Goal: Task Accomplishment & Management: Manage account settings

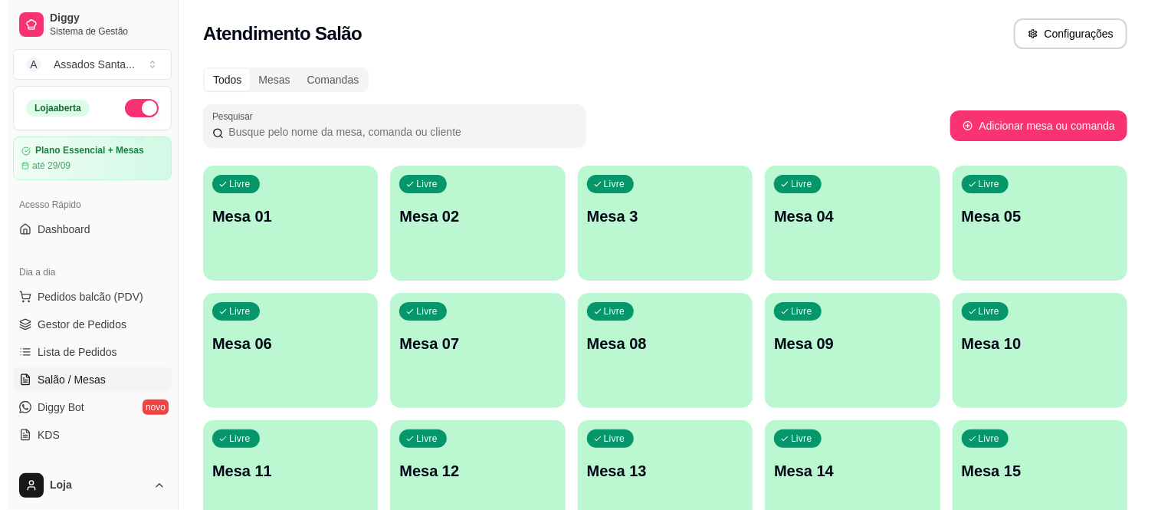
scroll to position [85, 0]
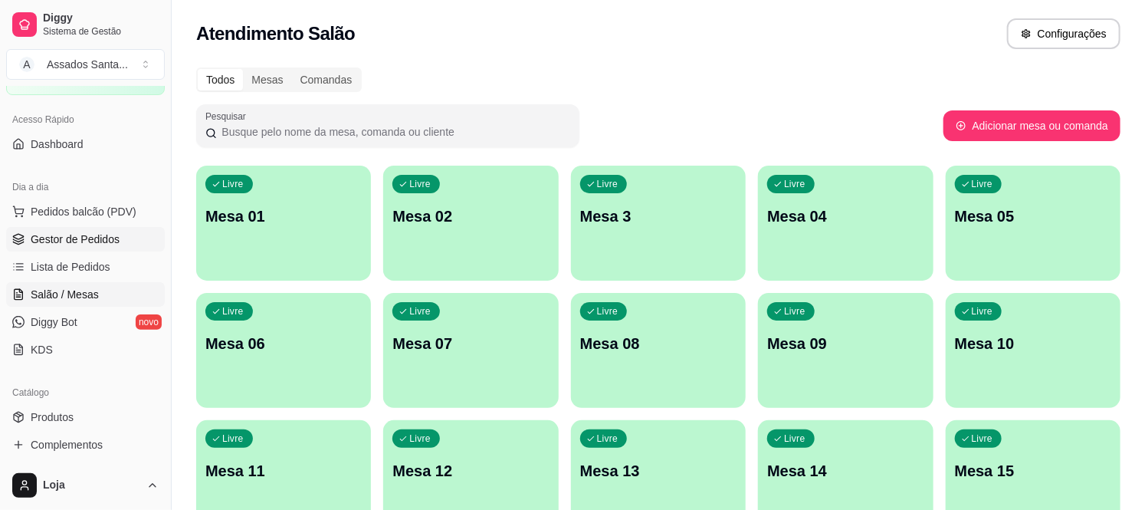
click at [97, 250] on link "Gestor de Pedidos" at bounding box center [85, 239] width 159 height 25
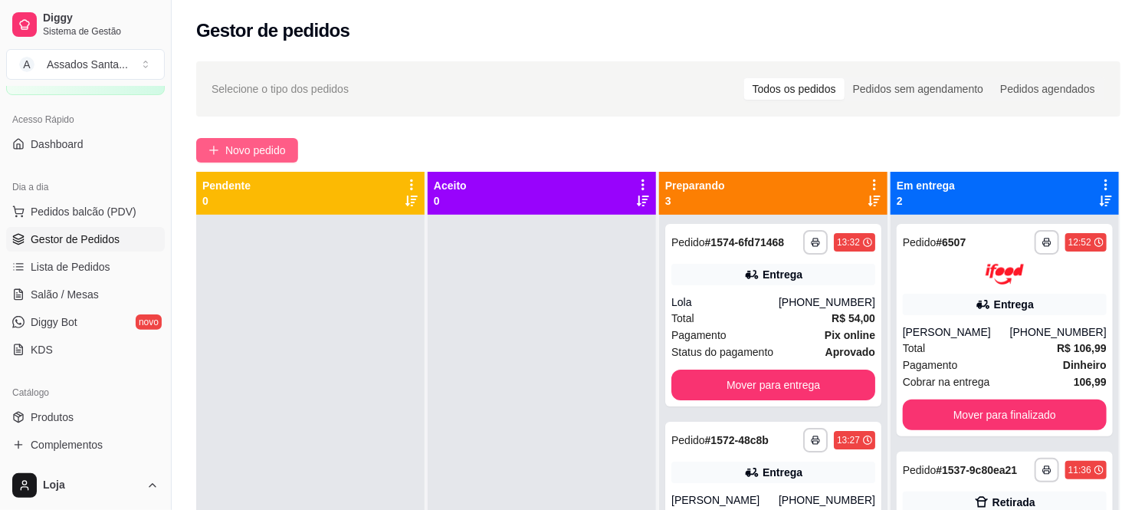
click at [279, 146] on span "Novo pedido" at bounding box center [255, 150] width 61 height 17
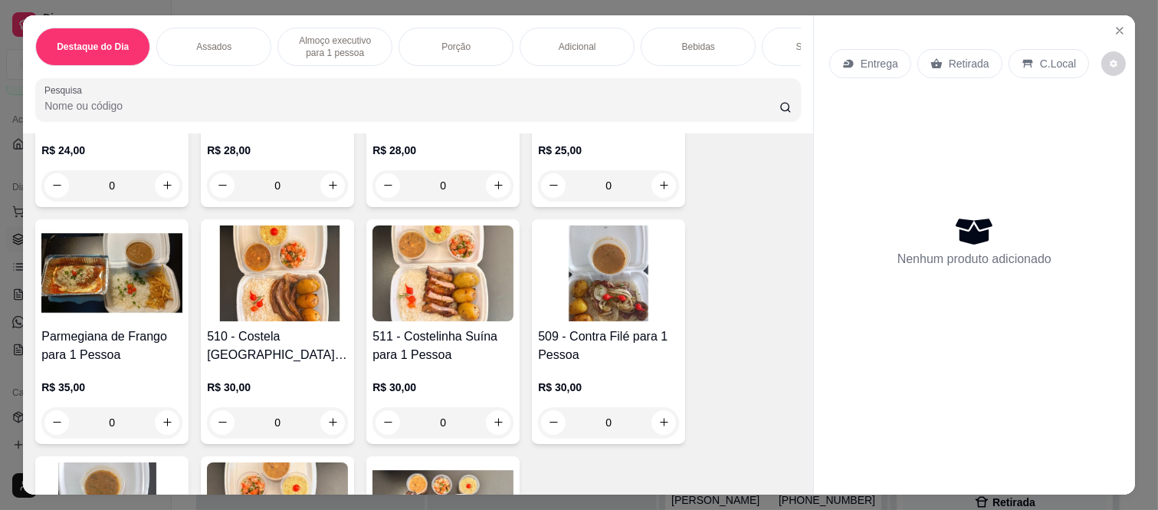
scroll to position [1533, 0]
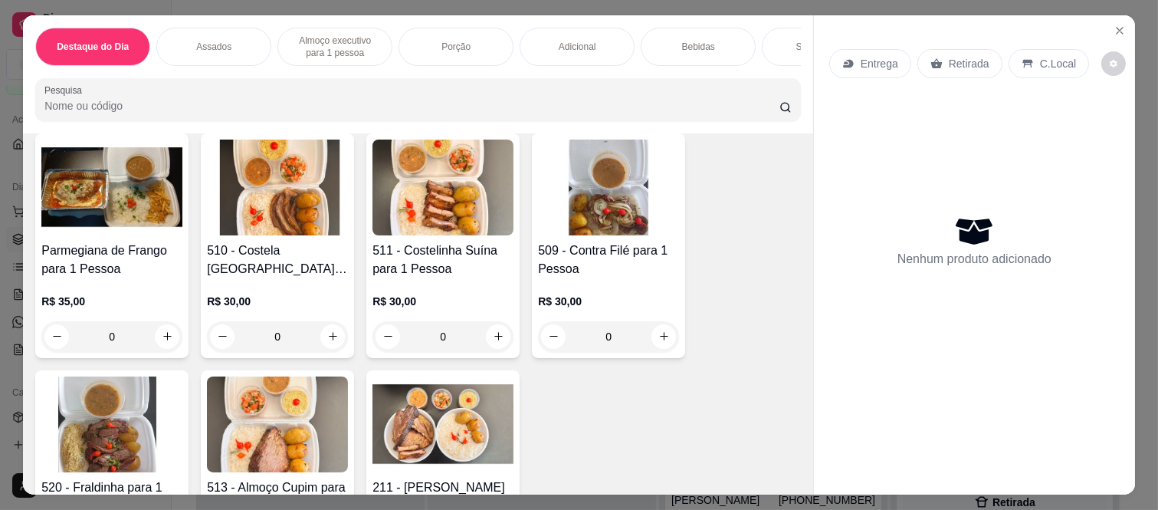
click at [331, 342] on div "0" at bounding box center [277, 336] width 141 height 31
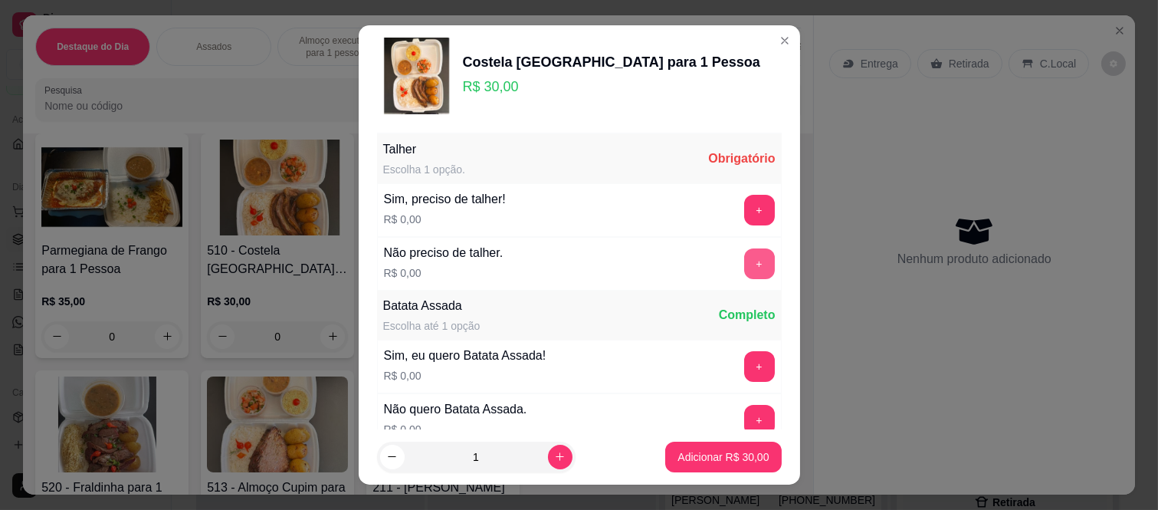
click at [744, 273] on button "+" at bounding box center [759, 263] width 31 height 31
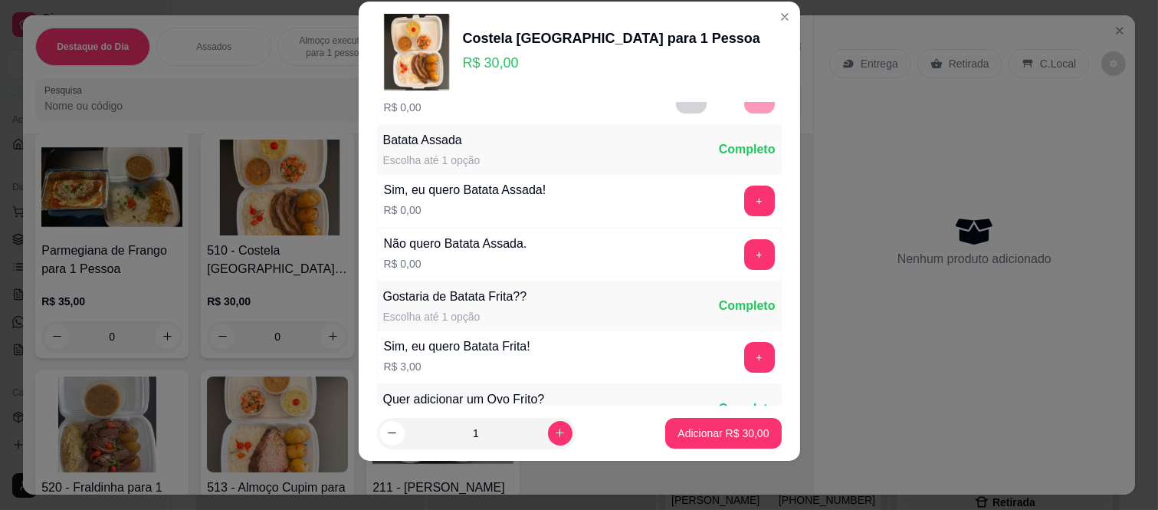
scroll to position [164, 0]
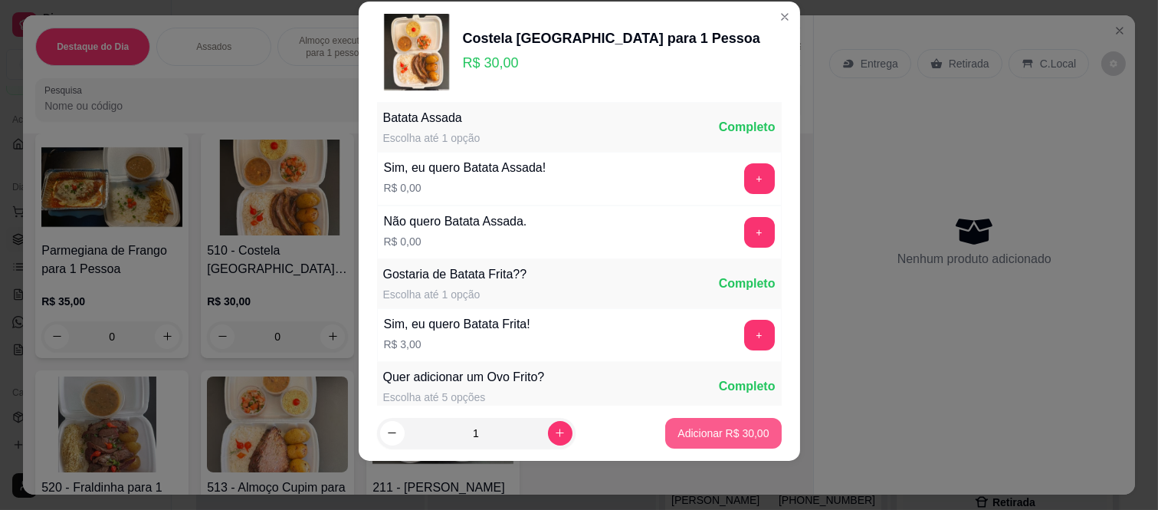
click at [686, 443] on button "Adicionar R$ 30,00" at bounding box center [723, 433] width 116 height 31
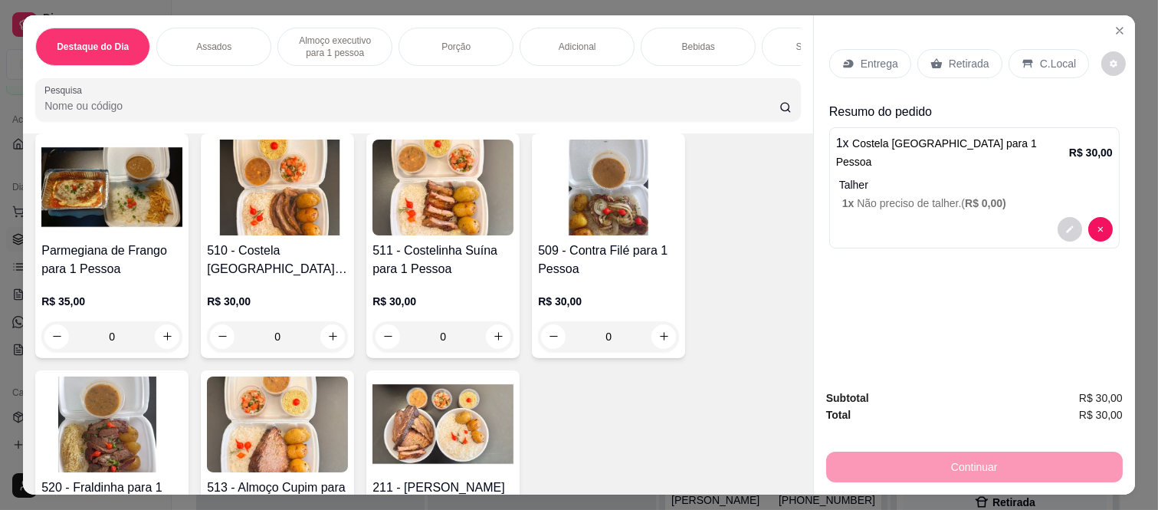
click at [701, 41] on p "Bebidas" at bounding box center [698, 47] width 33 height 12
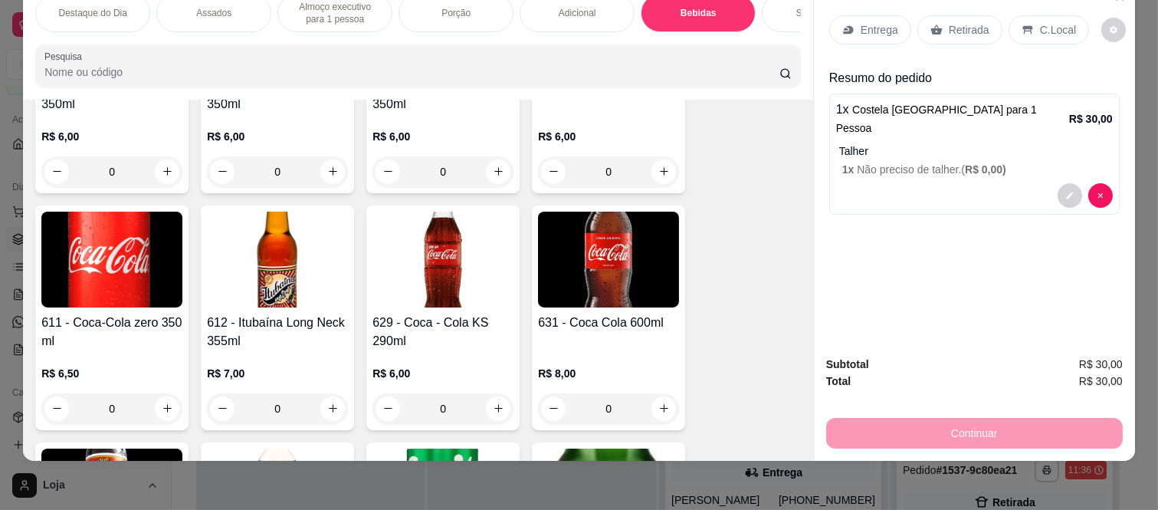
scroll to position [3915, 0]
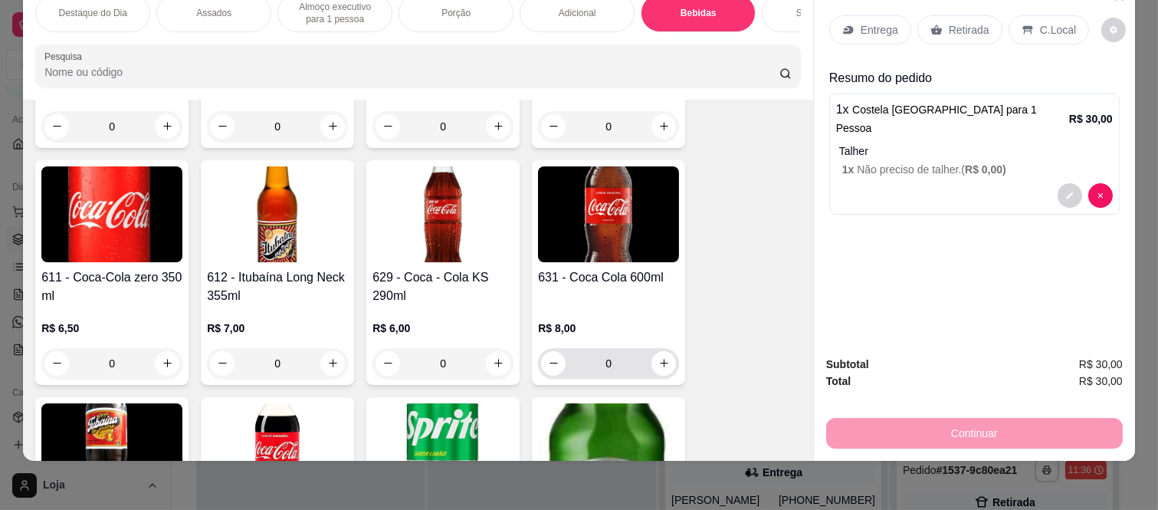
click at [667, 372] on div "0" at bounding box center [608, 363] width 135 height 31
click at [663, 362] on button "increase-product-quantity" at bounding box center [664, 363] width 25 height 25
type input "1"
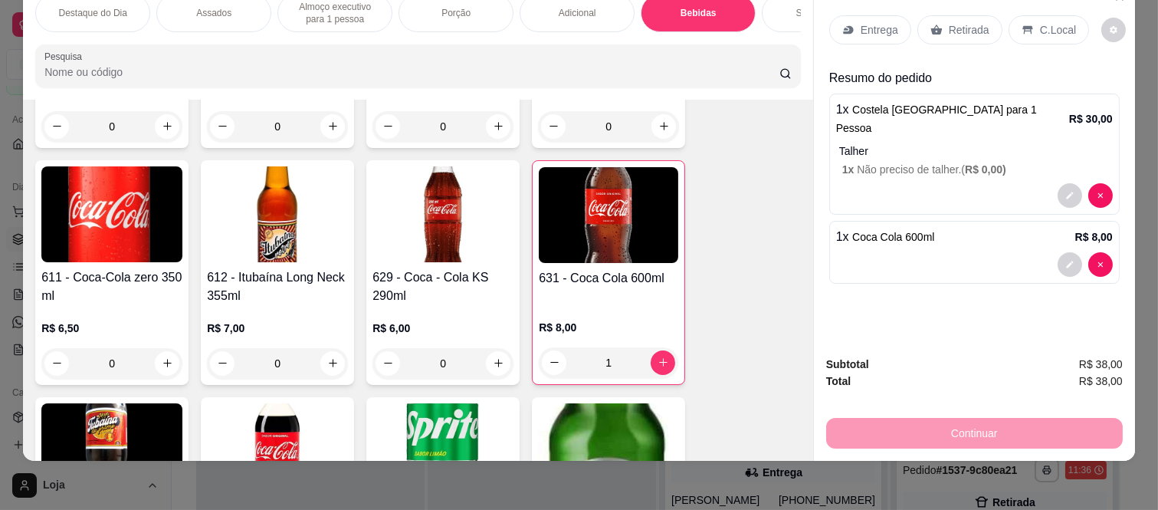
click at [939, 15] on div "Retirada" at bounding box center [960, 29] width 85 height 29
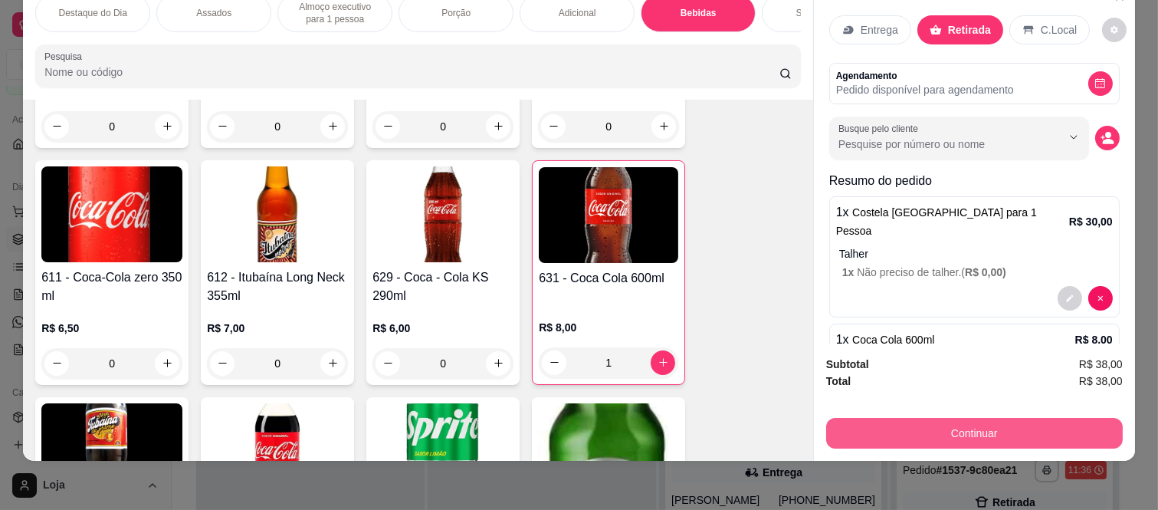
click at [954, 430] on button "Continuar" at bounding box center [974, 433] width 297 height 31
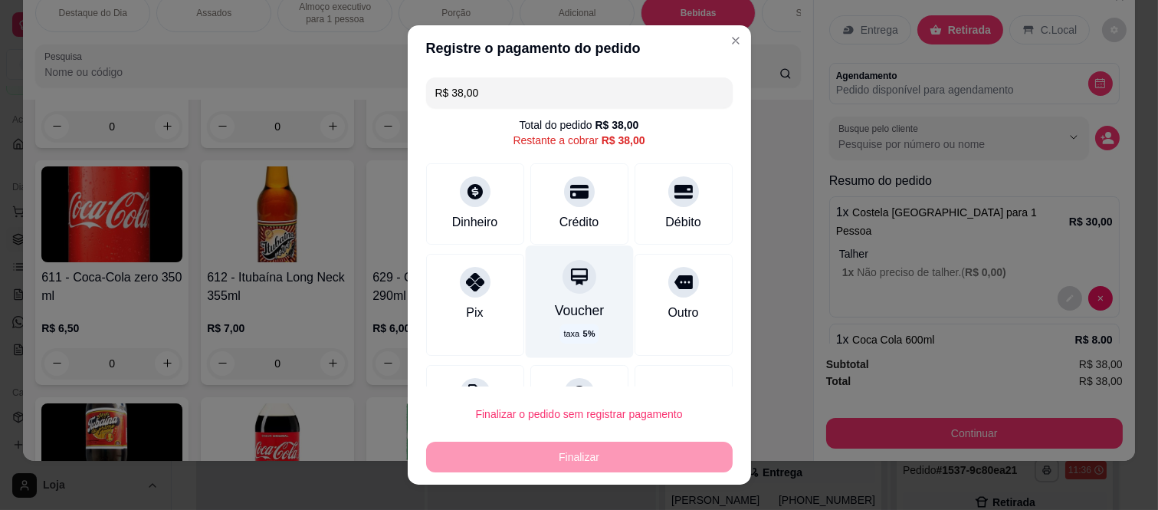
click at [573, 299] on div "Voucher taxa 5 %" at bounding box center [579, 302] width 108 height 112
type input "R$ 0,00"
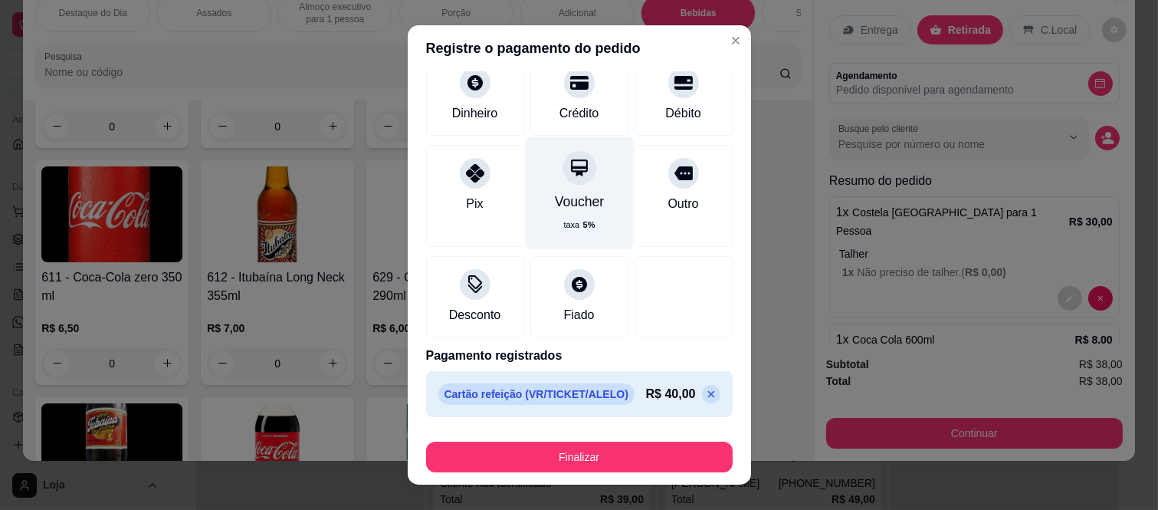
scroll to position [109, 0]
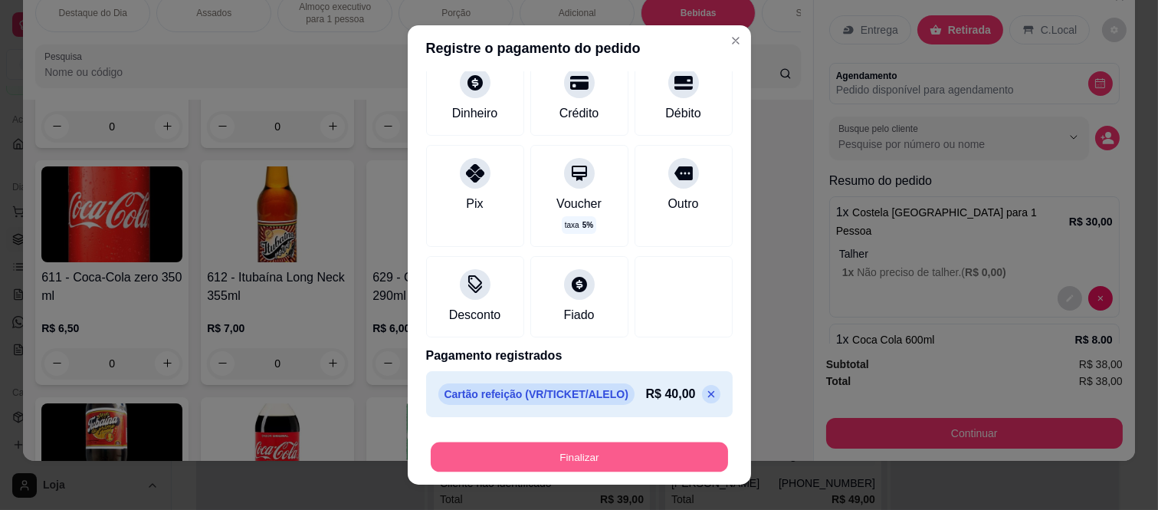
click at [545, 455] on button "Finalizar" at bounding box center [579, 457] width 297 height 30
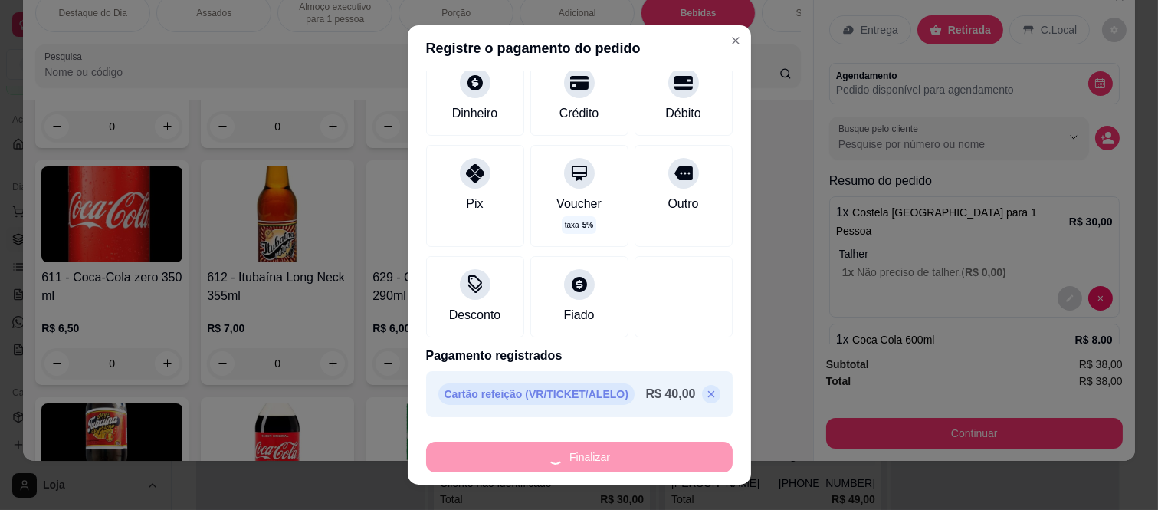
type input "0"
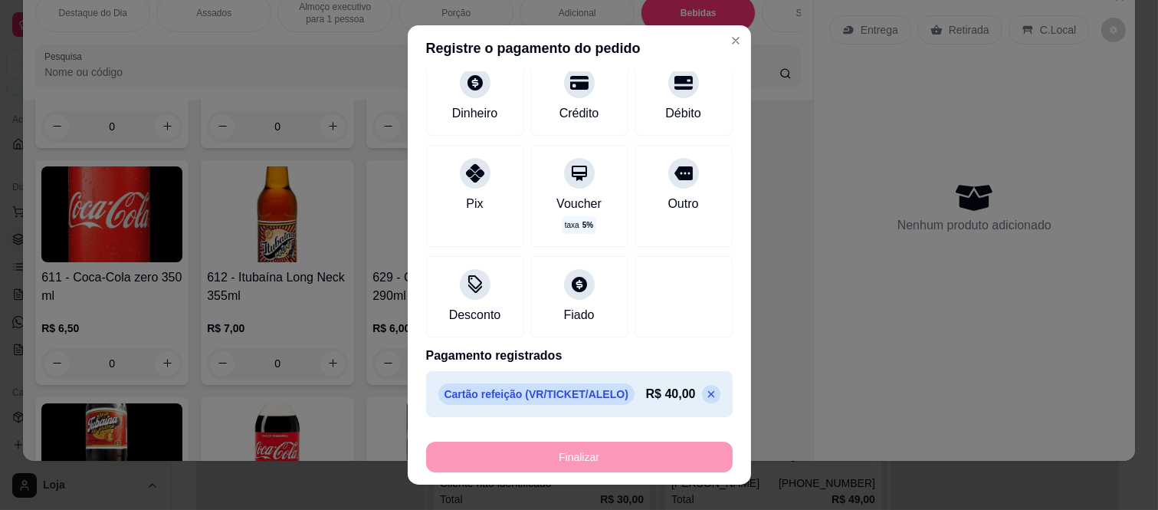
type input "-R$ 38,00"
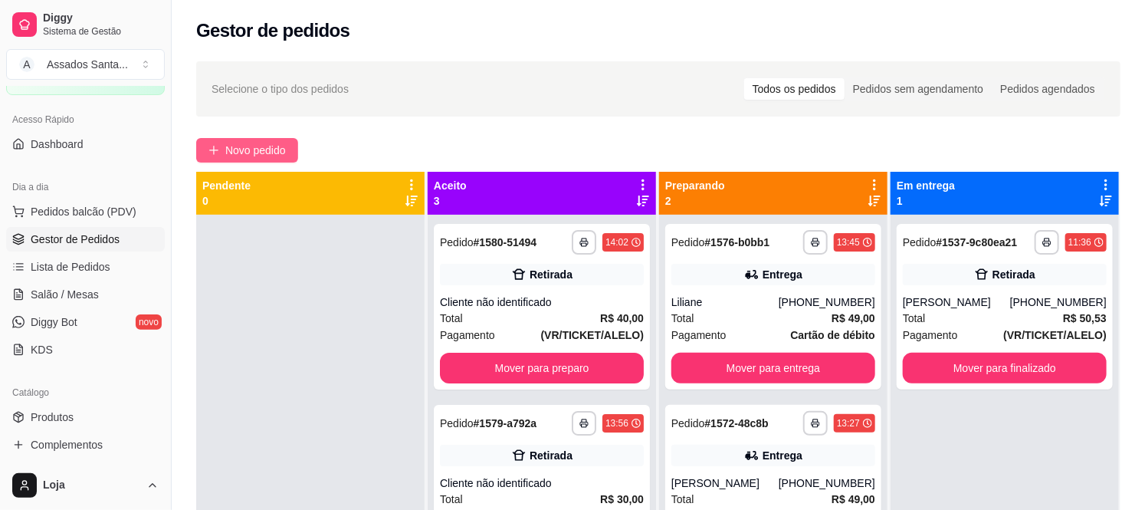
click at [253, 152] on span "Novo pedido" at bounding box center [255, 150] width 61 height 17
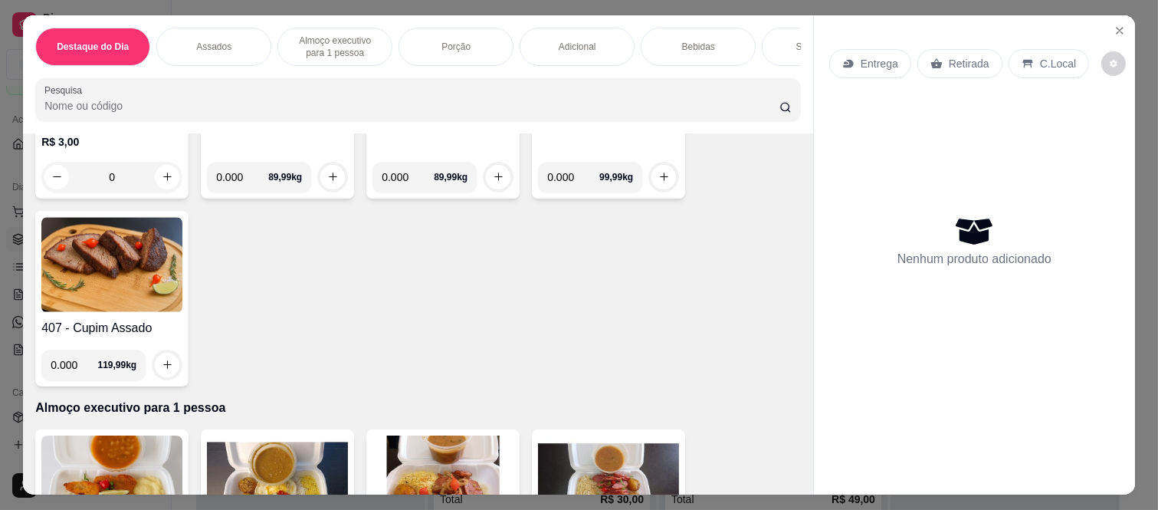
scroll to position [767, 0]
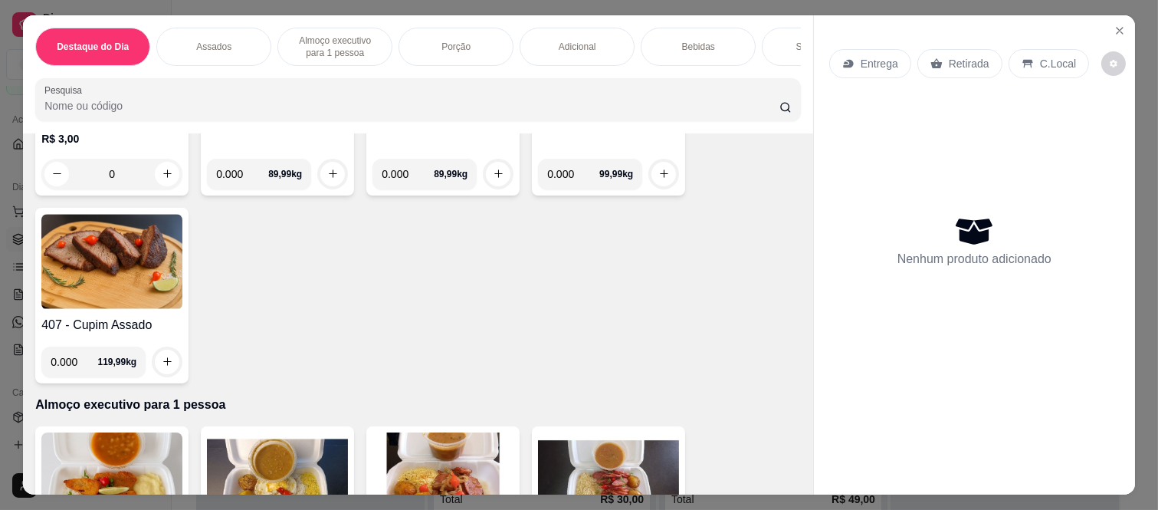
click at [564, 189] on input "0.000" at bounding box center [573, 174] width 52 height 31
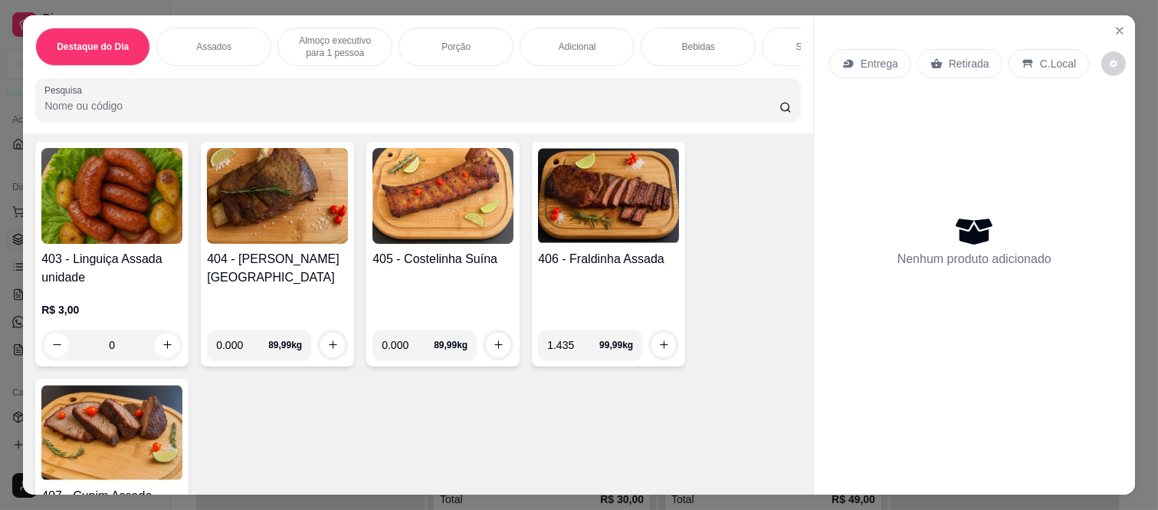
click at [552, 356] on input "1.435" at bounding box center [573, 345] width 52 height 31
type input "0.435"
click at [658, 346] on icon "increase-product-quantity" at bounding box center [663, 344] width 11 height 11
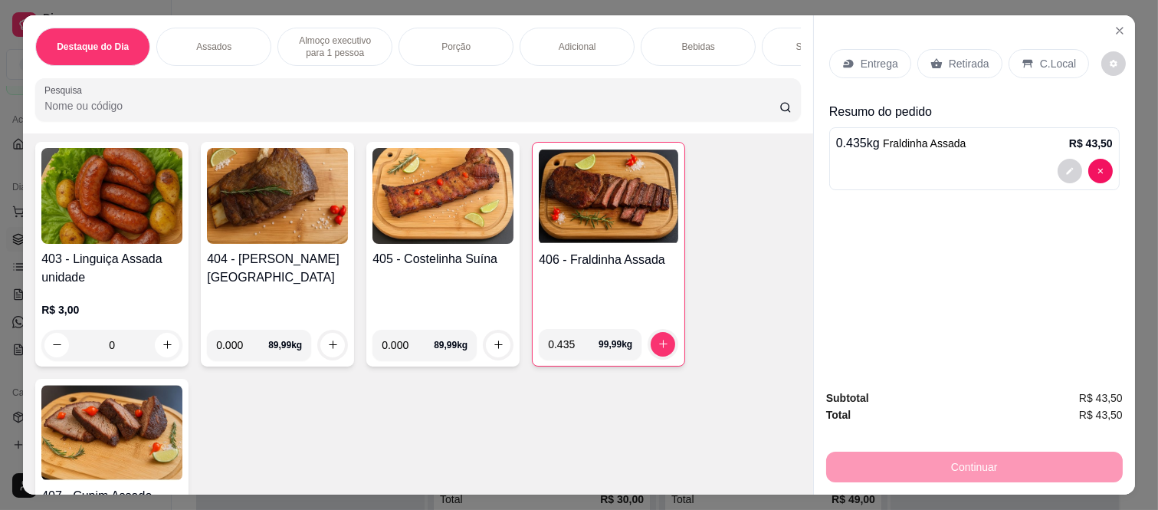
click at [931, 58] on icon at bounding box center [936, 63] width 11 height 10
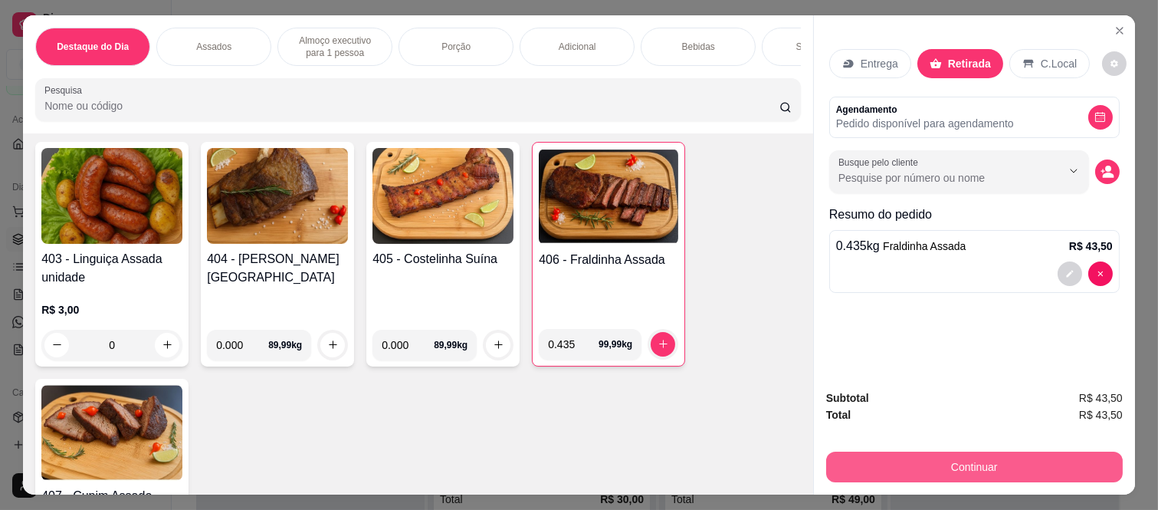
click at [914, 451] on button "Continuar" at bounding box center [974, 466] width 297 height 31
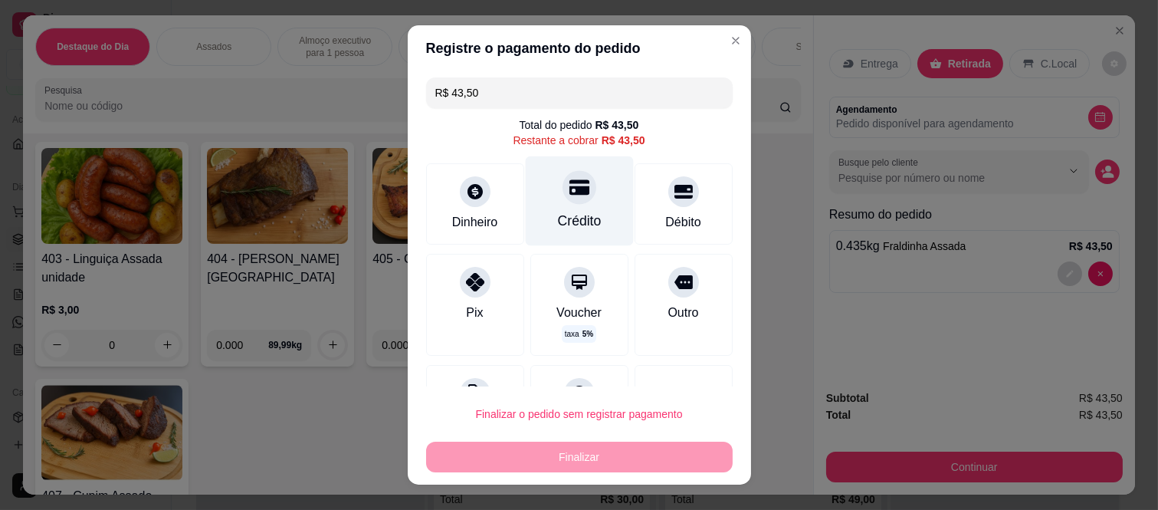
click at [575, 202] on div "Crédito" at bounding box center [579, 201] width 108 height 90
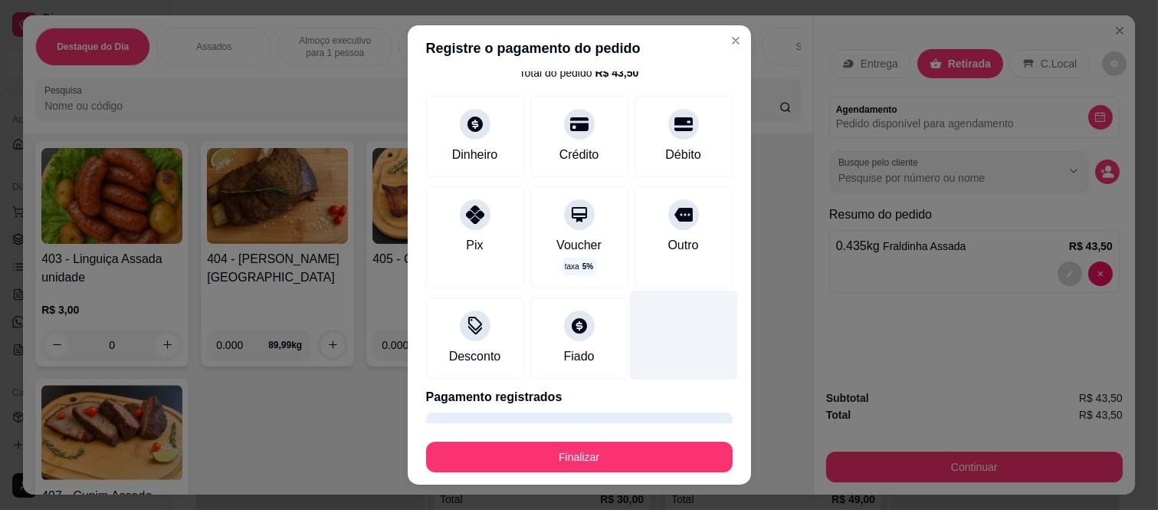
scroll to position [94, 0]
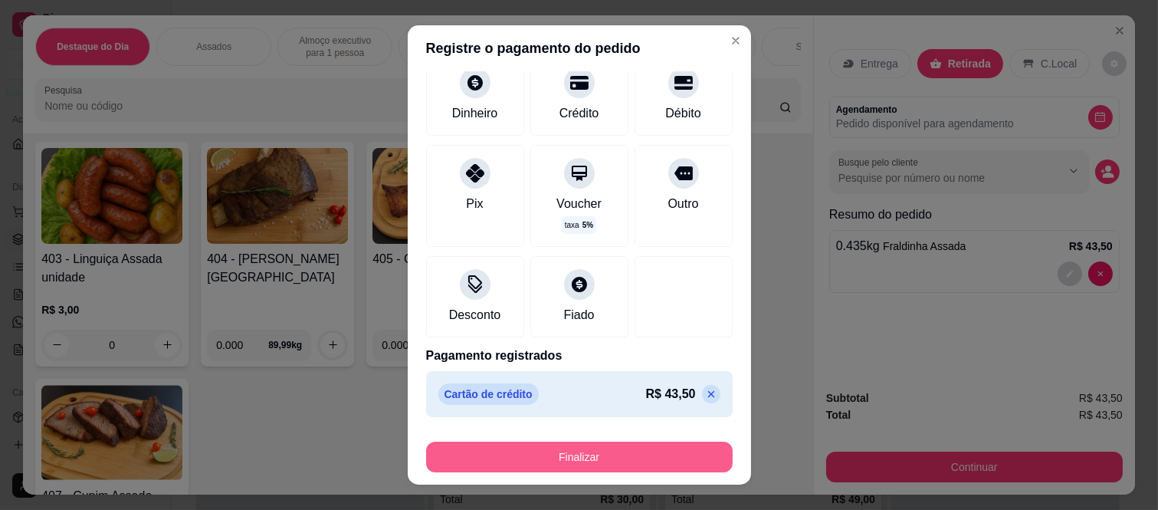
drag, startPoint x: 590, startPoint y: 480, endPoint x: 577, endPoint y: 475, distance: 13.8
click at [588, 480] on footer "Finalizar" at bounding box center [579, 453] width 343 height 61
click at [571, 452] on button "Finalizar" at bounding box center [579, 457] width 297 height 30
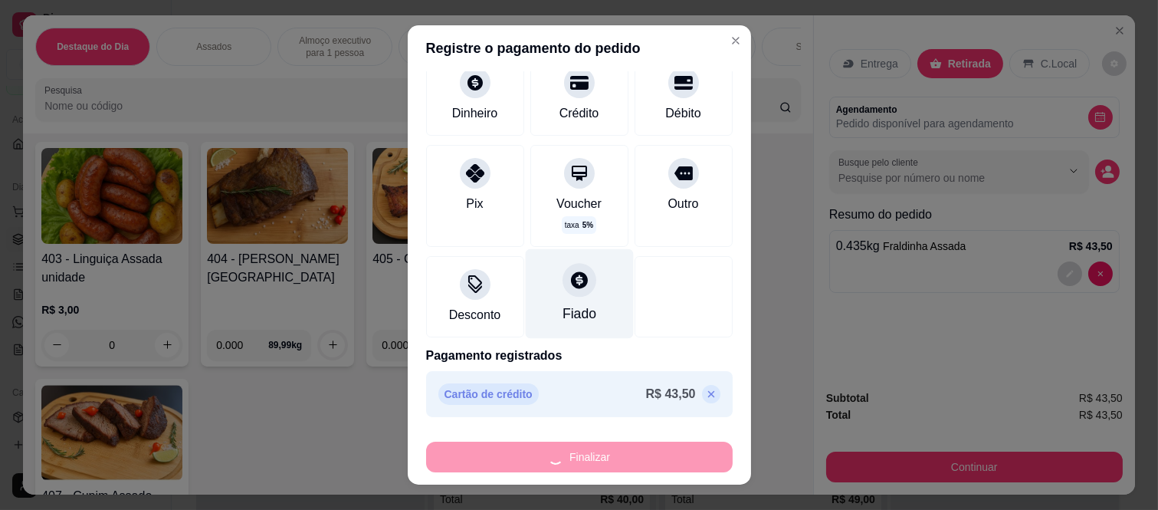
type input "-R$ 43,50"
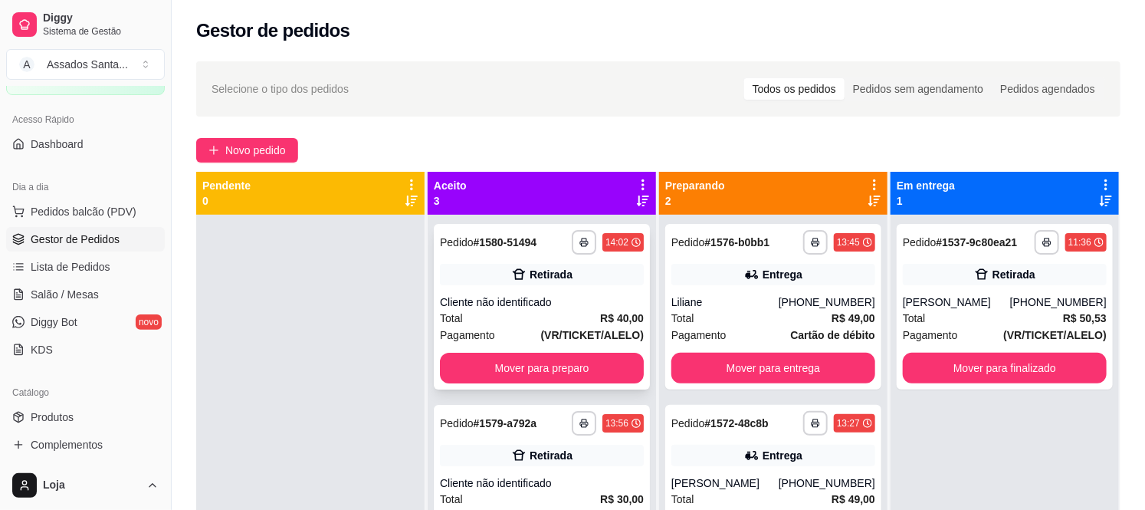
click at [564, 309] on div "Cliente não identificado" at bounding box center [542, 301] width 204 height 15
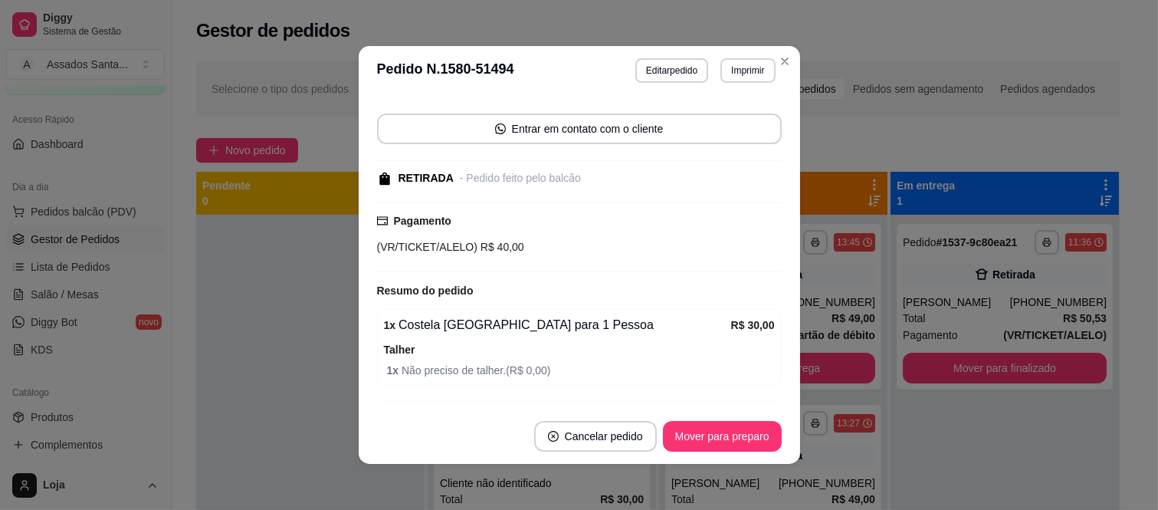
scroll to position [189, 0]
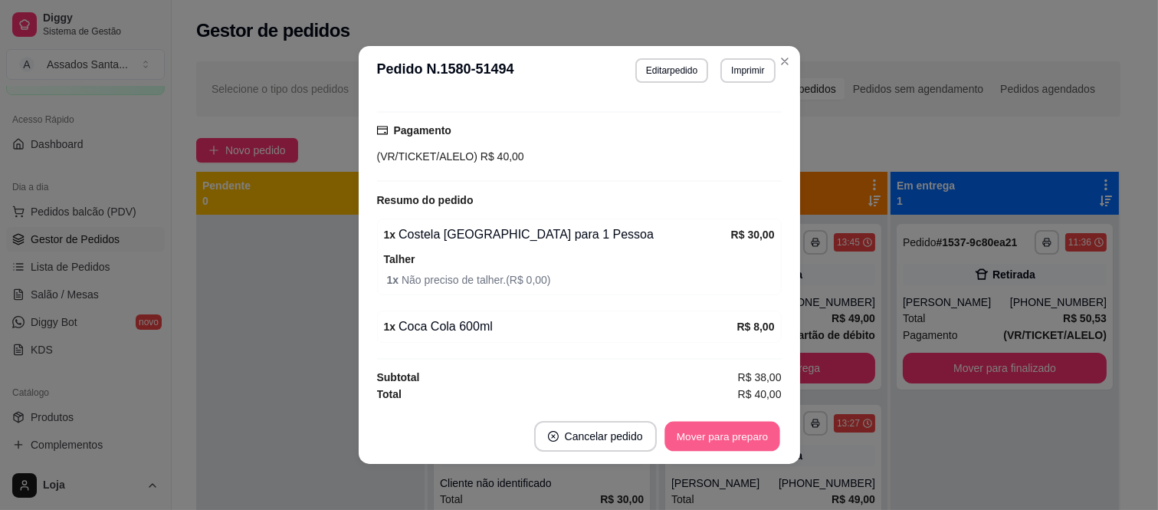
click at [703, 425] on button "Mover para preparo" at bounding box center [722, 437] width 115 height 30
click at [703, 425] on button "Mover para retirada disponível" at bounding box center [696, 436] width 169 height 31
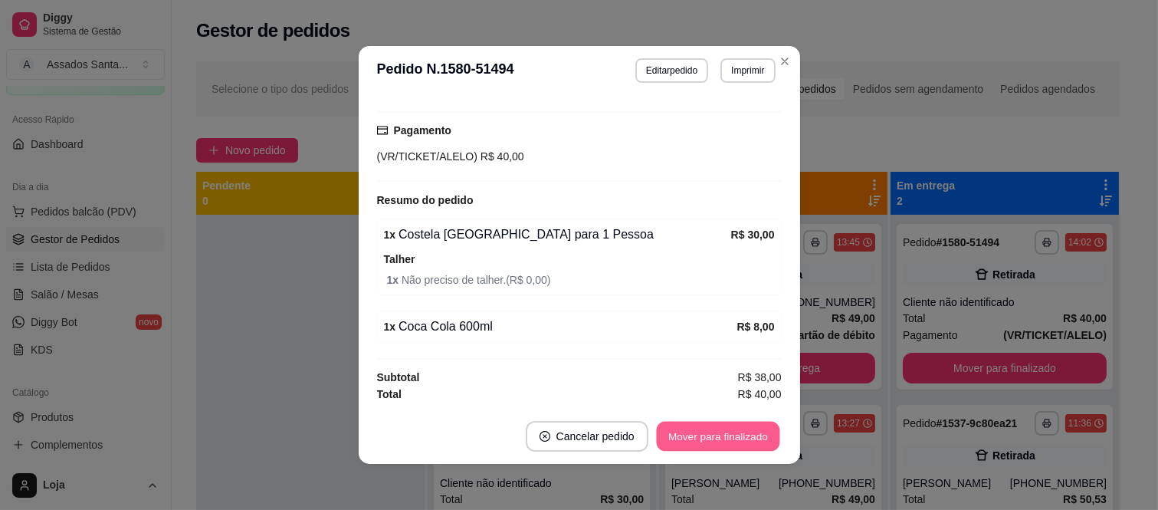
click at [703, 425] on button "Mover para finalizado" at bounding box center [717, 437] width 123 height 30
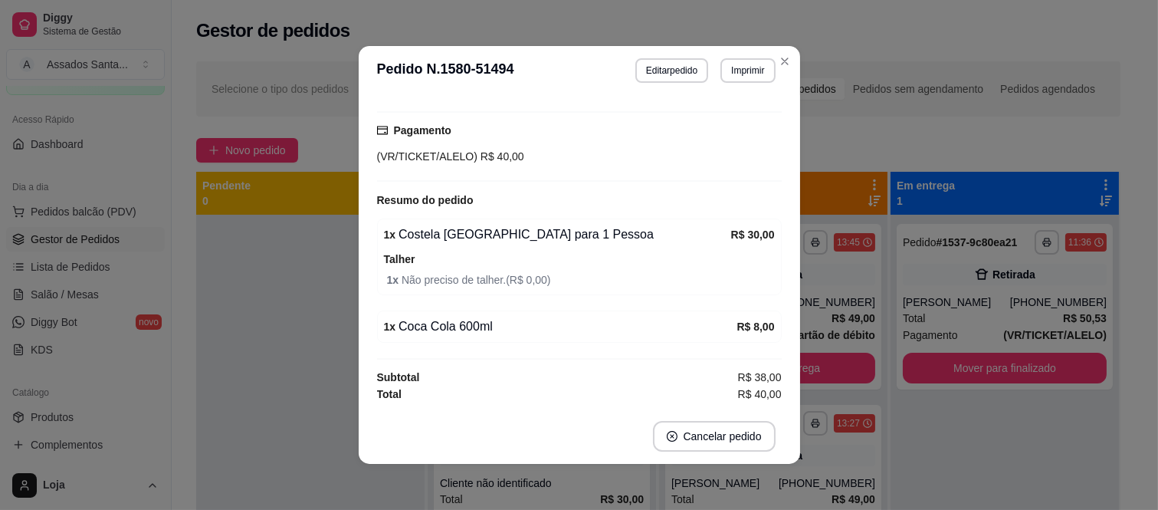
scroll to position [123, 0]
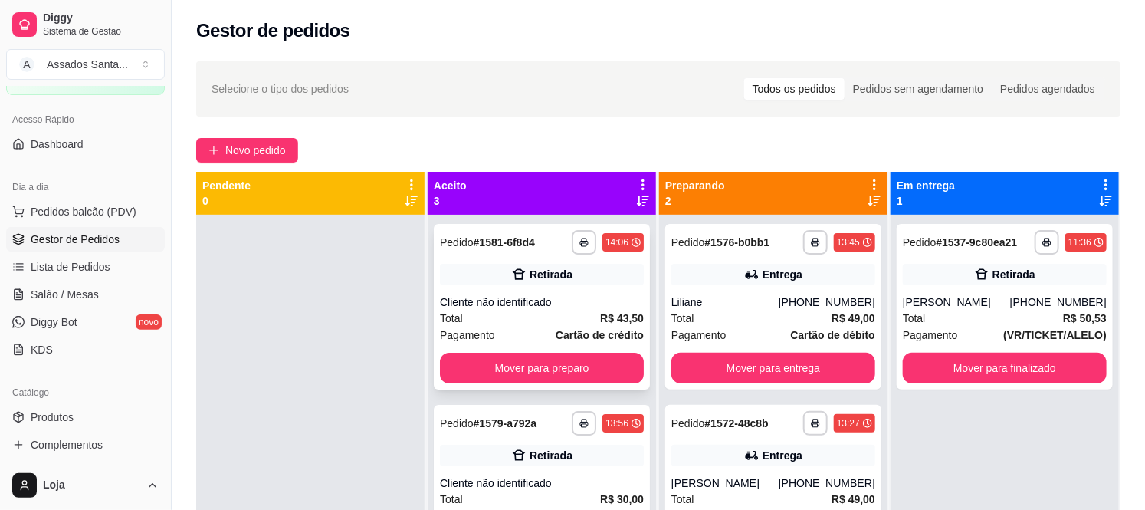
click at [535, 304] on div "Cliente não identificado" at bounding box center [542, 301] width 204 height 15
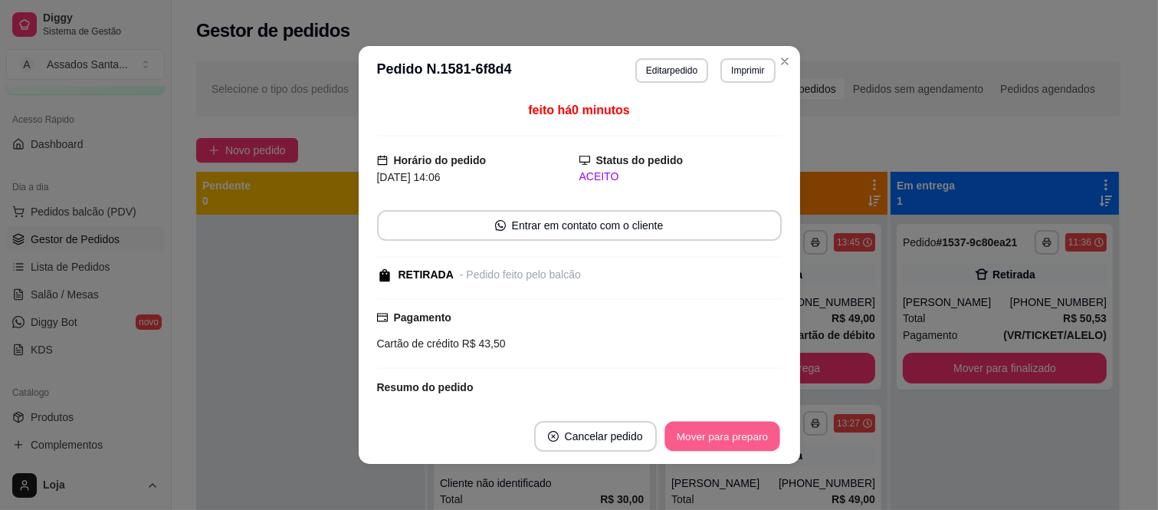
click at [725, 433] on button "Mover para preparo" at bounding box center [722, 437] width 115 height 30
click at [725, 433] on button "Mover para retirada disponível" at bounding box center [696, 436] width 169 height 31
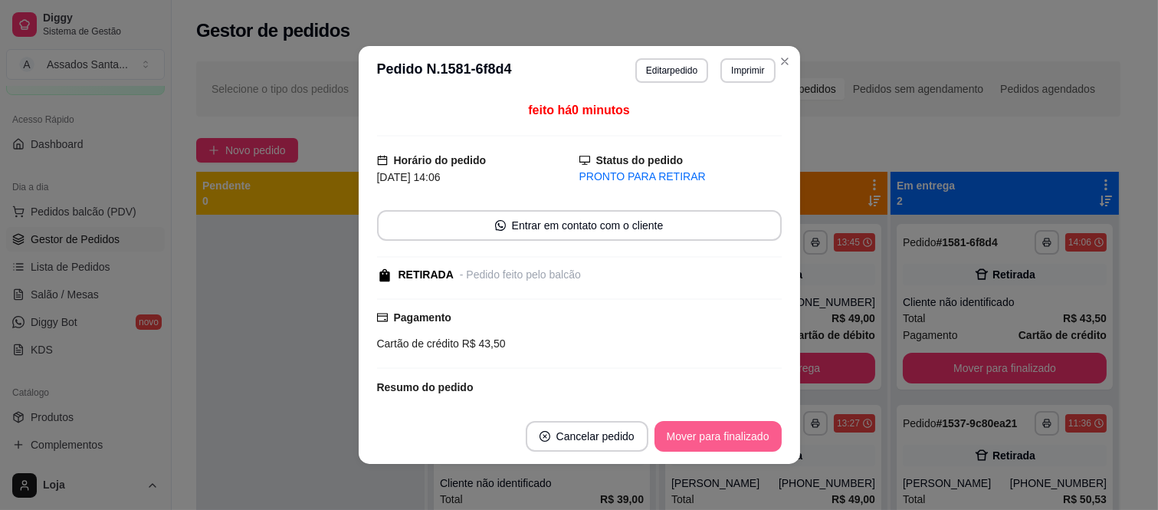
click at [725, 433] on button "Mover para finalizado" at bounding box center [718, 436] width 127 height 31
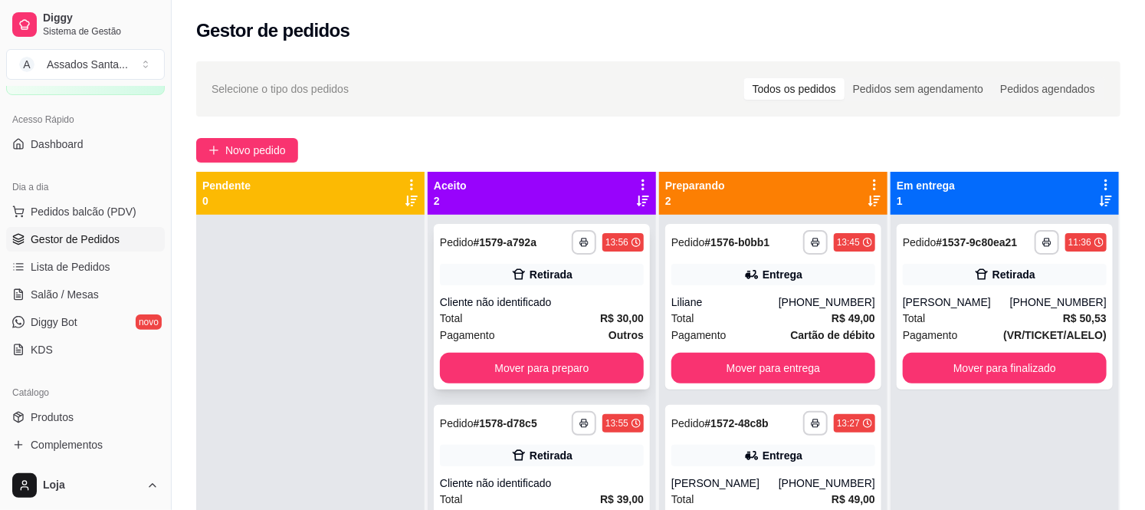
click at [558, 301] on div "Cliente não identificado" at bounding box center [542, 301] width 204 height 15
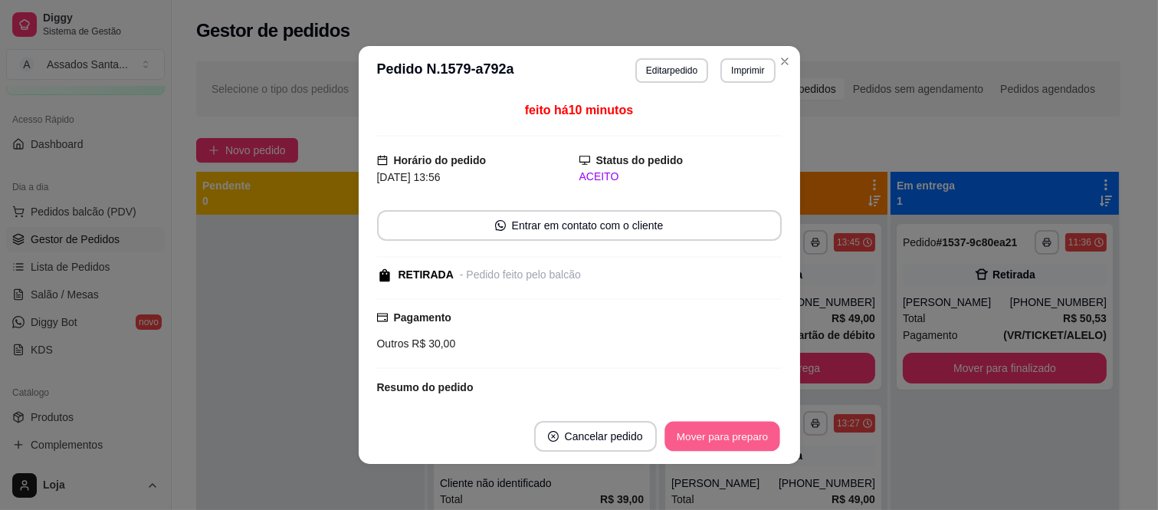
click at [760, 427] on button "Mover para preparo" at bounding box center [722, 437] width 115 height 30
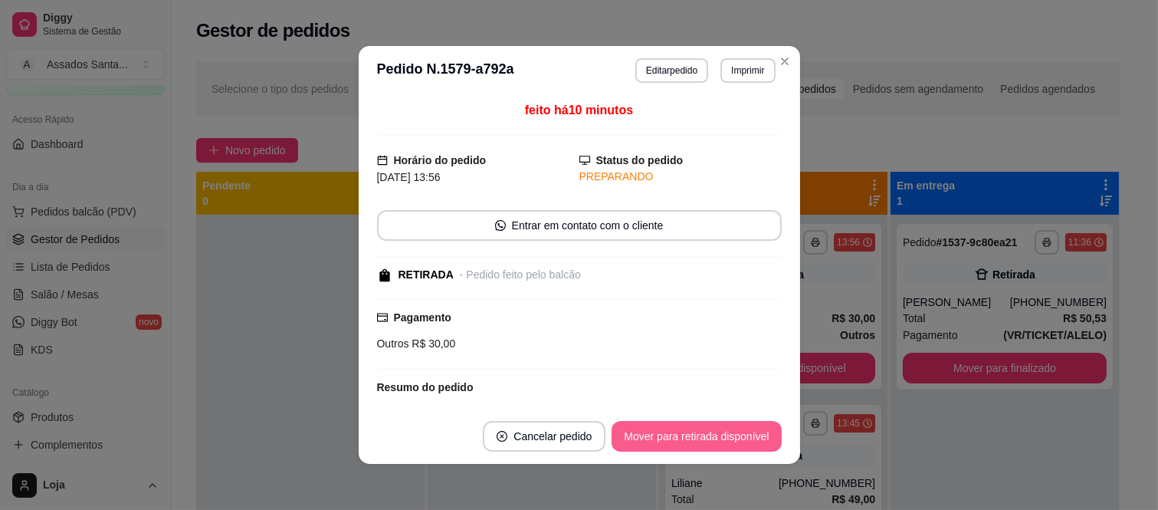
click at [752, 430] on button "Mover para retirada disponível" at bounding box center [696, 436] width 169 height 31
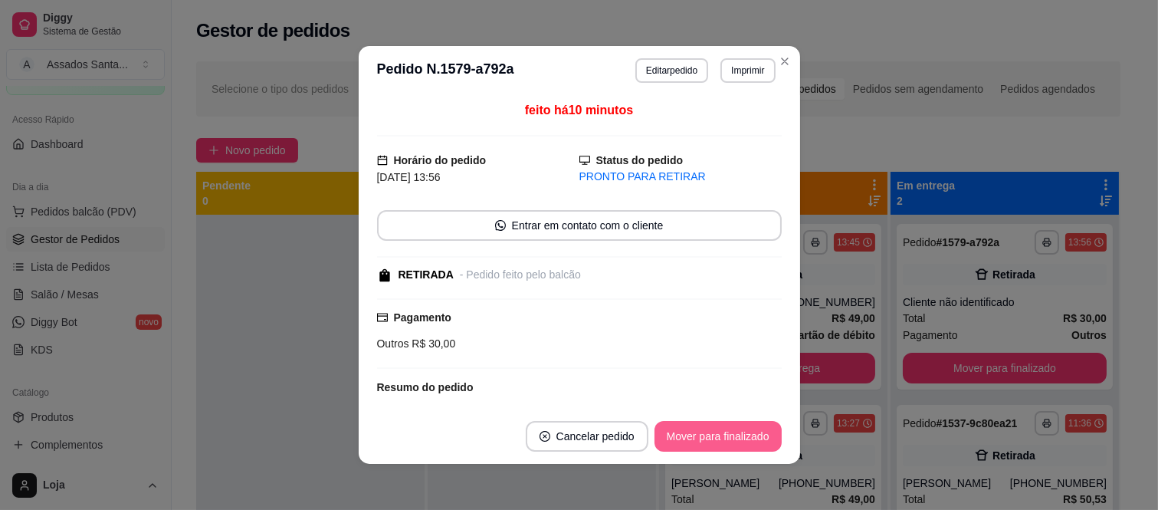
click at [747, 440] on button "Mover para finalizado" at bounding box center [718, 436] width 127 height 31
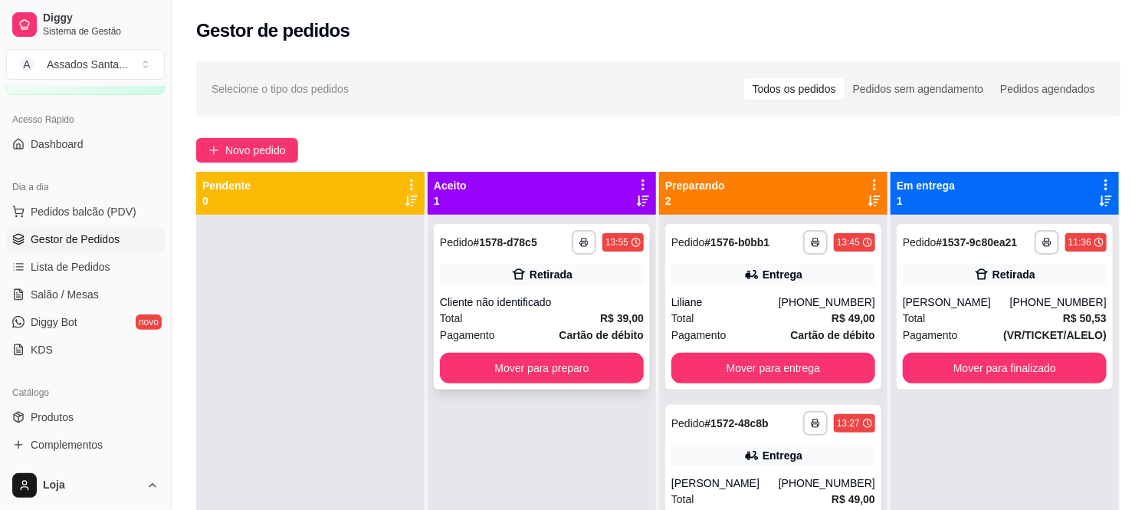
click at [521, 272] on icon at bounding box center [518, 274] width 15 height 15
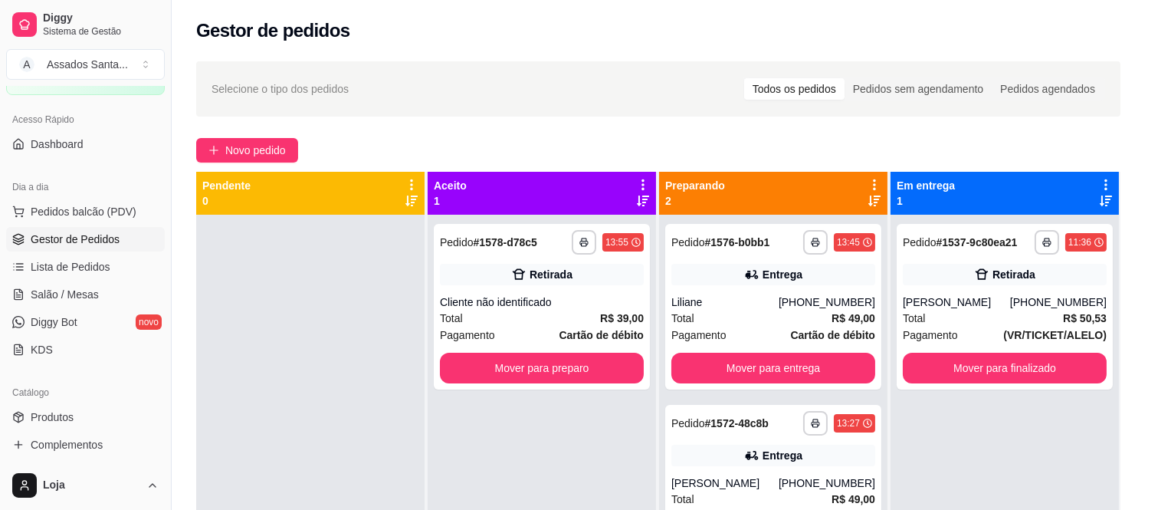
scroll to position [141, 0]
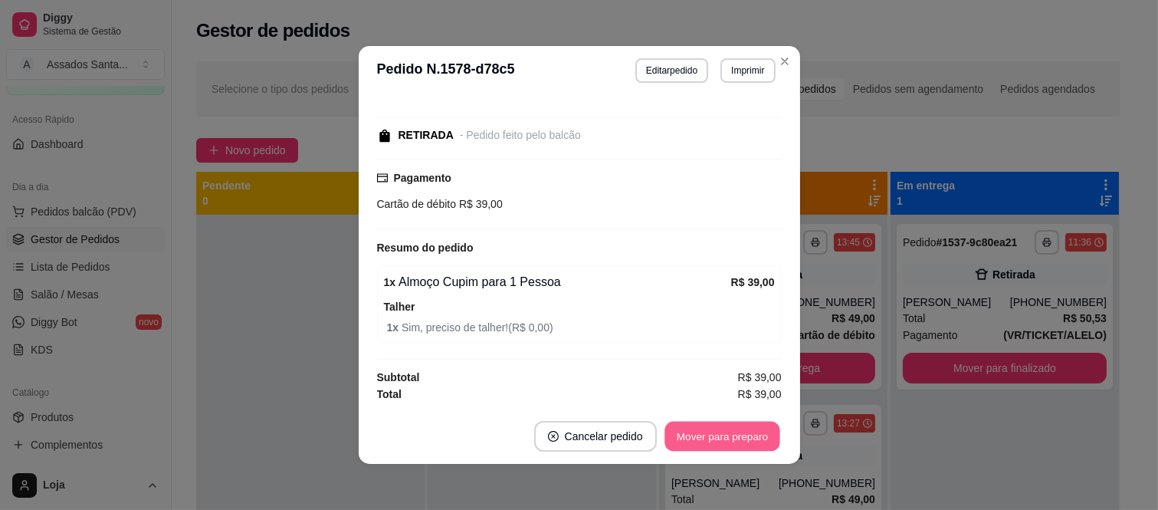
click at [698, 441] on button "Mover para preparo" at bounding box center [722, 437] width 115 height 30
click at [698, 441] on button "Mover para retirada disponível" at bounding box center [697, 437] width 164 height 30
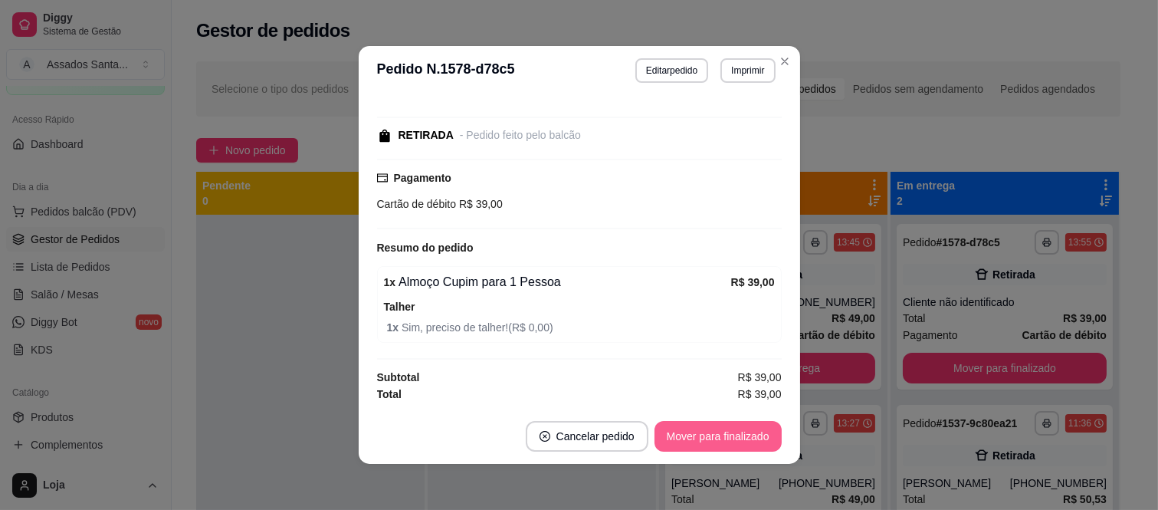
click at [698, 441] on button "Mover para finalizado" at bounding box center [718, 436] width 127 height 31
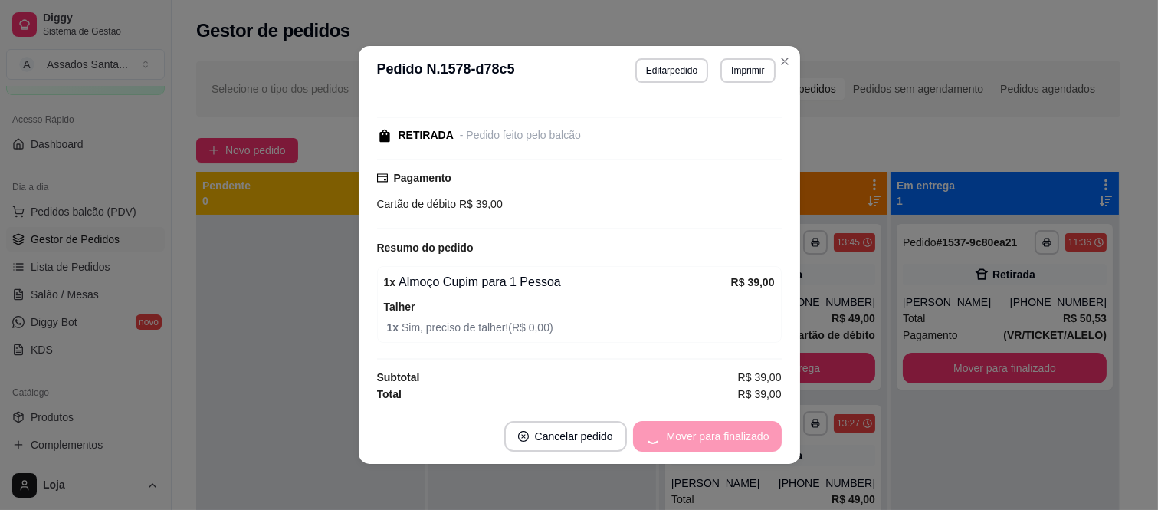
scroll to position [74, 0]
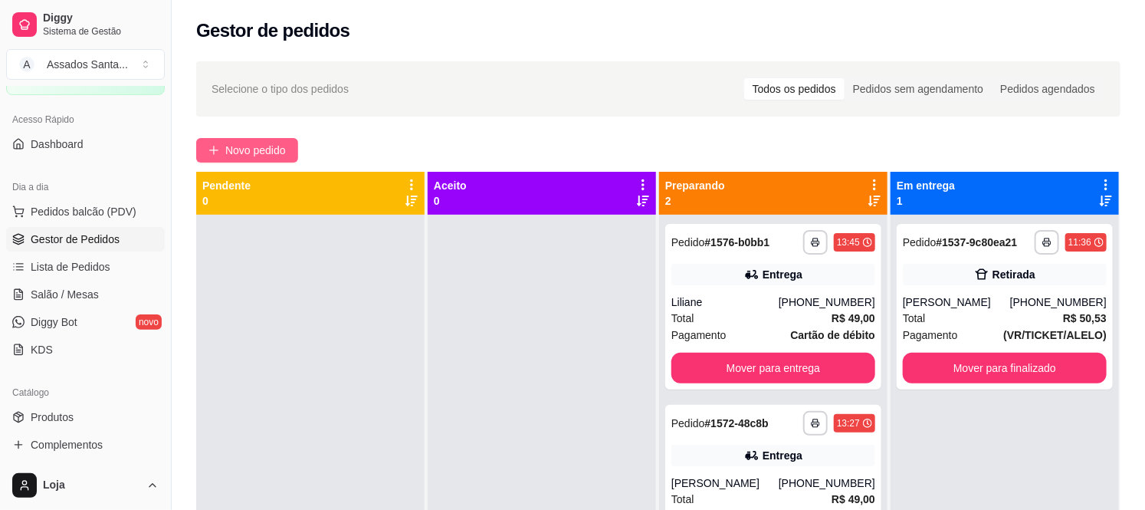
click at [244, 156] on span "Novo pedido" at bounding box center [255, 150] width 61 height 17
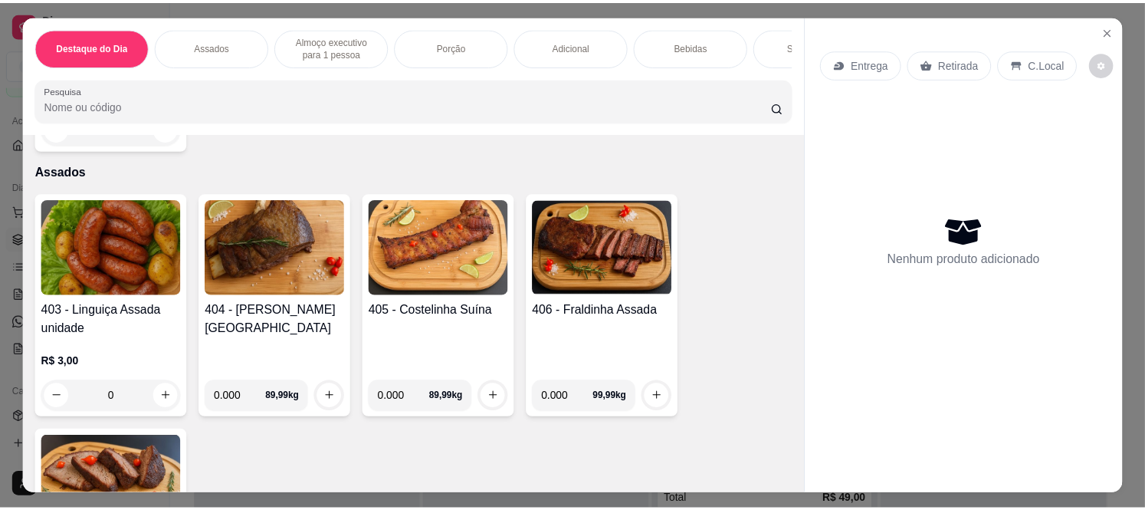
scroll to position [596, 0]
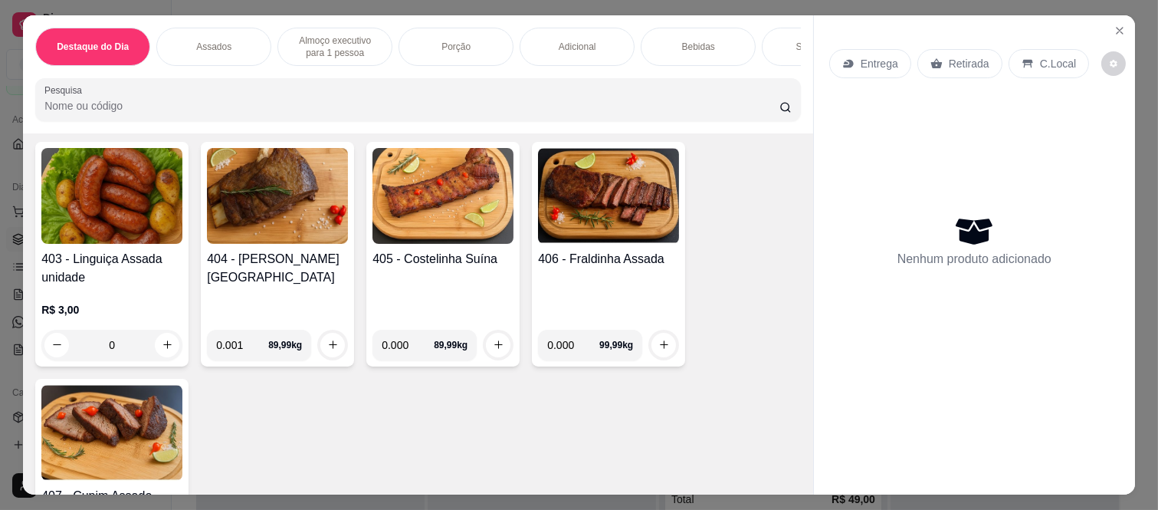
click at [251, 354] on input "0.001" at bounding box center [242, 345] width 52 height 31
type input "0.500"
click at [336, 348] on button "increase-product-quantity" at bounding box center [332, 345] width 25 height 25
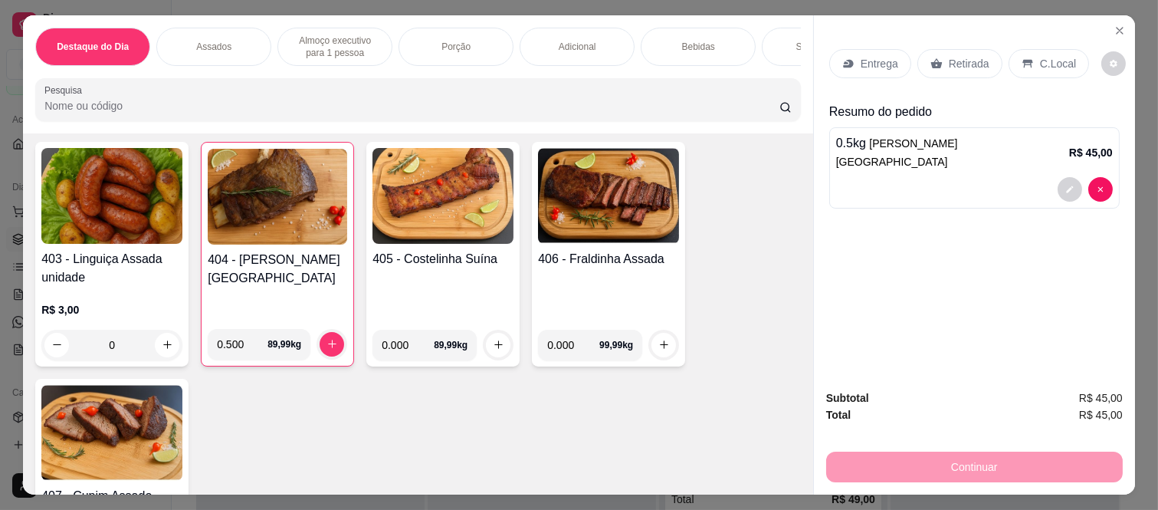
click at [951, 60] on p "Retirada" at bounding box center [969, 63] width 41 height 15
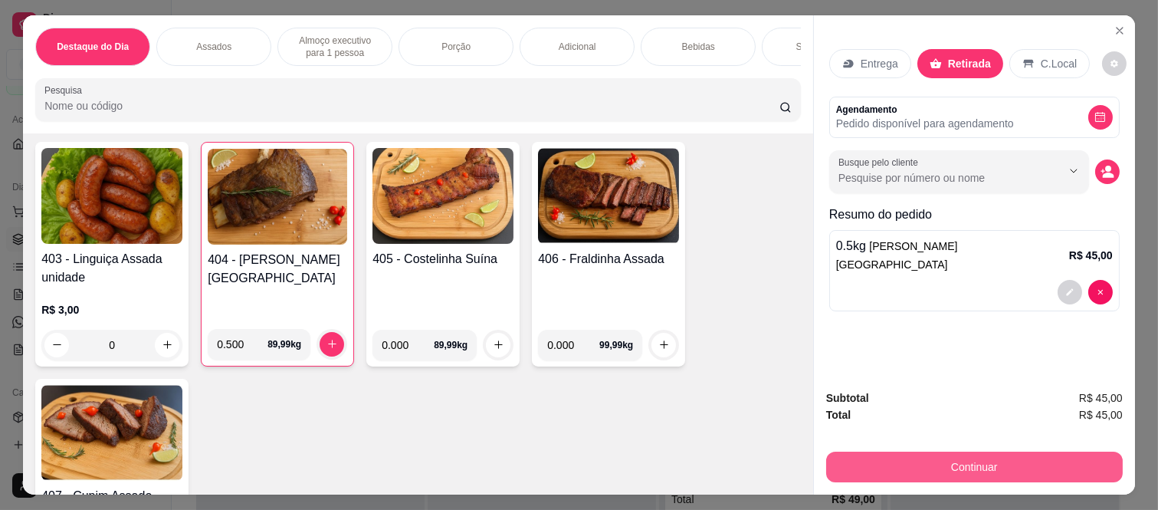
click at [908, 470] on button "Continuar" at bounding box center [974, 466] width 297 height 31
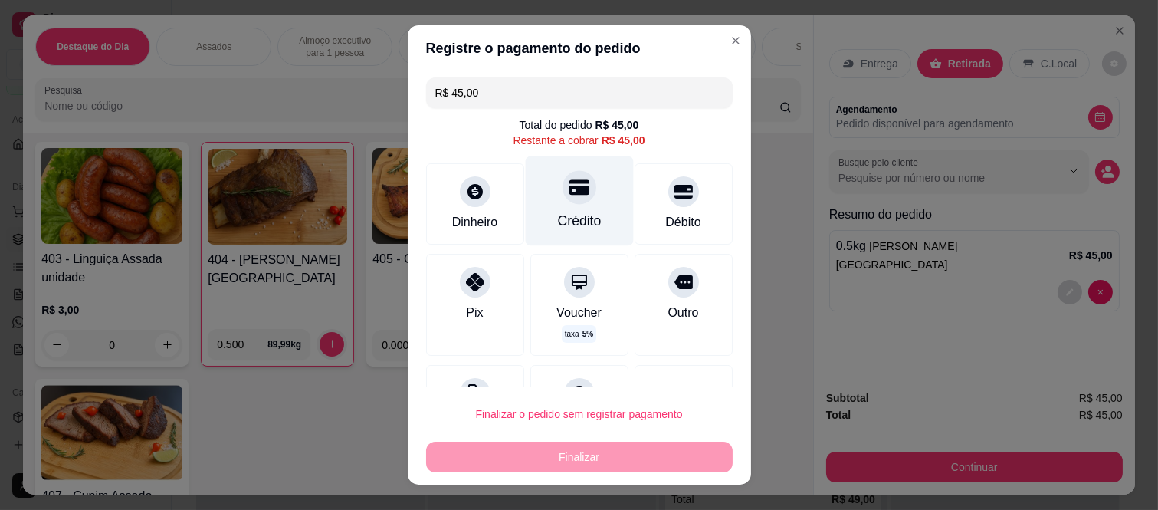
click at [565, 207] on div "Crédito" at bounding box center [579, 201] width 108 height 90
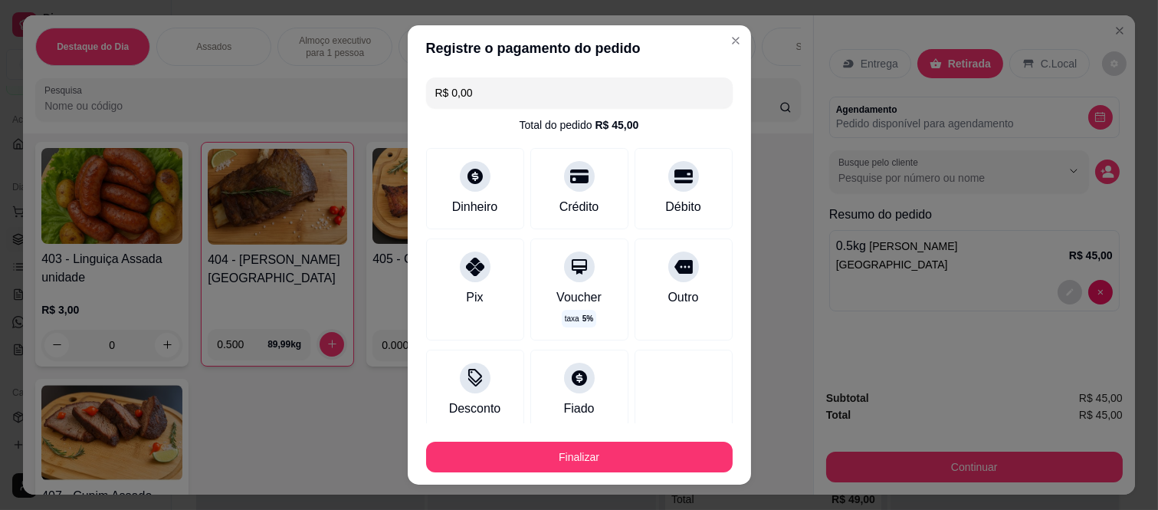
click at [571, 483] on footer "Finalizar" at bounding box center [579, 453] width 343 height 61
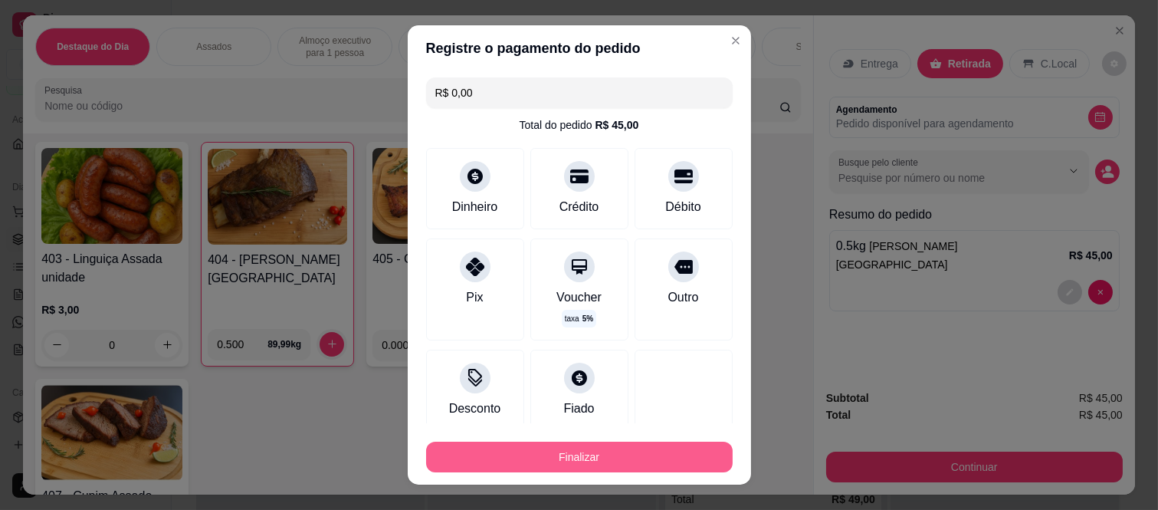
click at [571, 468] on button "Finalizar" at bounding box center [579, 457] width 307 height 31
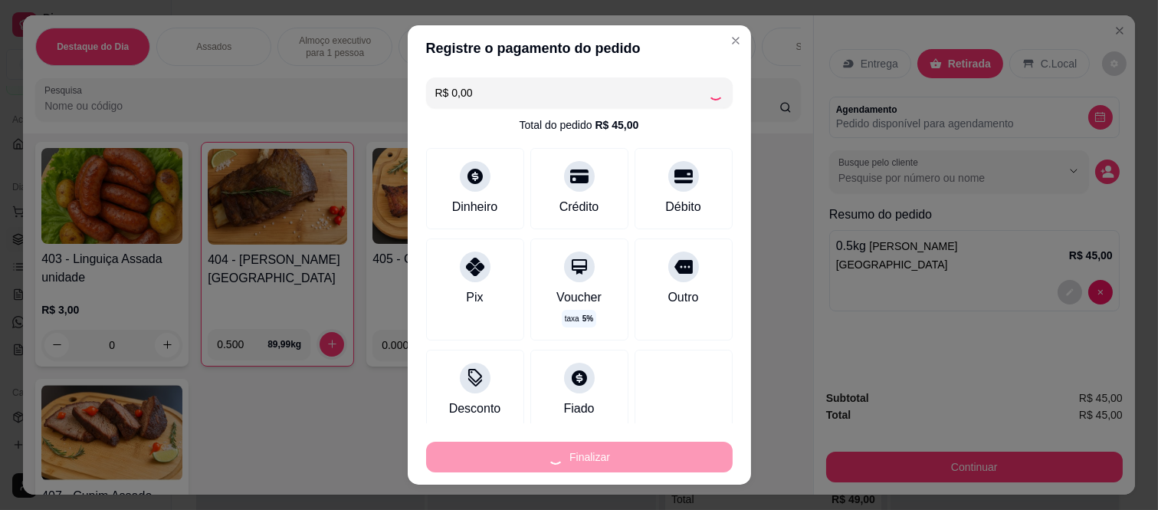
type input "-R$ 45,00"
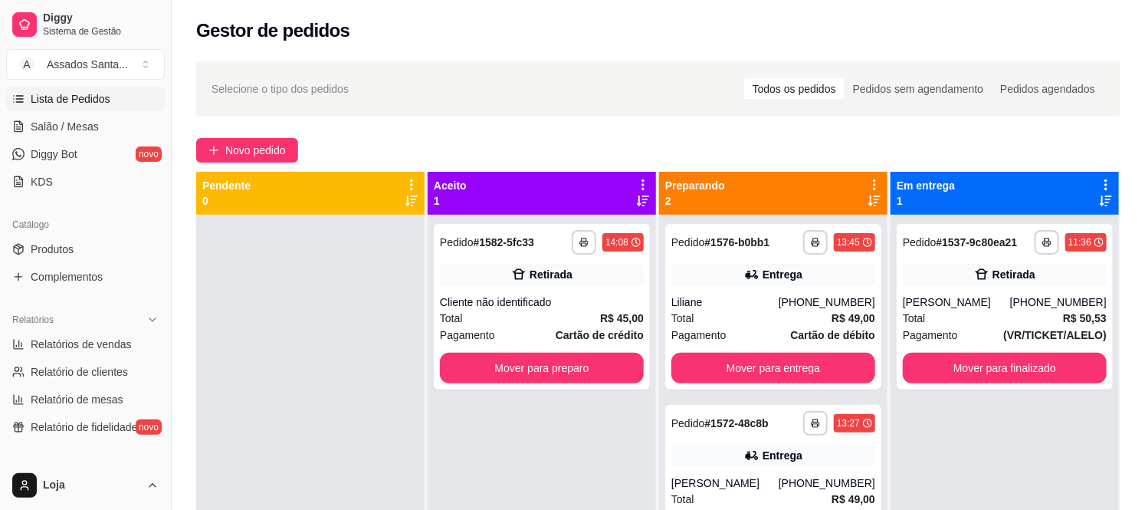
scroll to position [255, 0]
click at [62, 239] on span "Produtos" at bounding box center [52, 246] width 43 height 15
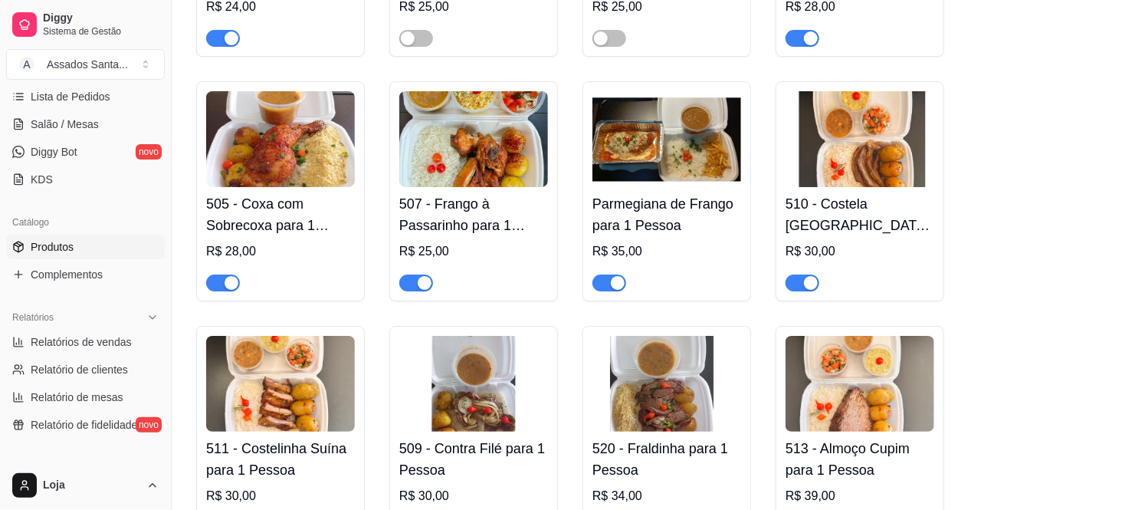
scroll to position [2470, 0]
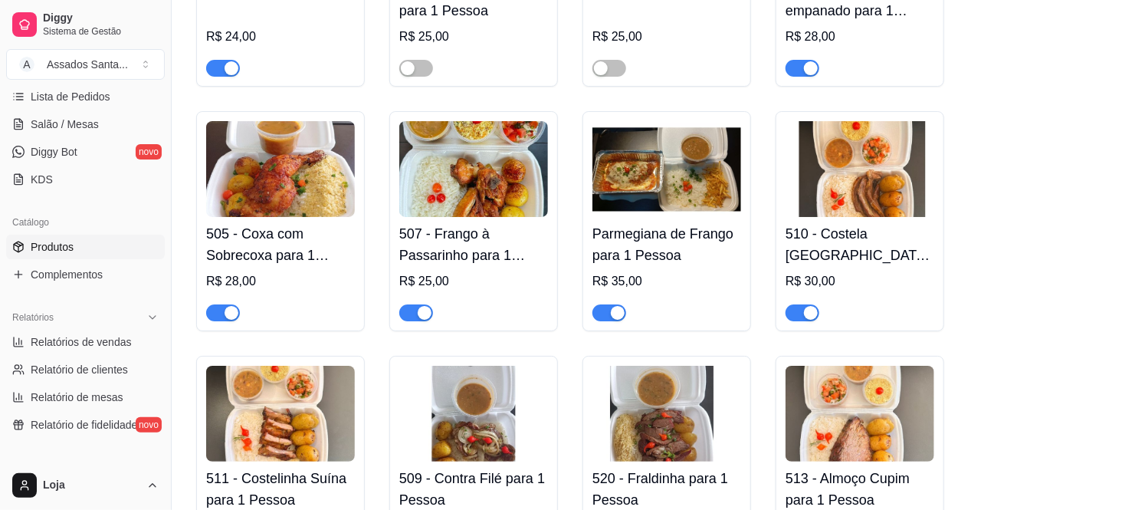
click at [225, 306] on div "button" at bounding box center [232, 313] width 14 height 14
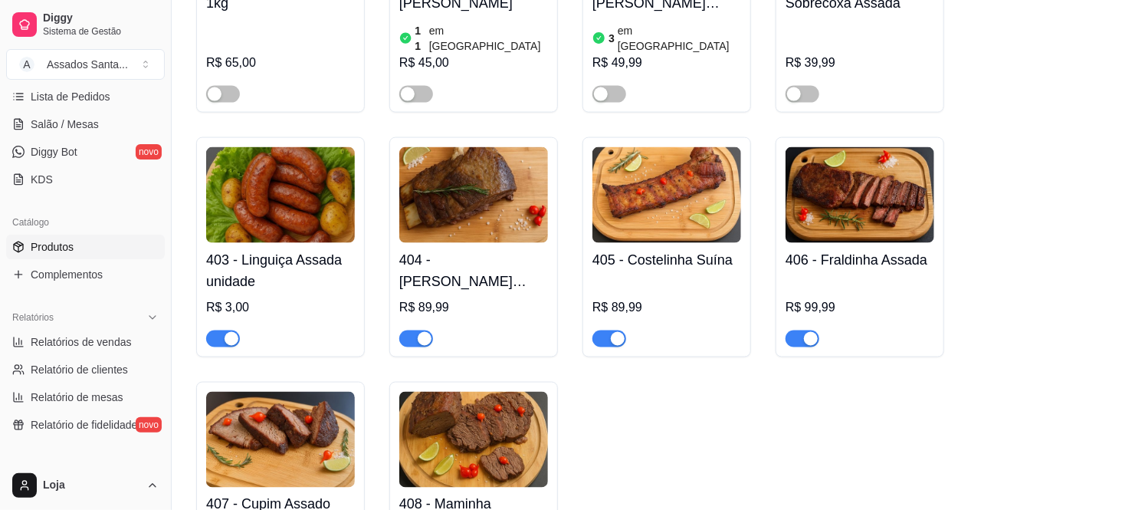
scroll to position [852, 0]
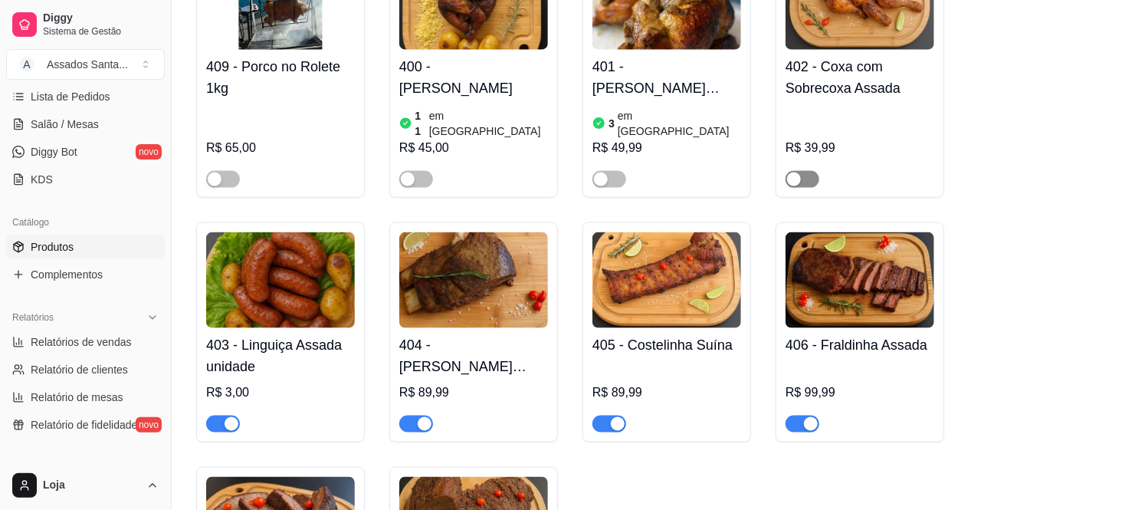
click at [792, 172] on div "button" at bounding box center [794, 179] width 14 height 14
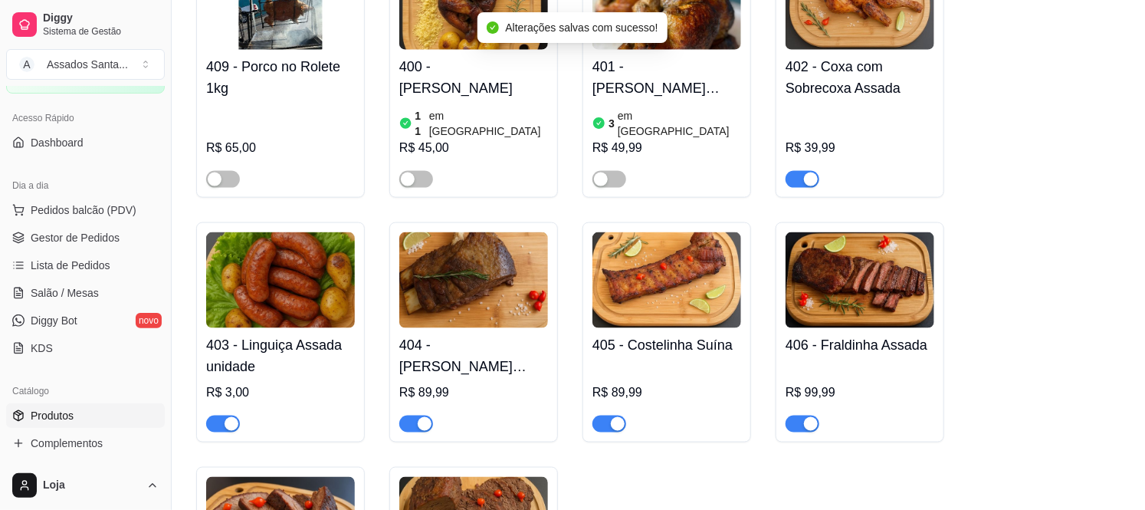
scroll to position [85, 0]
click at [79, 246] on span "Gestor de Pedidos" at bounding box center [75, 238] width 89 height 15
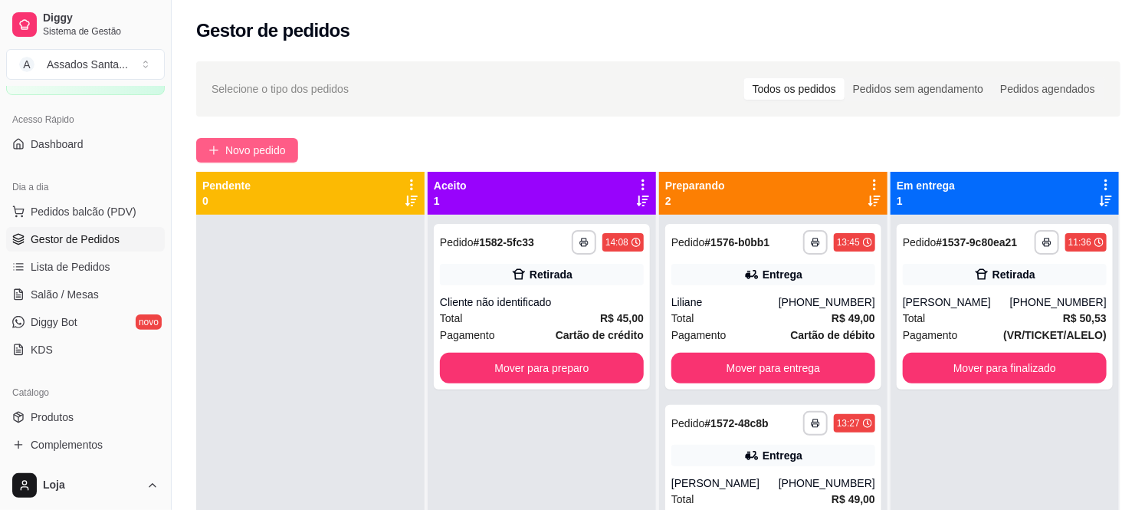
click at [248, 151] on span "Novo pedido" at bounding box center [255, 150] width 61 height 17
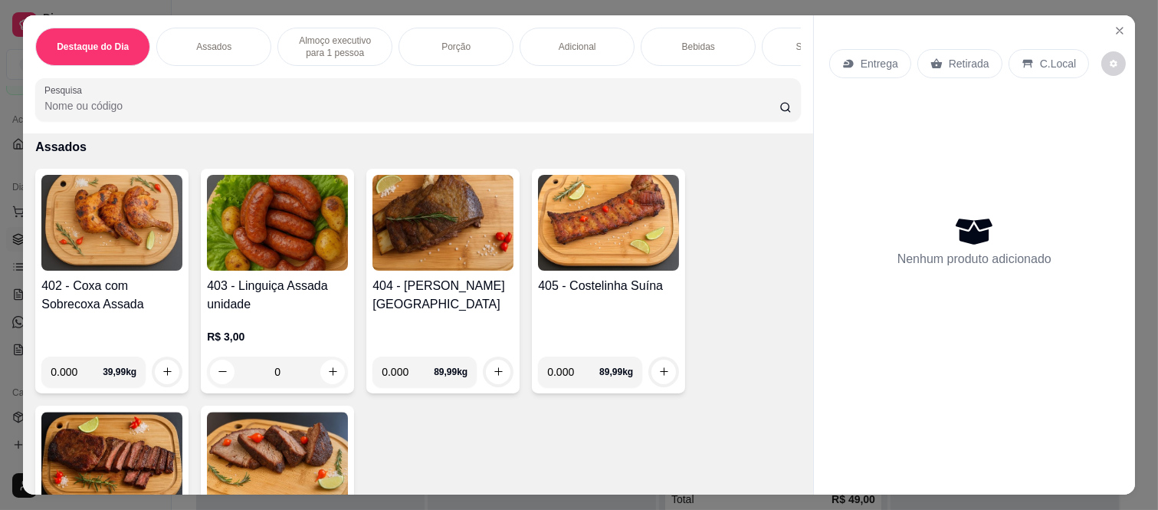
scroll to position [596, 0]
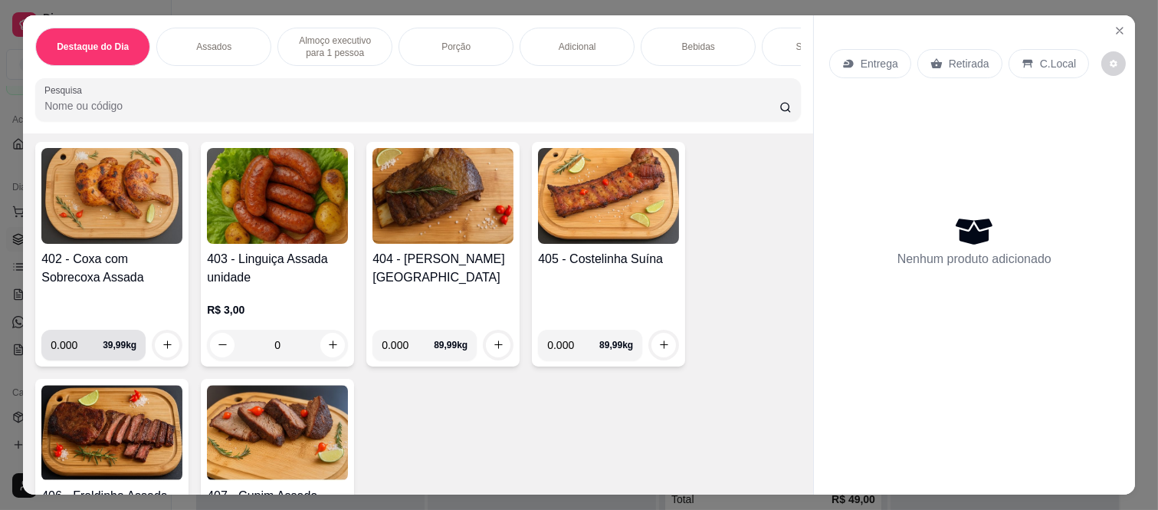
click at [77, 345] on input "0.000" at bounding box center [77, 345] width 52 height 31
type input "0.240"
click at [166, 350] on icon "increase-product-quantity" at bounding box center [167, 344] width 11 height 11
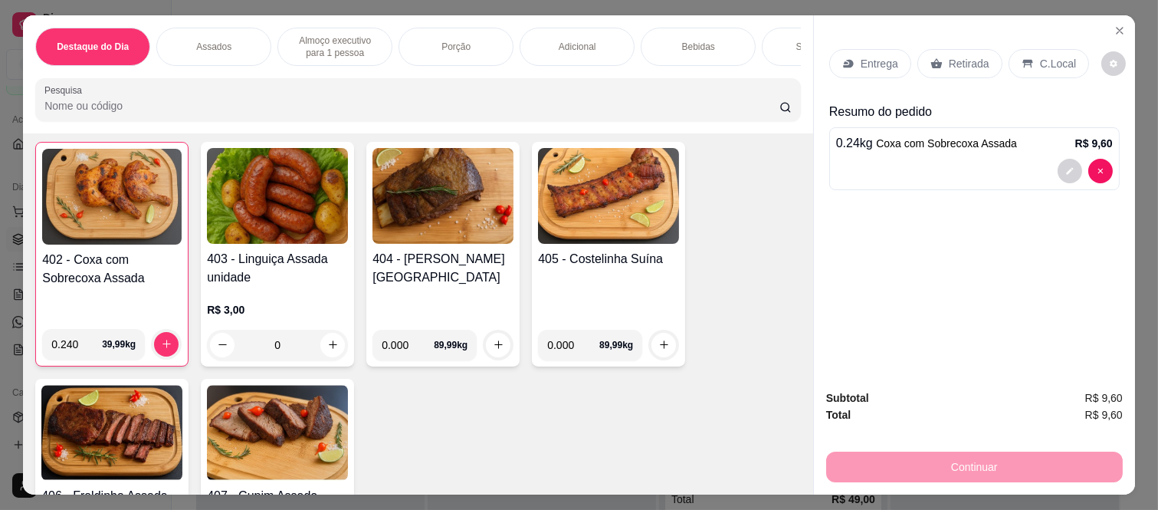
click at [401, 349] on input "0.000" at bounding box center [408, 345] width 52 height 31
type input "0.180"
click at [493, 350] on icon "increase-product-quantity" at bounding box center [498, 345] width 11 height 11
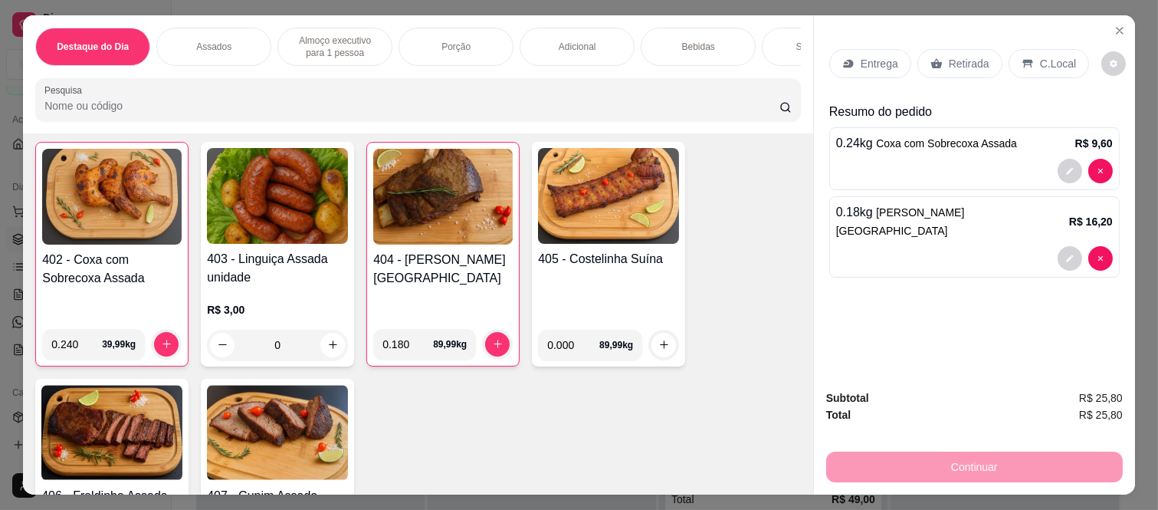
click at [323, 353] on div "0" at bounding box center [277, 345] width 141 height 31
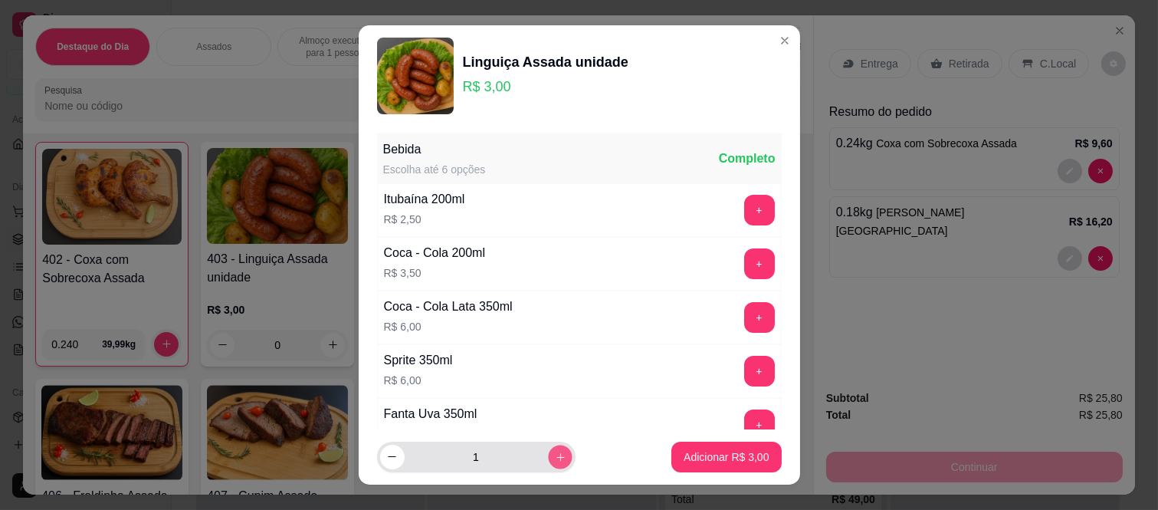
click at [554, 461] on icon "increase-product-quantity" at bounding box center [559, 456] width 11 height 11
type input "2"
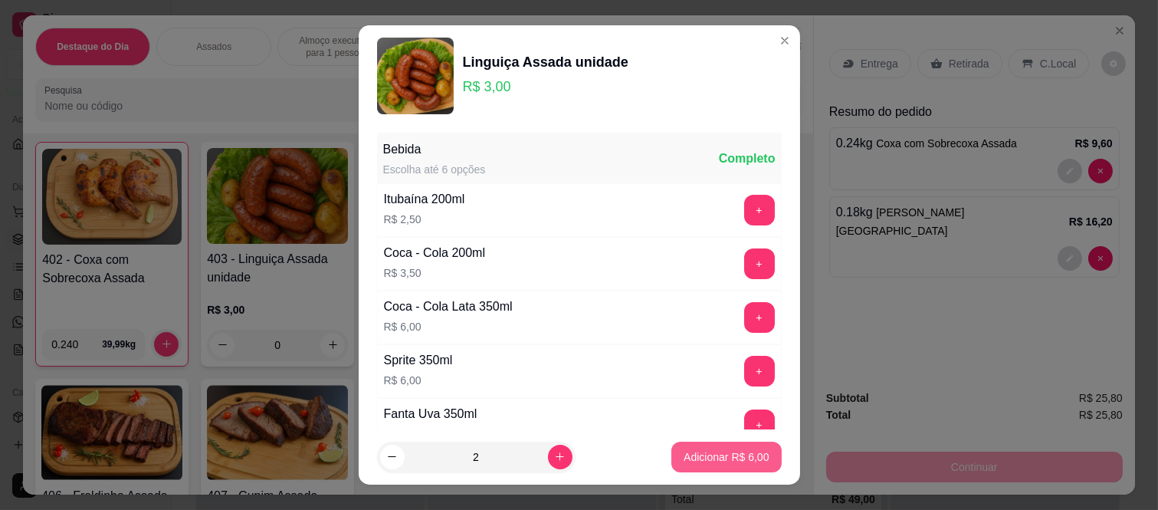
click at [724, 471] on button "Adicionar R$ 6,00" at bounding box center [726, 457] width 110 height 31
type input "2"
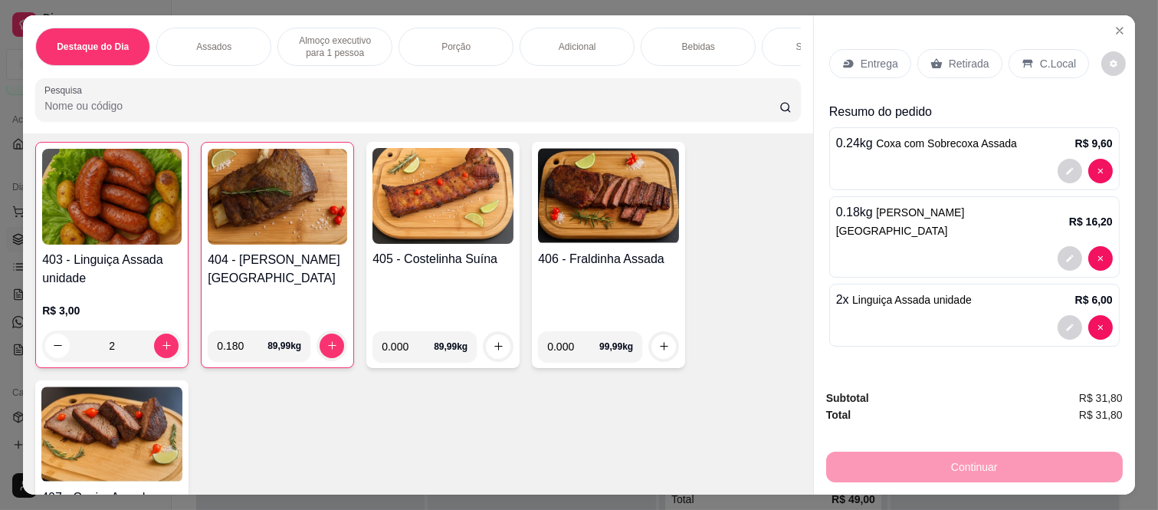
click at [920, 51] on div "Retirada" at bounding box center [960, 63] width 85 height 29
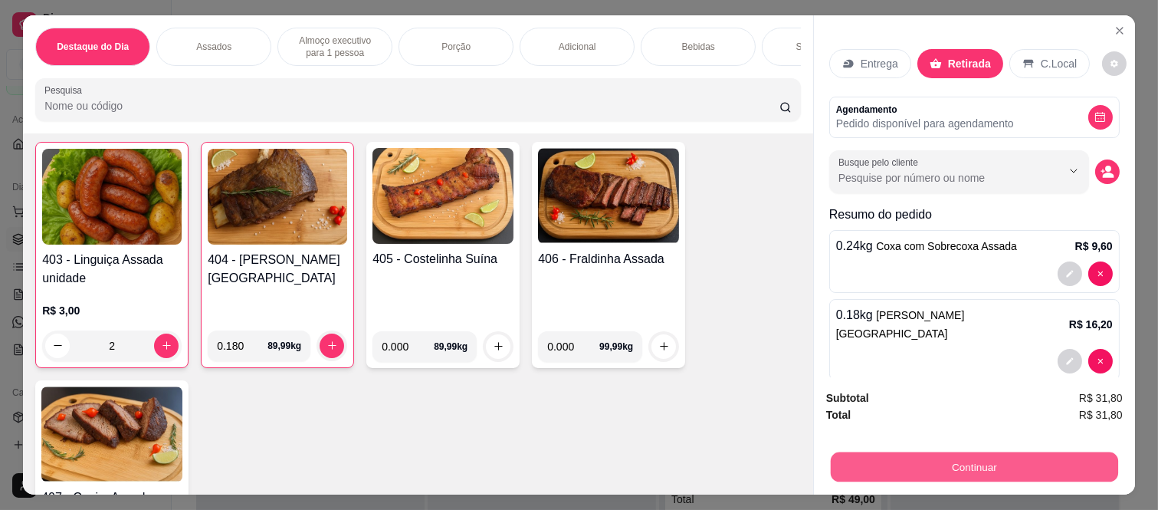
click at [917, 471] on button "Continuar" at bounding box center [974, 467] width 287 height 30
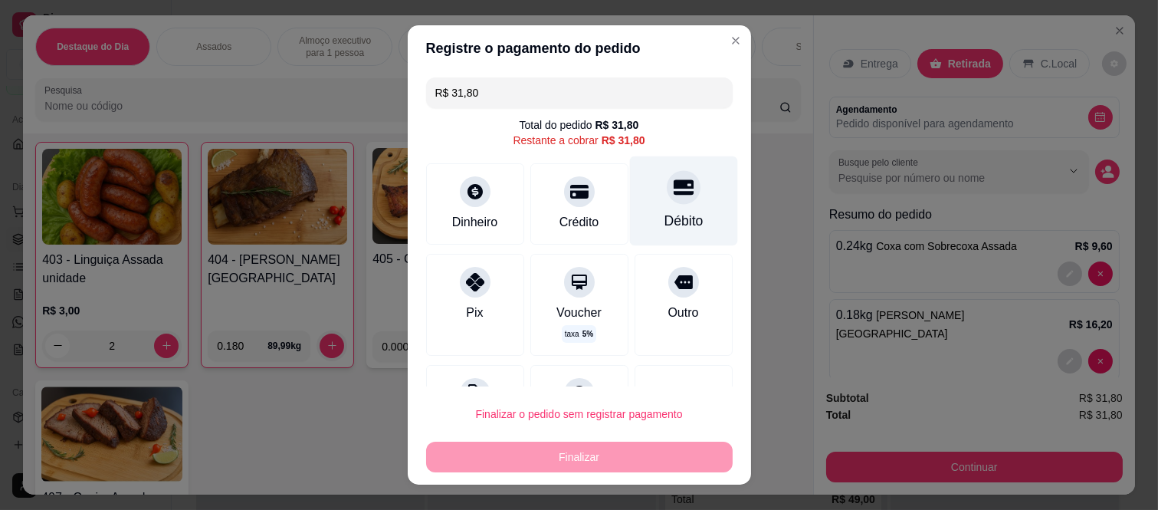
click at [673, 195] on icon at bounding box center [683, 187] width 20 height 15
type input "R$ 0,00"
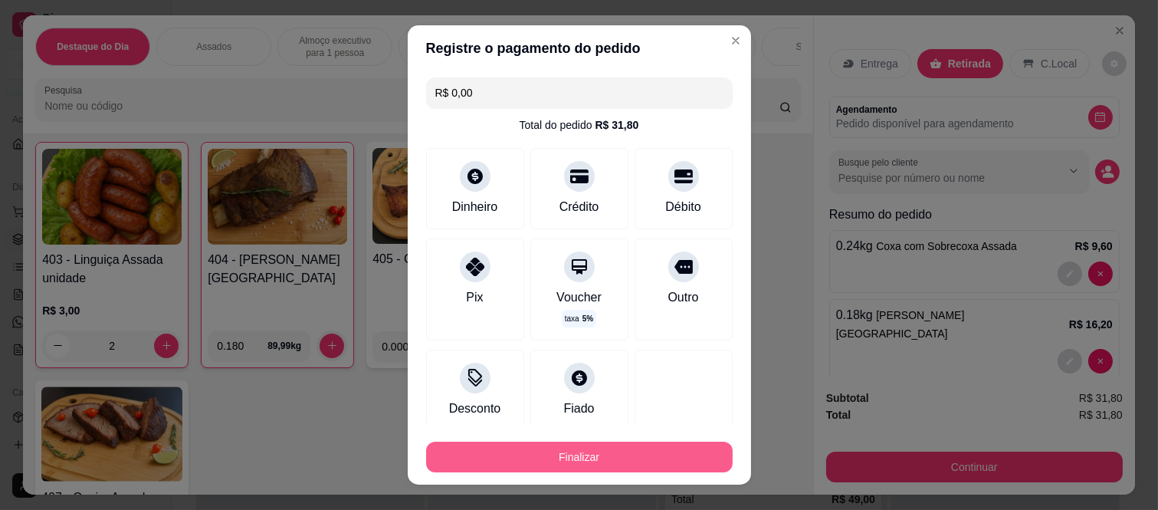
click at [640, 449] on button "Finalizar" at bounding box center [579, 457] width 307 height 31
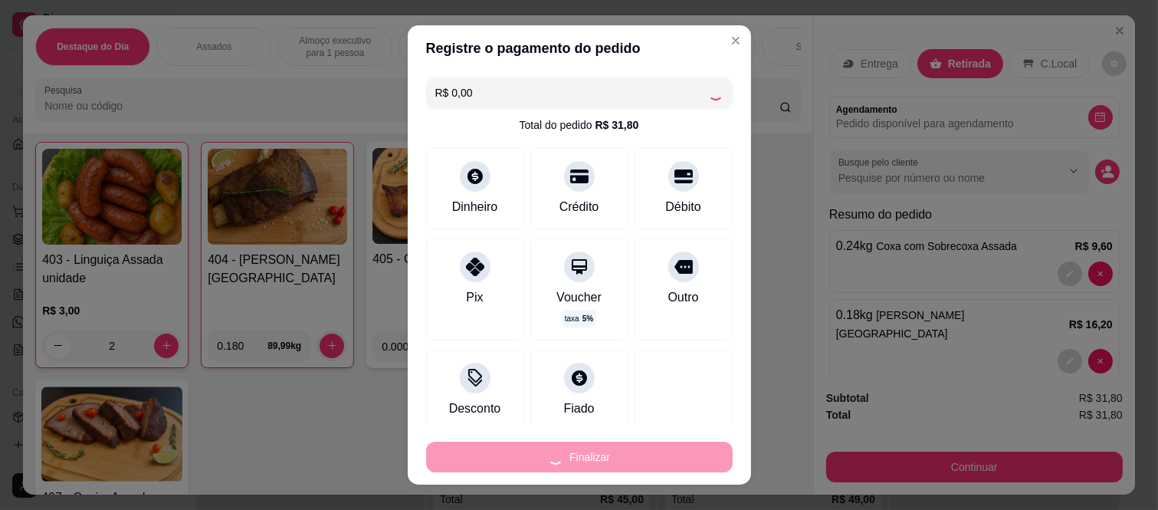
type input "0"
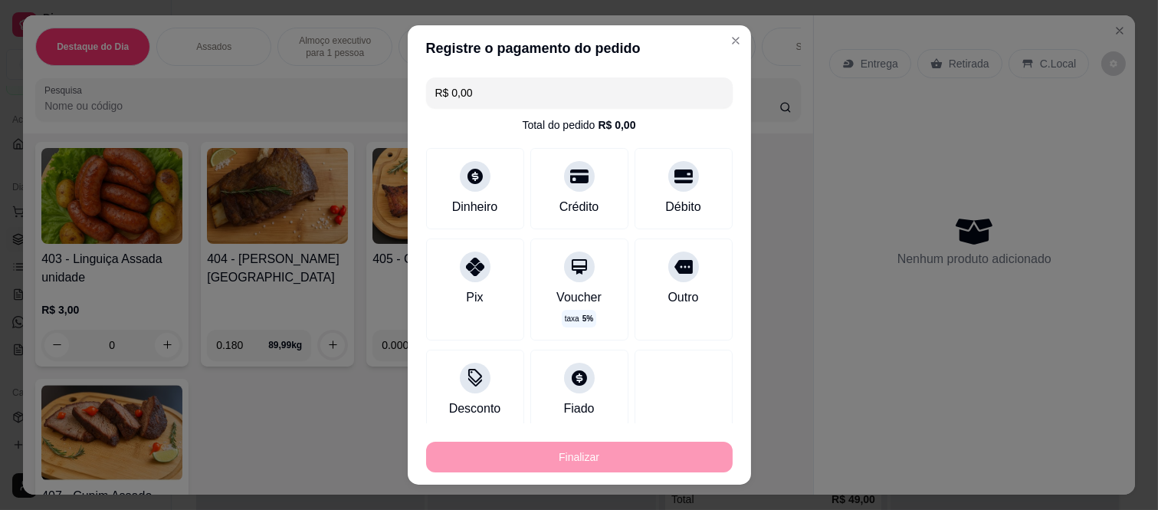
type input "-R$ 31,80"
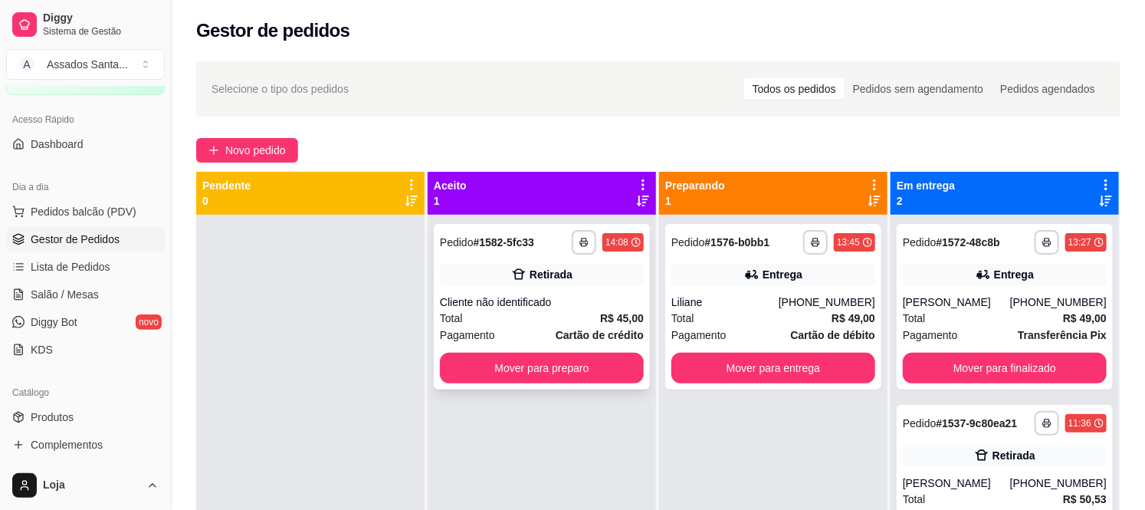
click at [520, 257] on div "**********" at bounding box center [542, 307] width 216 height 166
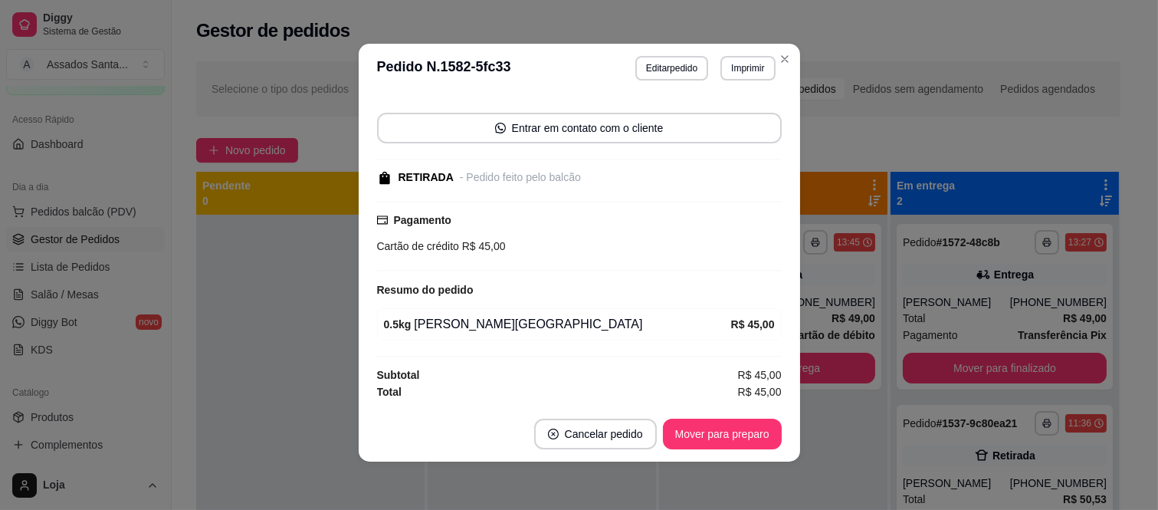
scroll to position [3, 0]
click at [691, 425] on button "Mover para preparo" at bounding box center [722, 433] width 119 height 31
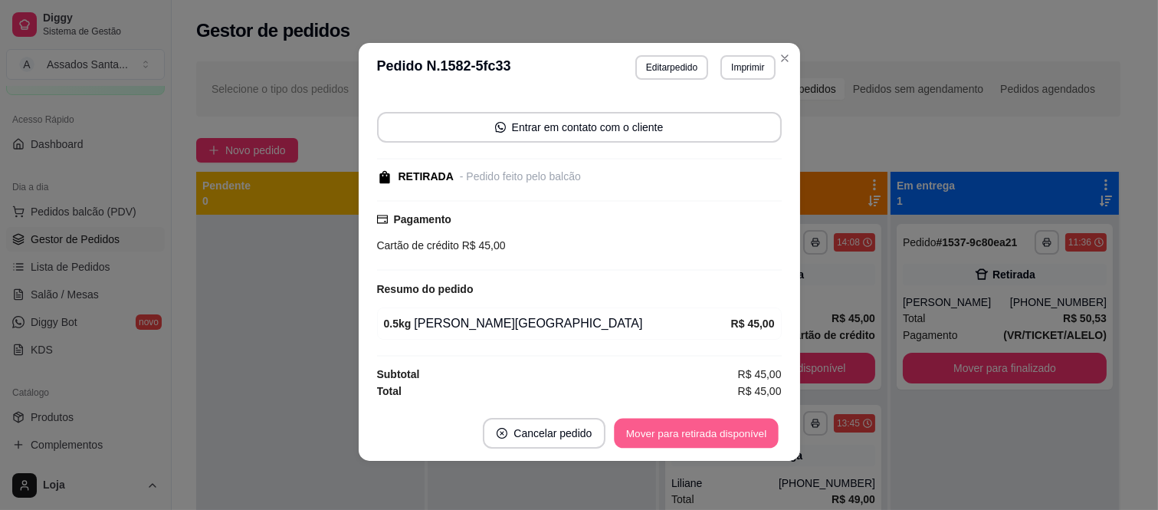
click at [691, 425] on button "Mover para retirada disponível" at bounding box center [697, 434] width 164 height 30
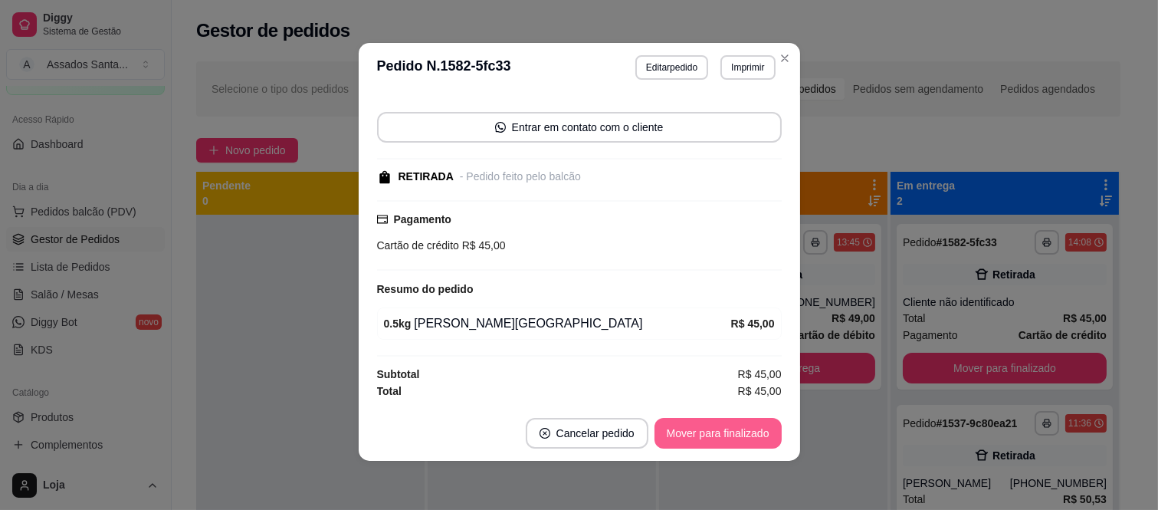
click at [691, 425] on button "Mover para finalizado" at bounding box center [718, 433] width 127 height 31
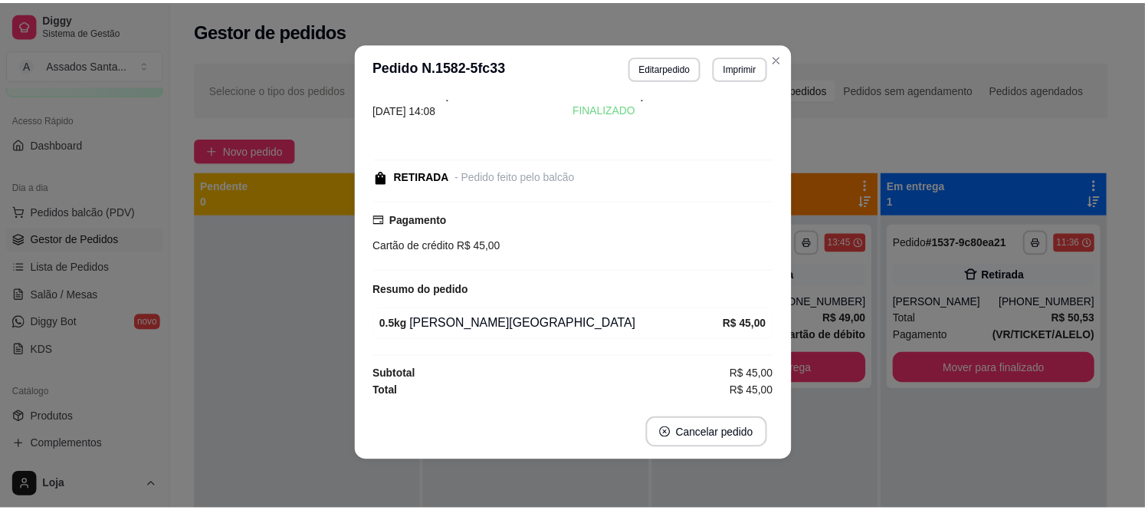
scroll to position [31, 0]
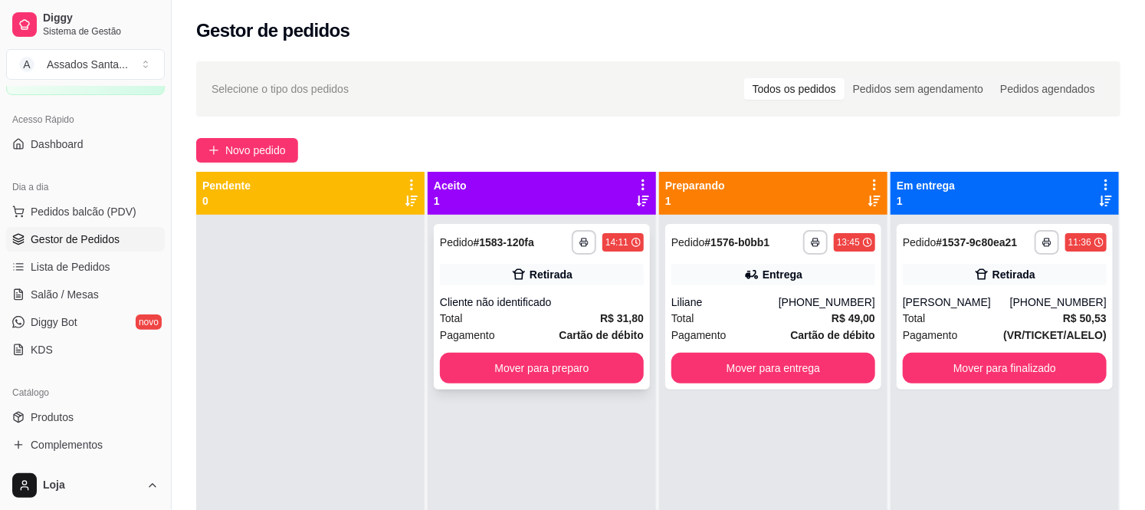
click at [624, 294] on div "Cliente não identificado" at bounding box center [542, 301] width 204 height 15
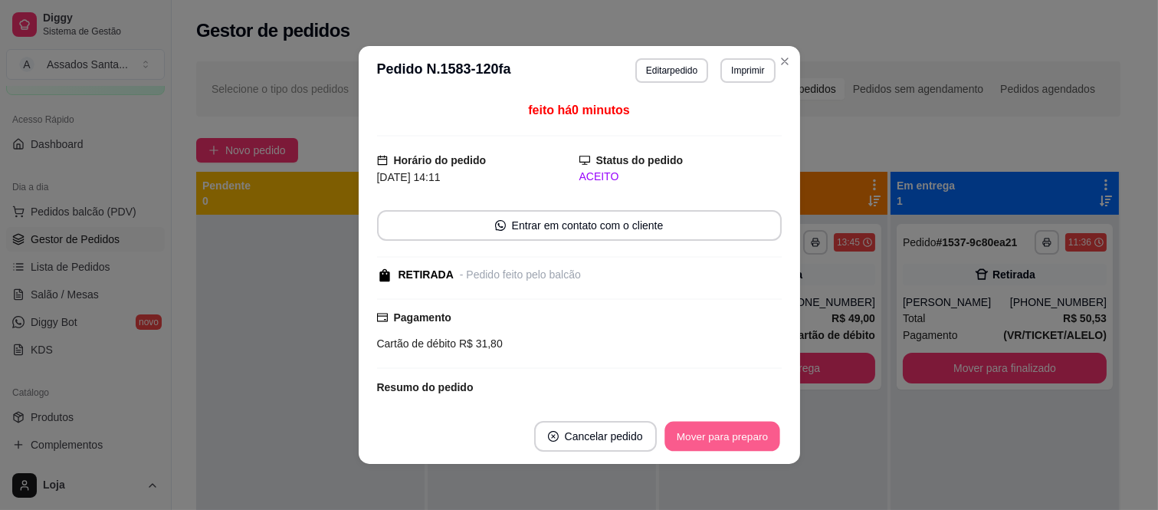
click at [709, 445] on button "Mover para preparo" at bounding box center [722, 437] width 115 height 30
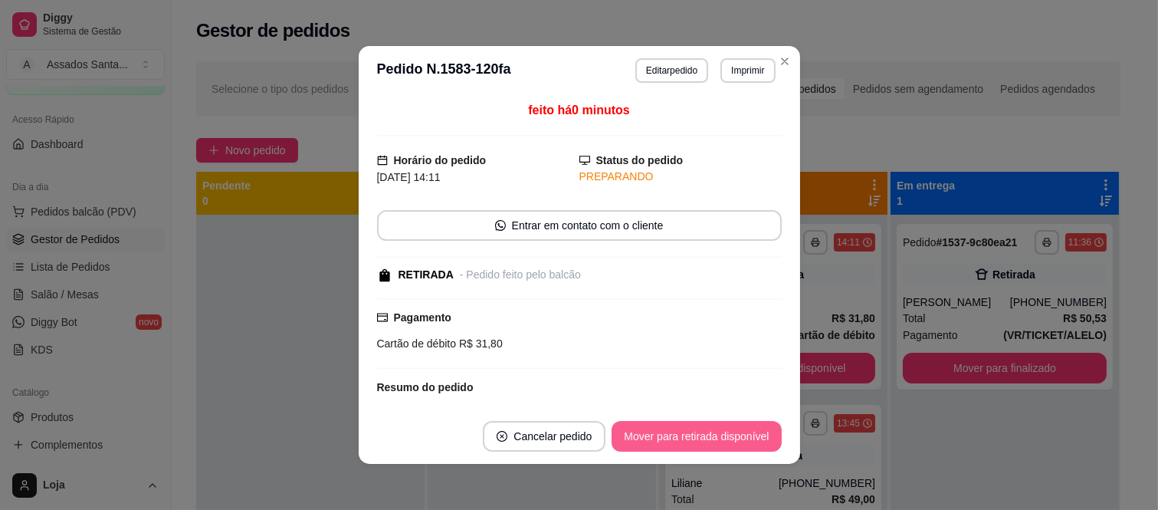
click at [709, 445] on button "Mover para retirada disponível" at bounding box center [696, 436] width 169 height 31
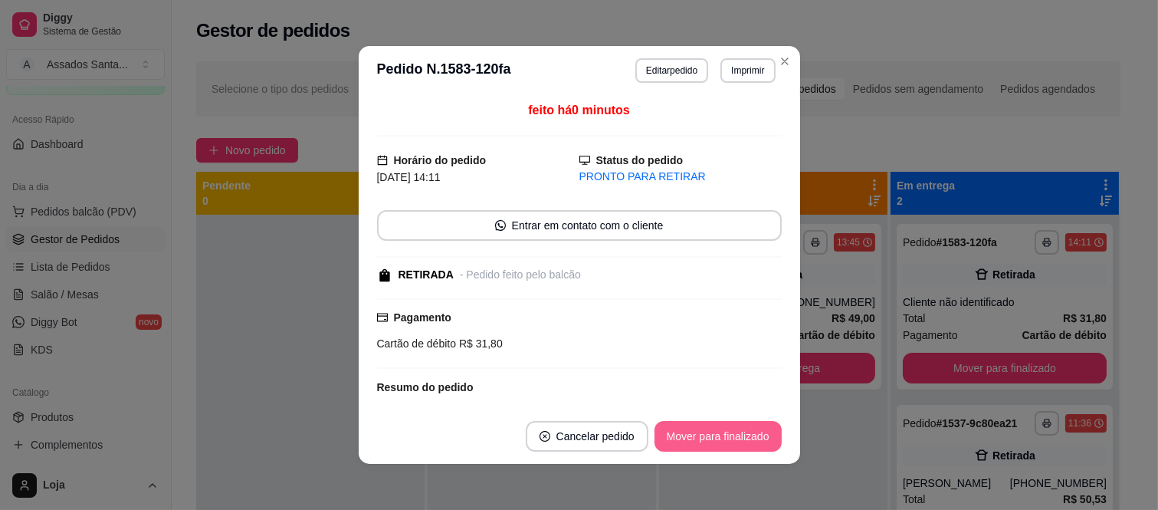
click at [709, 445] on button "Mover para finalizado" at bounding box center [718, 436] width 127 height 31
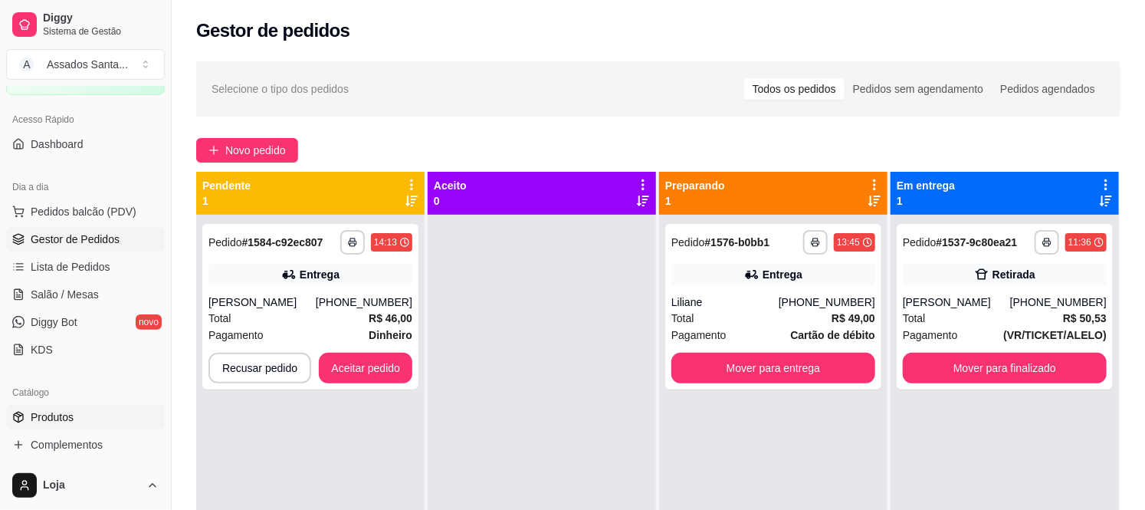
click at [83, 417] on link "Produtos" at bounding box center [85, 417] width 159 height 25
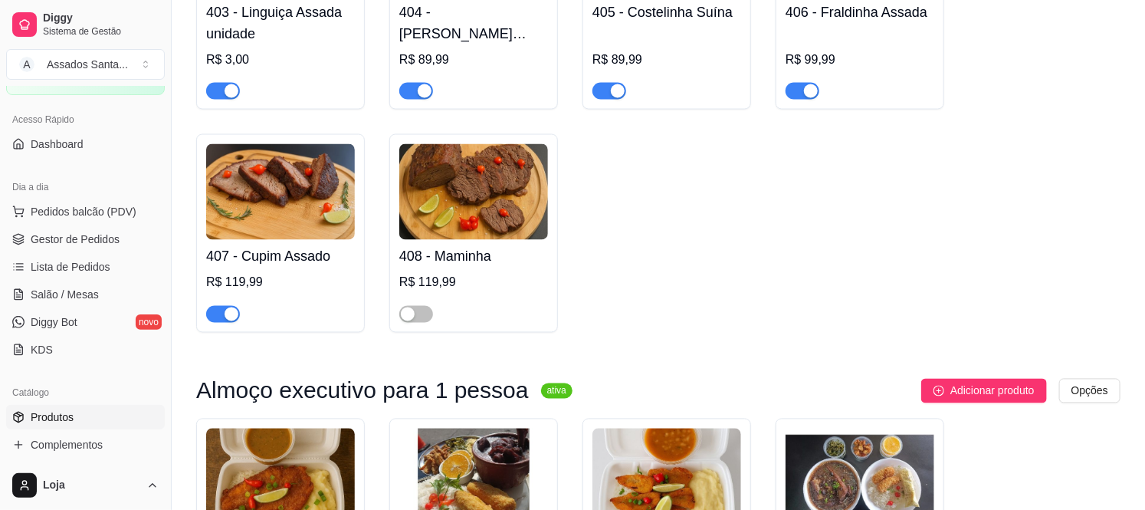
scroll to position [1192, 0]
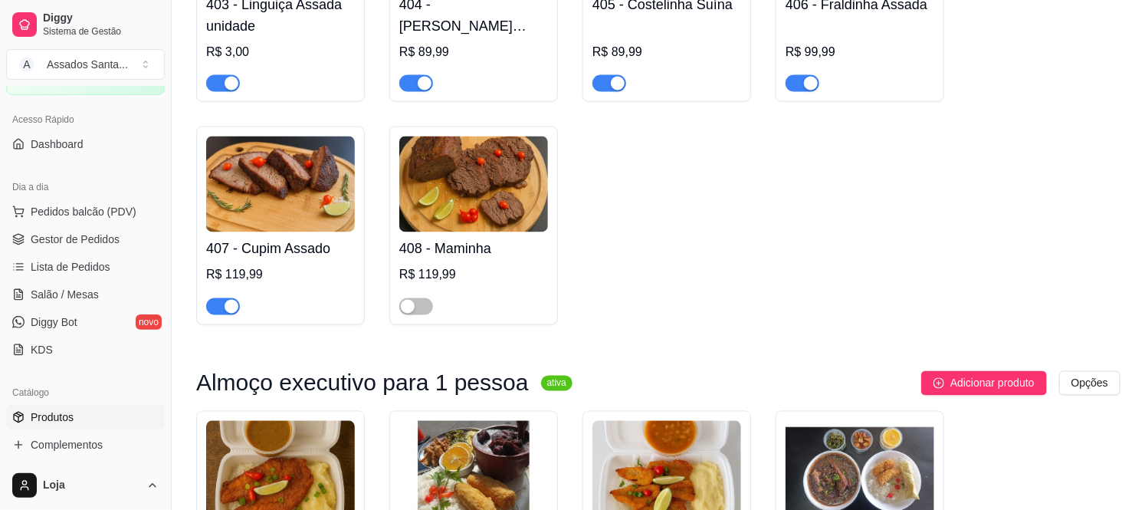
click at [215, 298] on span "button" at bounding box center [223, 306] width 34 height 17
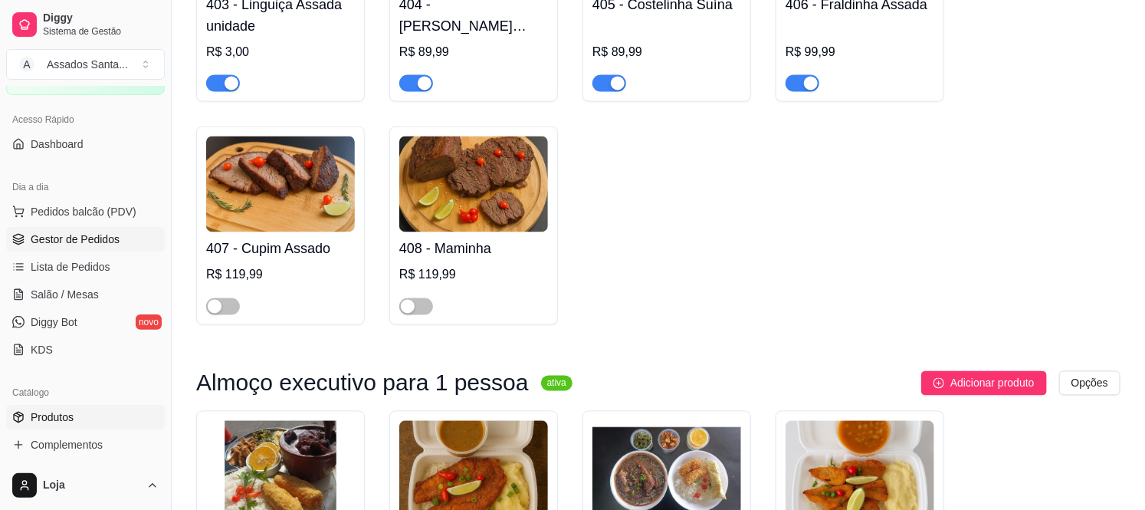
click at [100, 233] on span "Gestor de Pedidos" at bounding box center [75, 238] width 89 height 15
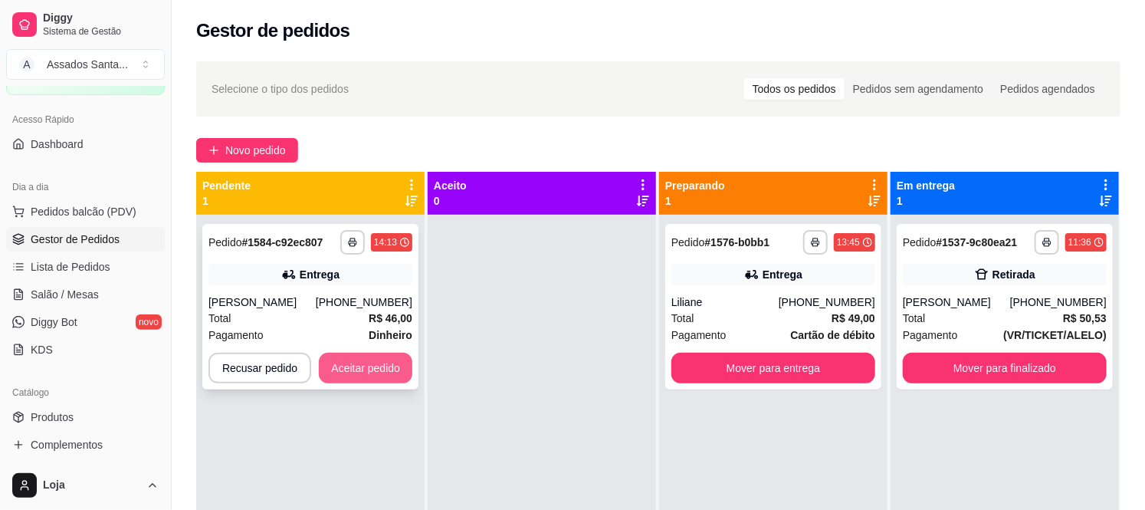
click at [343, 361] on button "Aceitar pedido" at bounding box center [366, 368] width 94 height 31
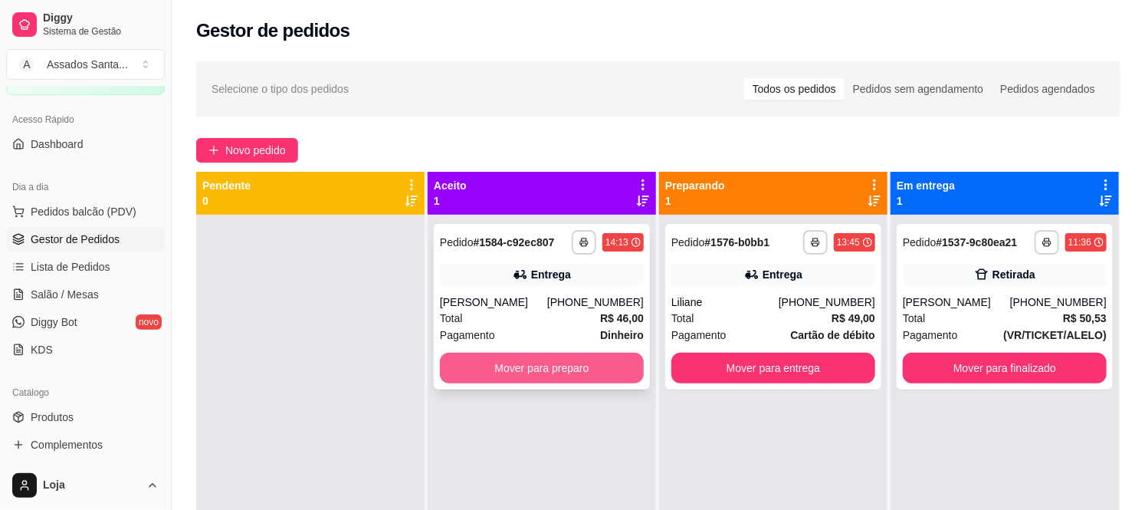
click at [458, 372] on button "Mover para preparo" at bounding box center [542, 368] width 204 height 31
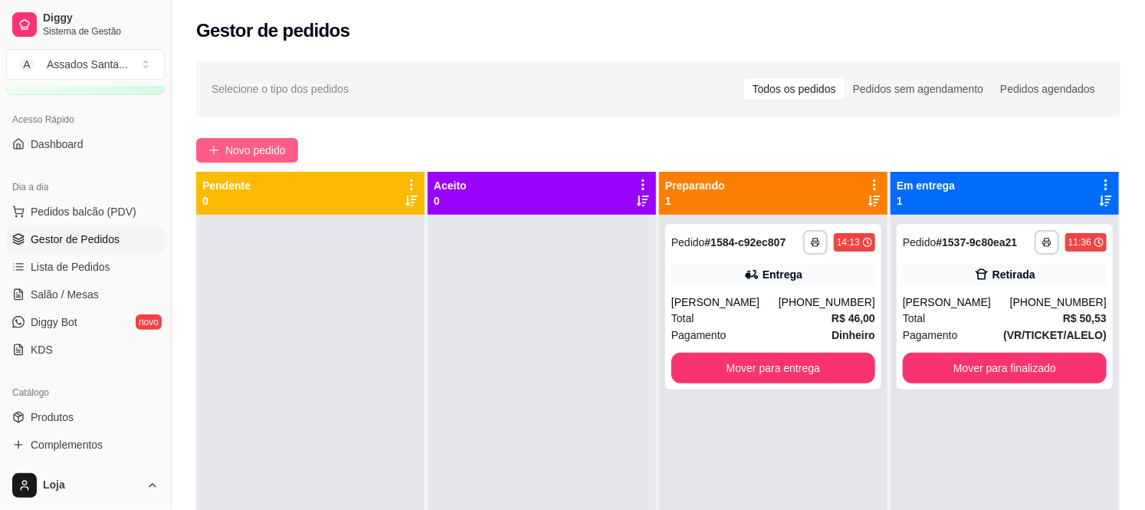
click at [222, 144] on button "Novo pedido" at bounding box center [247, 150] width 102 height 25
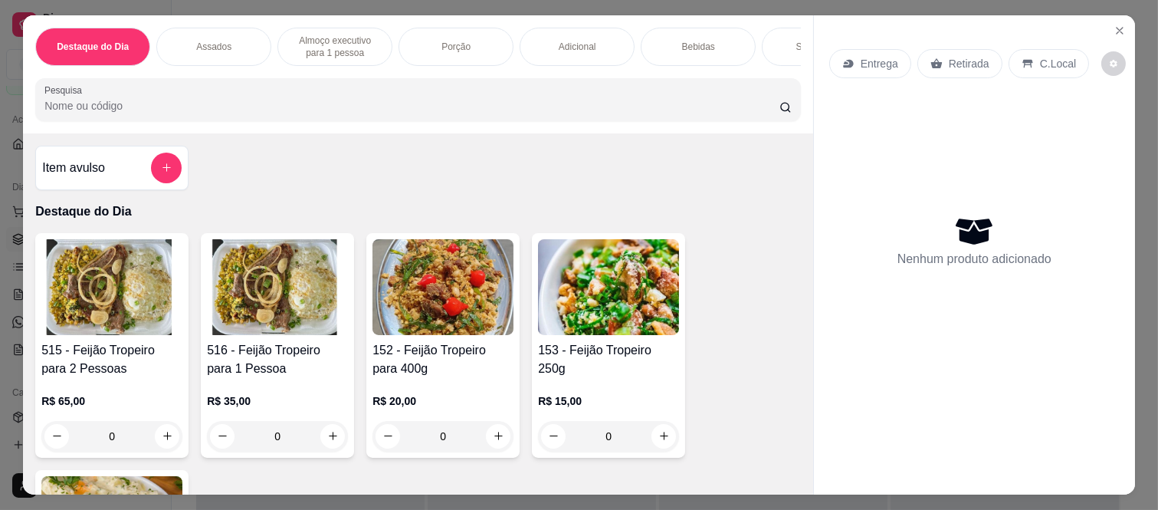
scroll to position [85, 0]
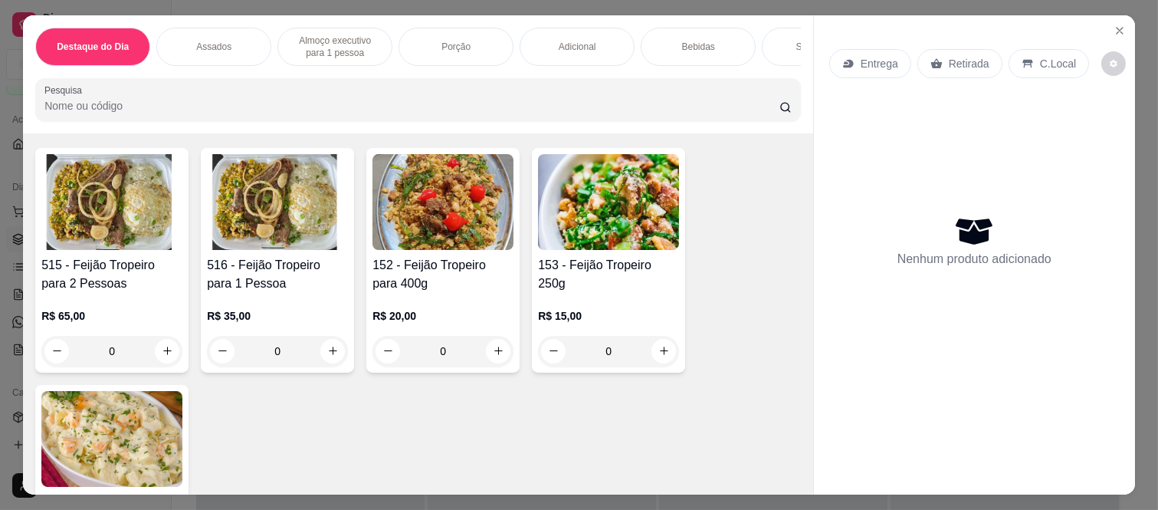
click at [171, 338] on div "R$ 65,00 0" at bounding box center [111, 337] width 141 height 58
click at [317, 356] on div "0" at bounding box center [277, 351] width 141 height 31
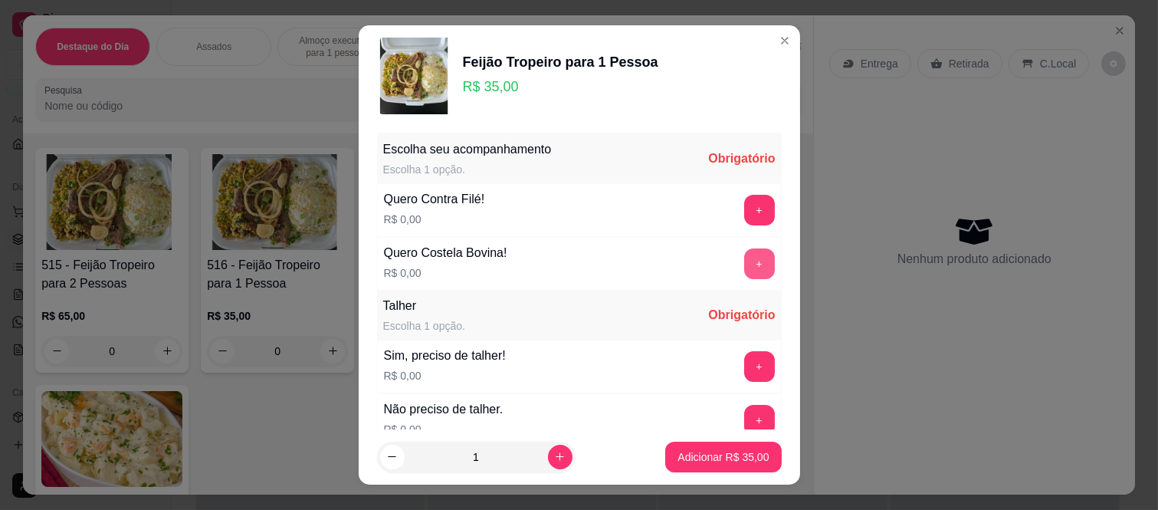
click at [744, 269] on button "+" at bounding box center [759, 263] width 31 height 31
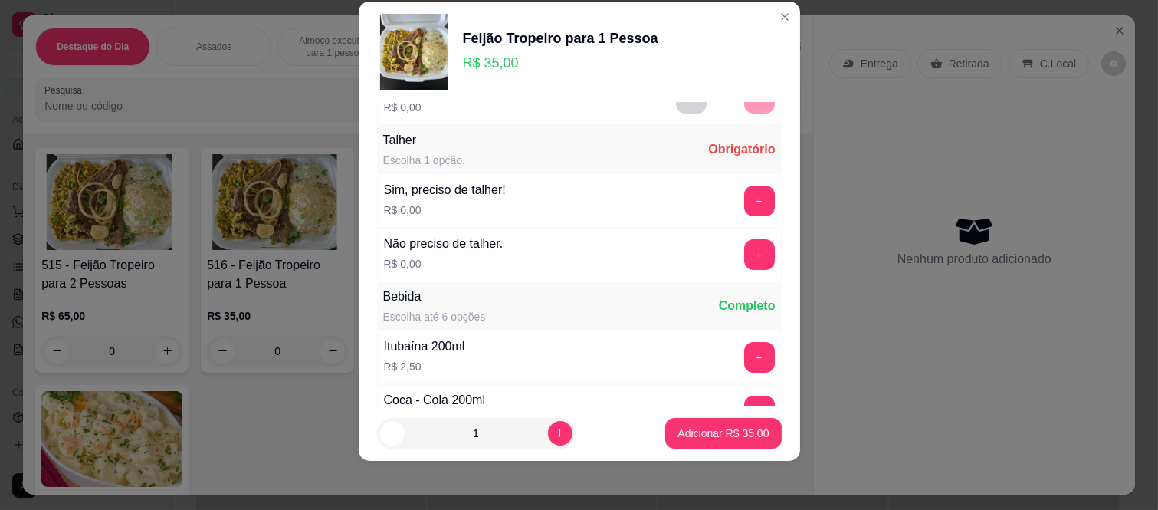
scroll to position [164, 0]
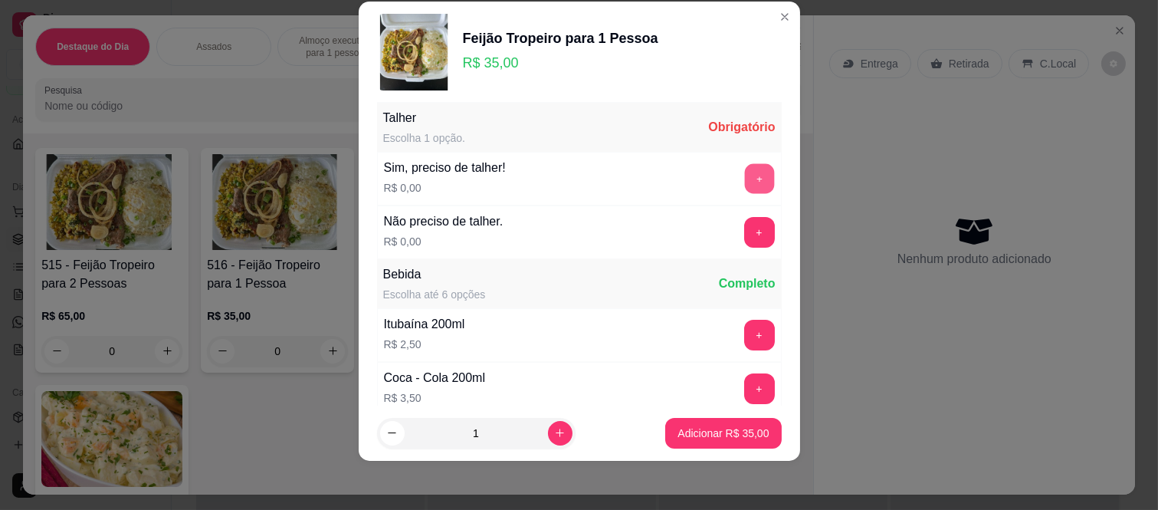
click at [744, 189] on button "+" at bounding box center [759, 179] width 30 height 30
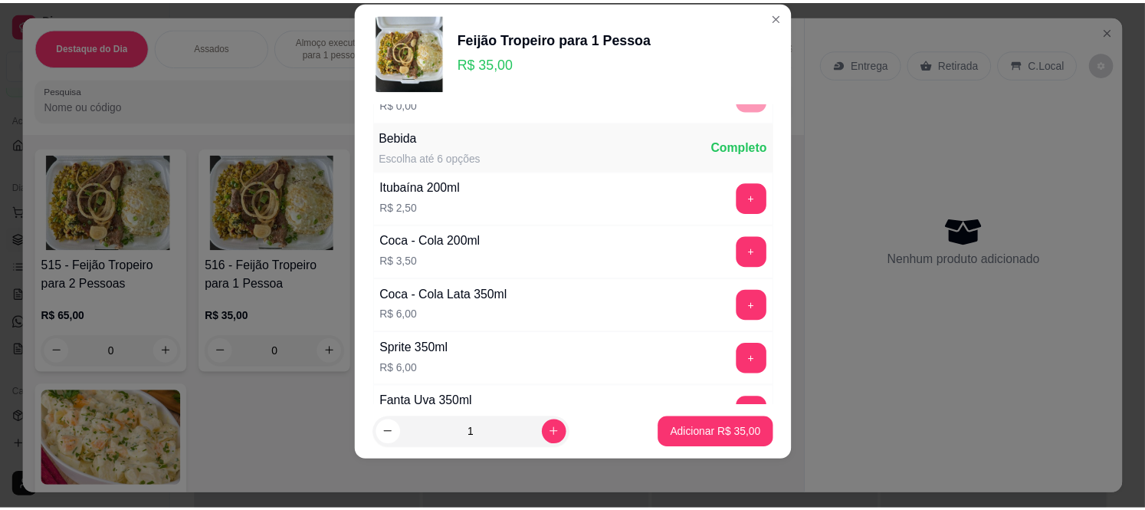
scroll to position [320, 0]
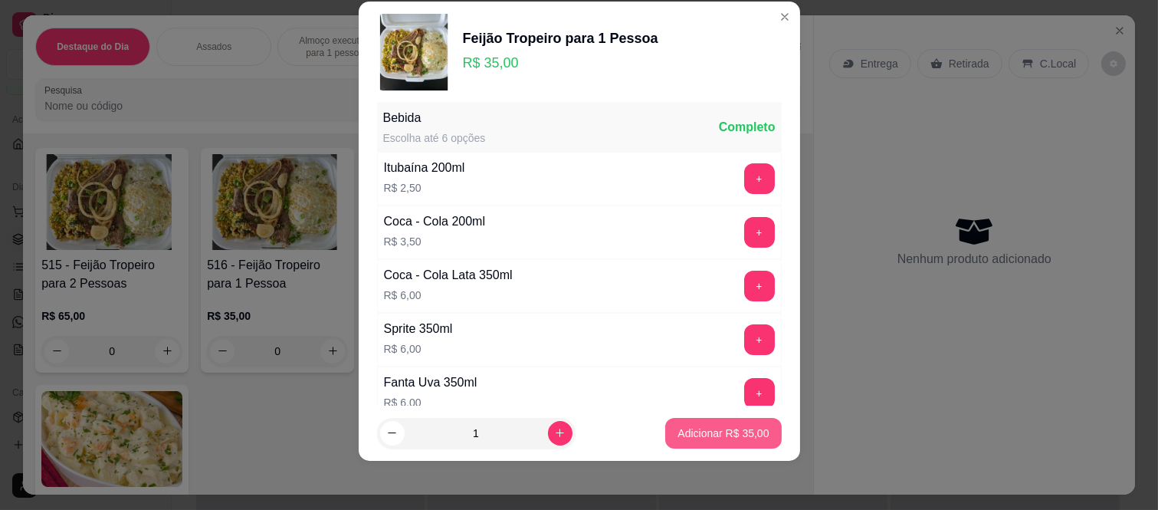
click at [686, 425] on button "Adicionar R$ 35,00" at bounding box center [723, 433] width 116 height 31
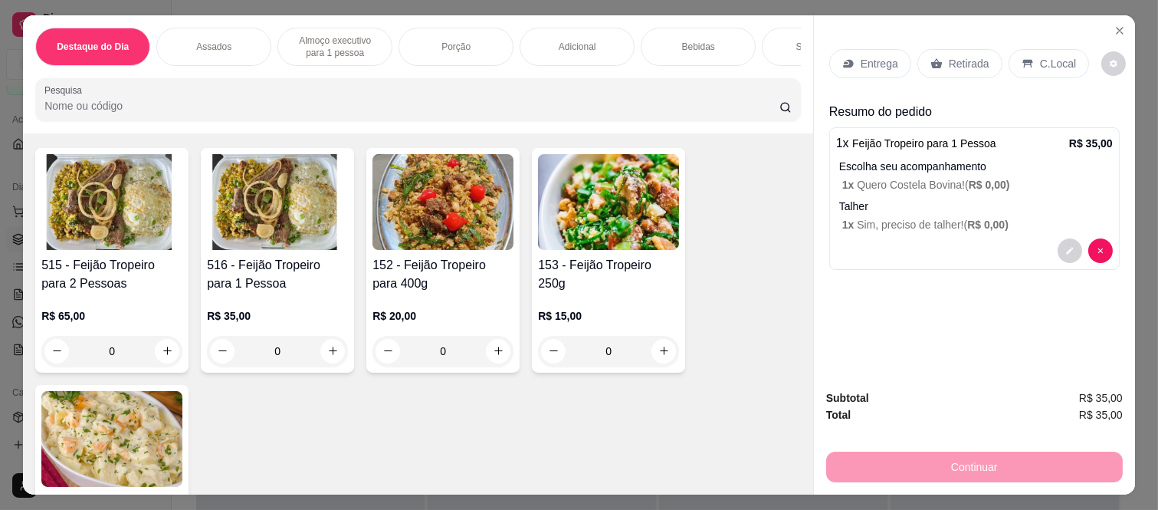
click at [861, 56] on p "Entrega" at bounding box center [880, 63] width 38 height 15
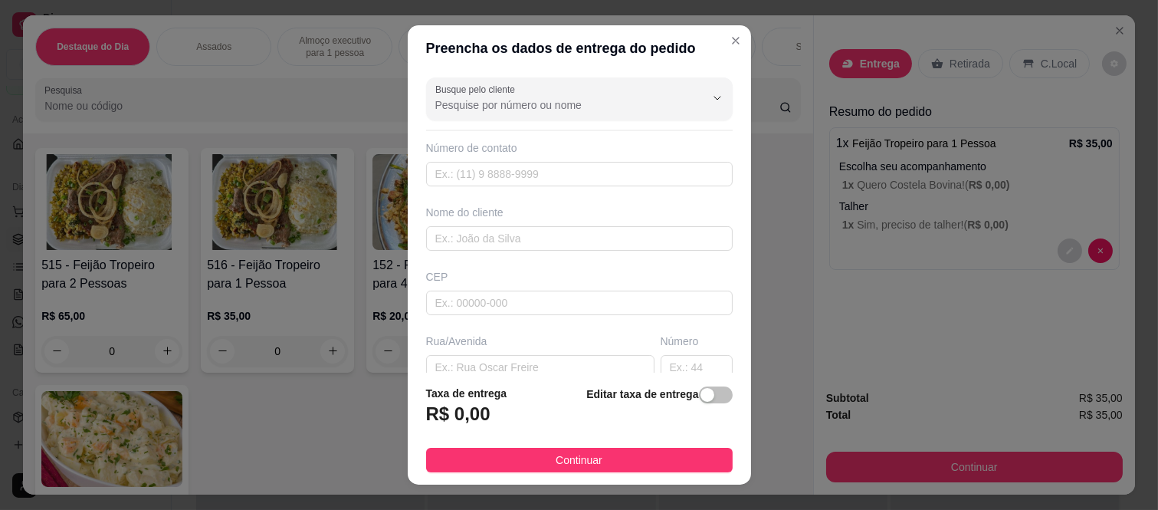
click at [583, 101] on input "Busque pelo cliente" at bounding box center [557, 104] width 245 height 15
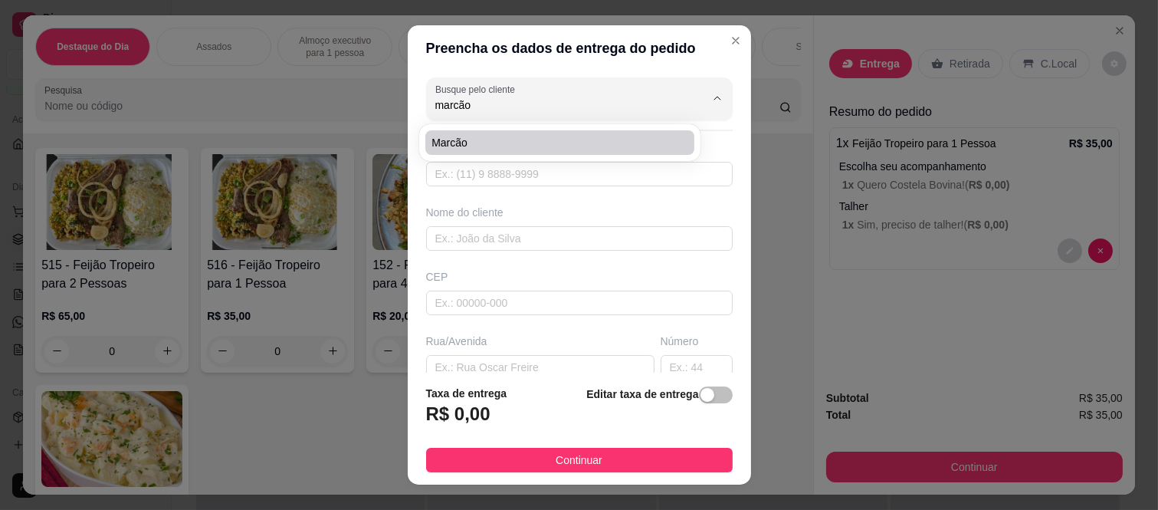
click at [570, 154] on li "Marcão" at bounding box center [559, 142] width 269 height 25
type input "Marcão"
type input "11943437369"
type input "Marcão"
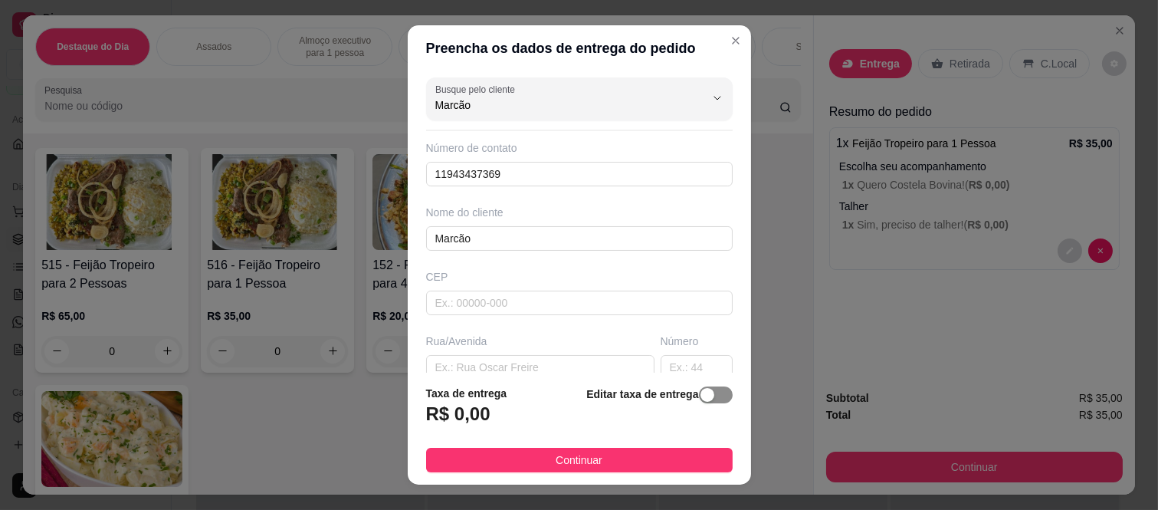
type input "Marcão"
click at [701, 397] on div "button" at bounding box center [708, 395] width 14 height 14
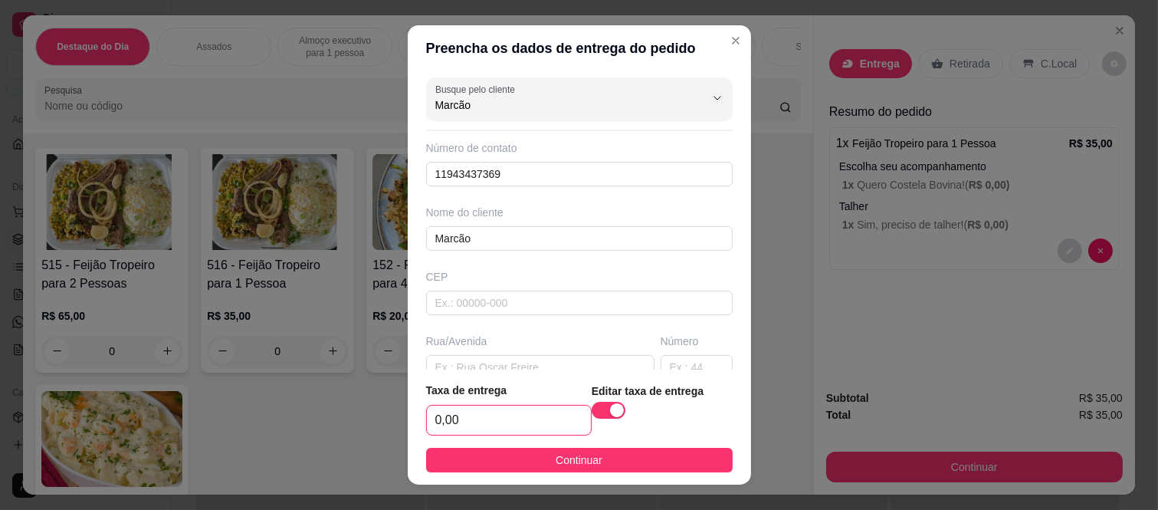
click at [458, 422] on input "0,00" at bounding box center [509, 419] width 164 height 29
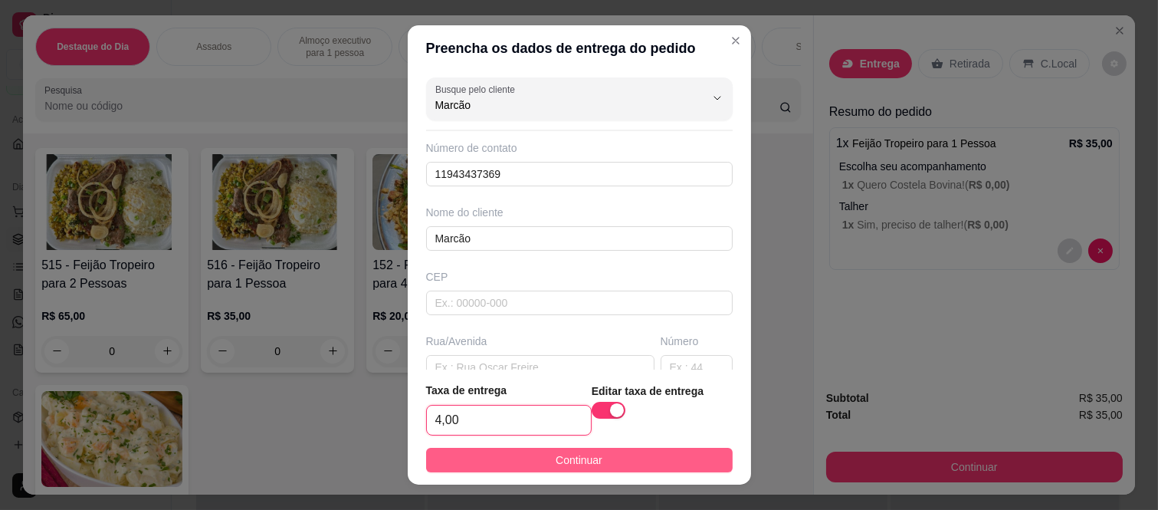
type input "4,00"
click at [492, 458] on button "Continuar" at bounding box center [579, 460] width 307 height 25
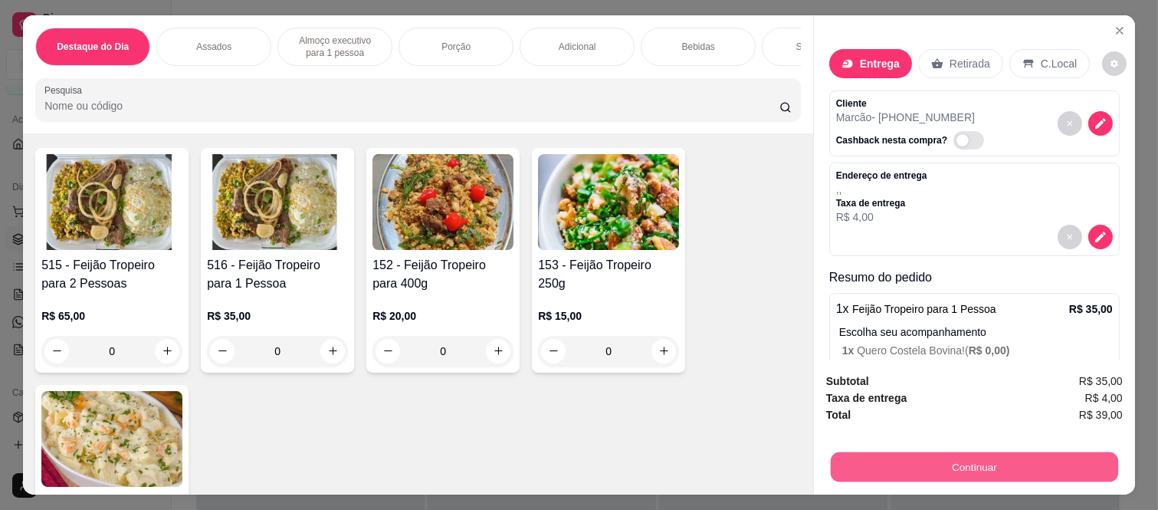
click at [854, 461] on button "Continuar" at bounding box center [974, 467] width 287 height 30
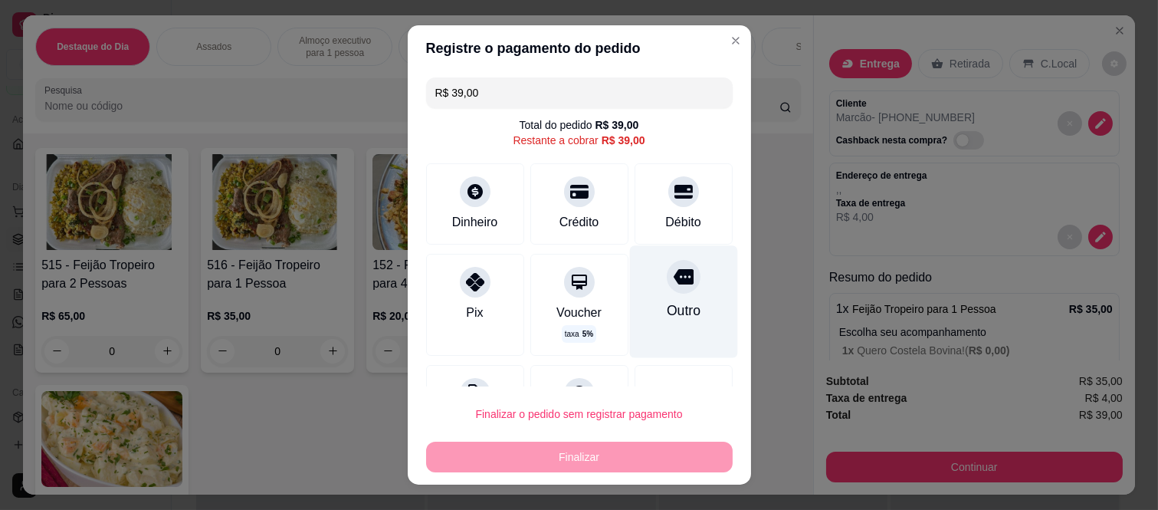
click at [667, 287] on div at bounding box center [684, 277] width 34 height 34
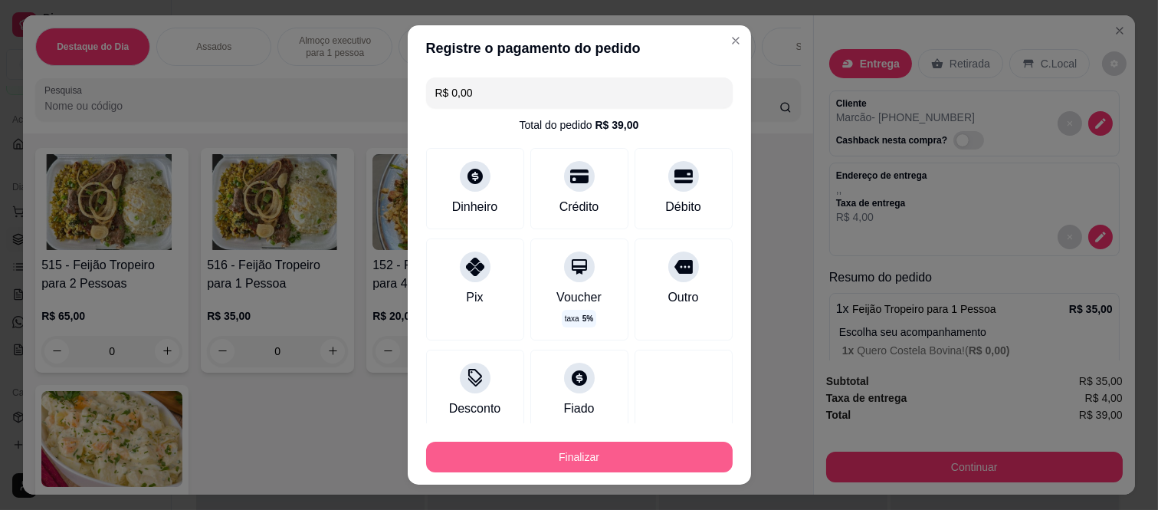
click at [609, 471] on button "Finalizar" at bounding box center [579, 457] width 307 height 31
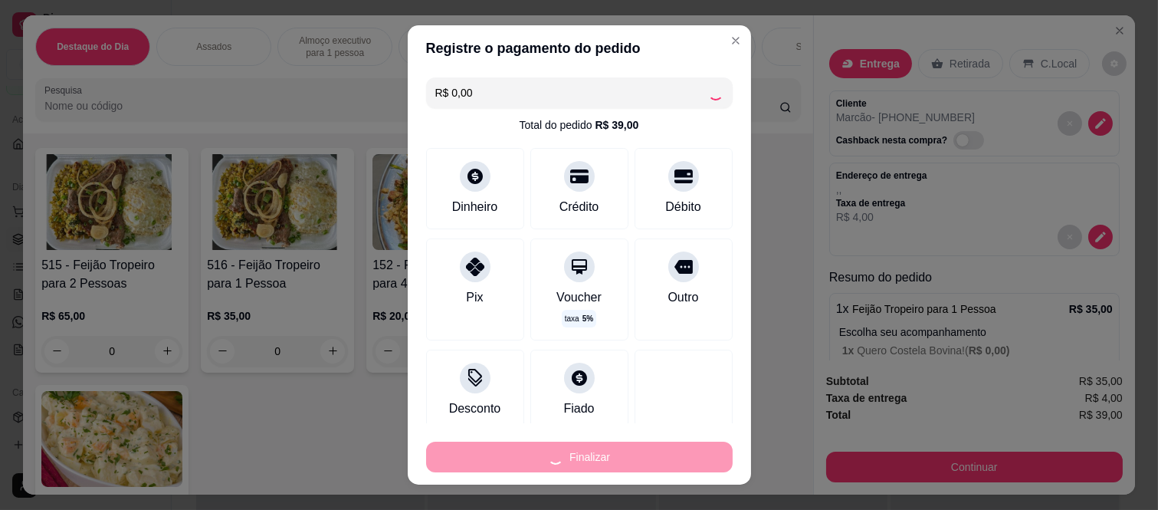
type input "-R$ 39,00"
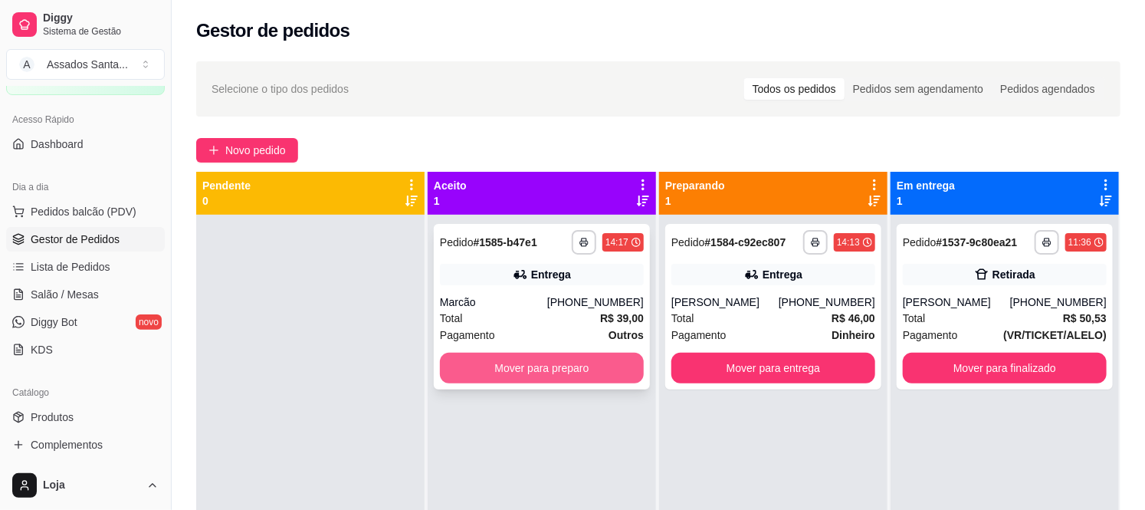
click at [524, 361] on button "Mover para preparo" at bounding box center [542, 368] width 204 height 31
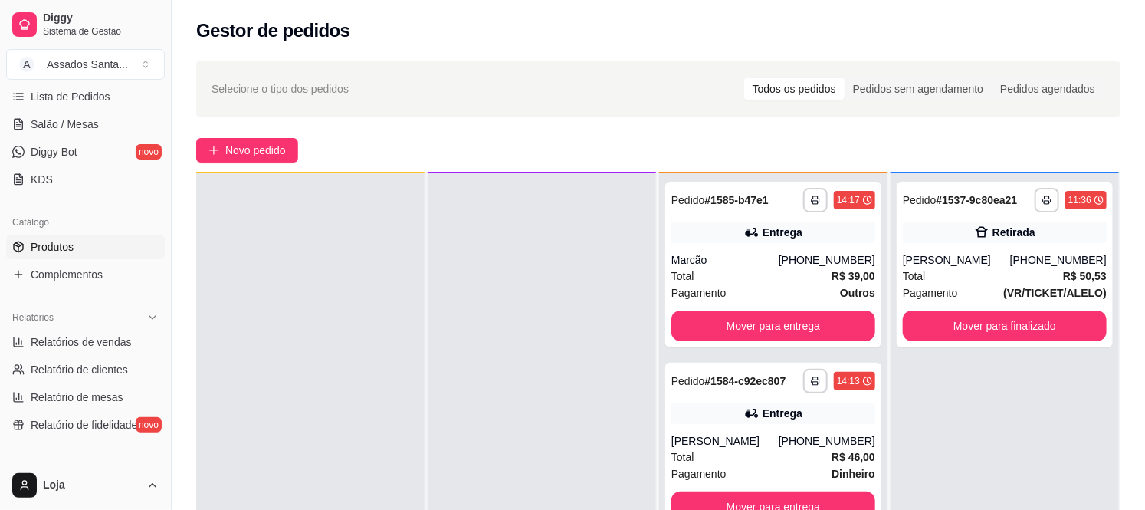
click at [109, 244] on link "Produtos" at bounding box center [85, 247] width 159 height 25
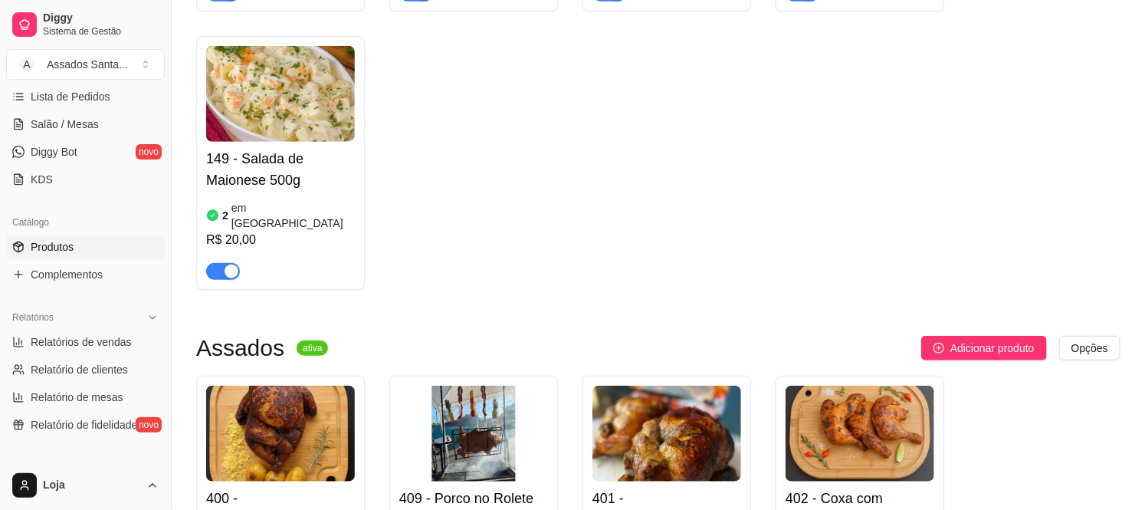
scroll to position [425, 0]
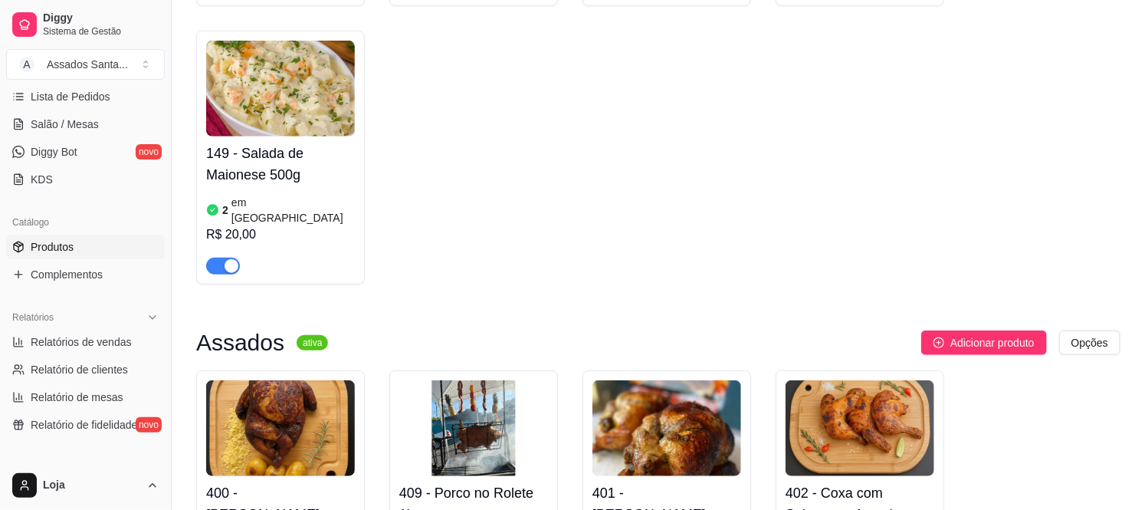
click at [288, 192] on div "2 em estoque R$ 20,00" at bounding box center [280, 233] width 149 height 83
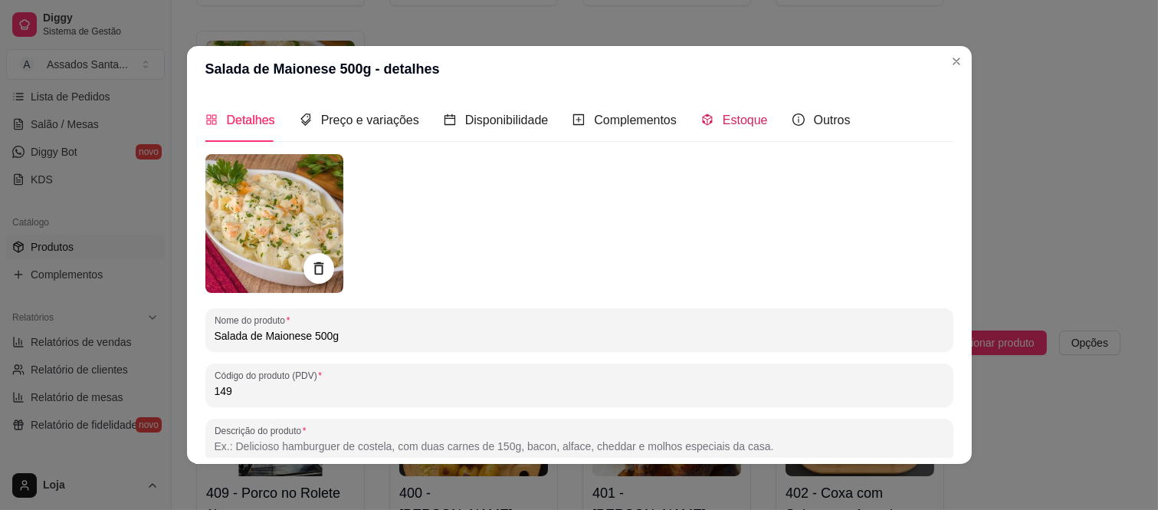
click at [701, 113] on icon "code-sandbox" at bounding box center [707, 119] width 12 height 12
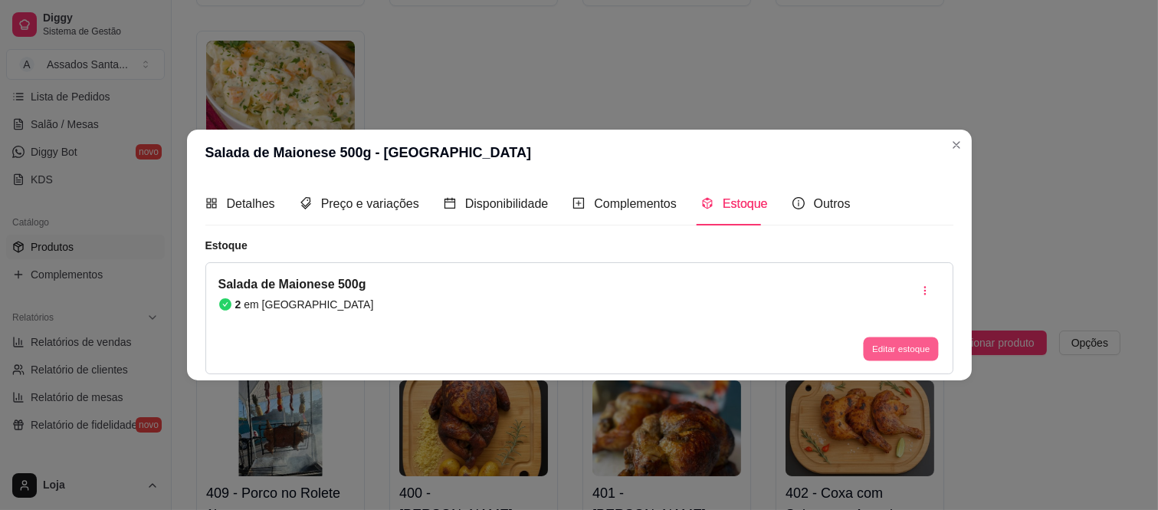
click at [889, 342] on button "Editar estoque" at bounding box center [901, 349] width 75 height 24
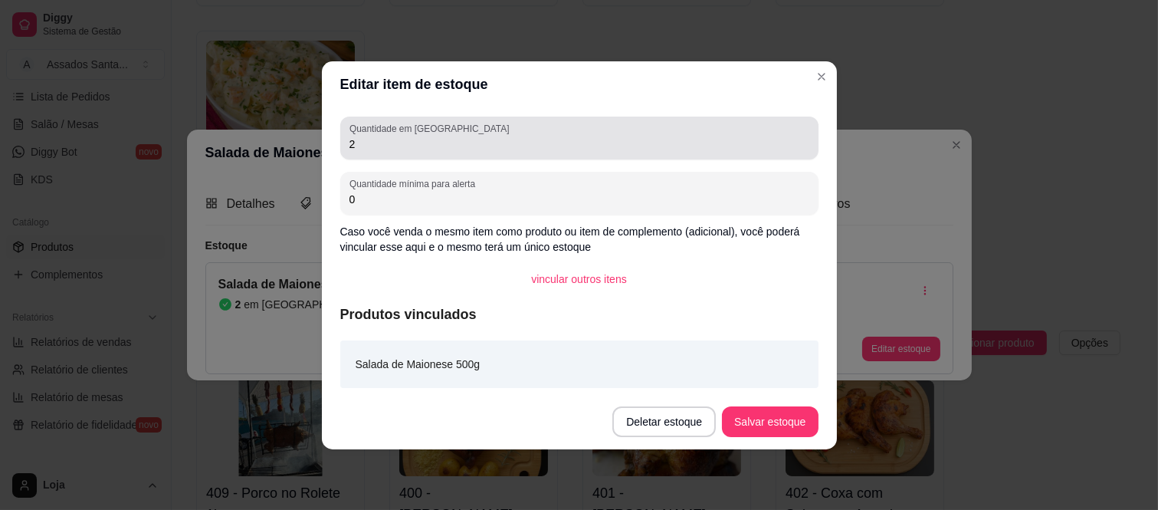
click at [460, 132] on div "2" at bounding box center [580, 138] width 460 height 31
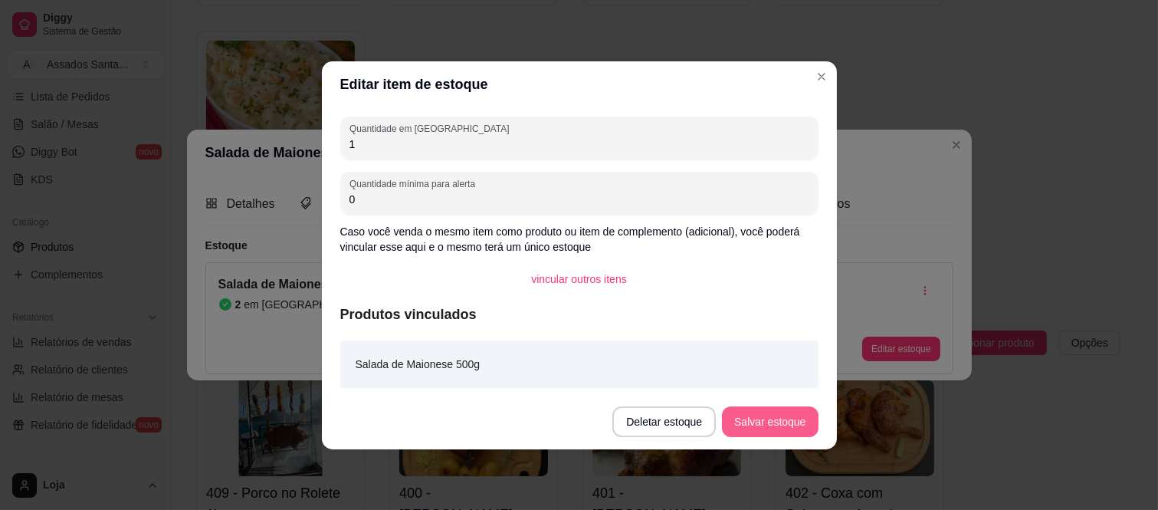
type input "1"
click at [805, 420] on button "Salvar estoque" at bounding box center [770, 421] width 96 height 31
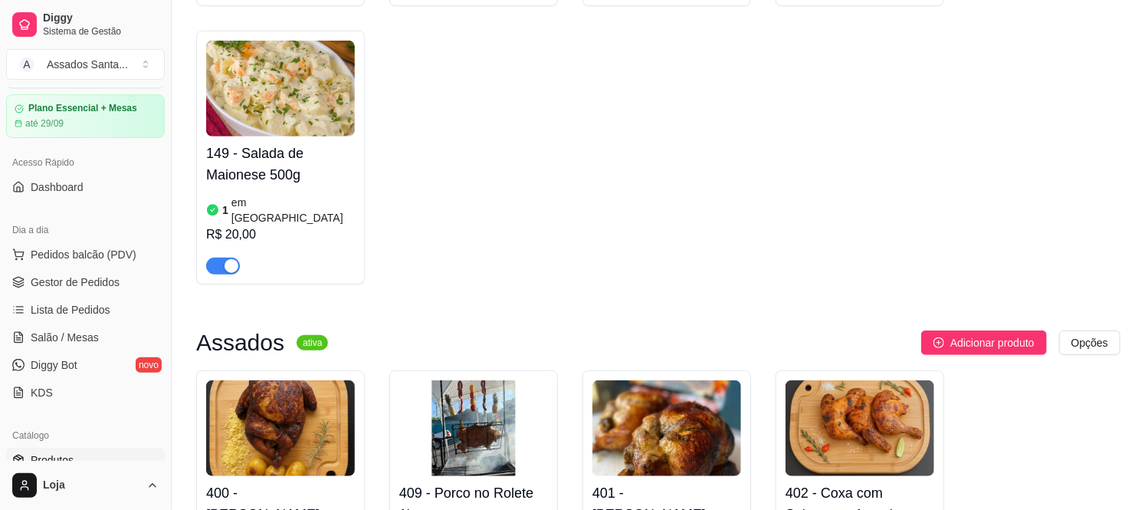
scroll to position [0, 0]
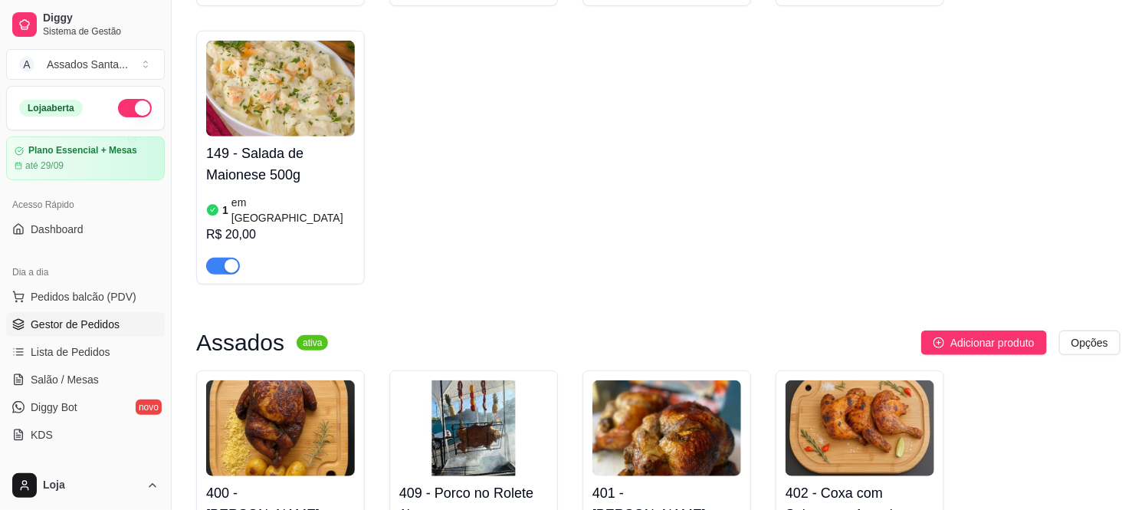
click at [81, 335] on link "Gestor de Pedidos" at bounding box center [85, 324] width 159 height 25
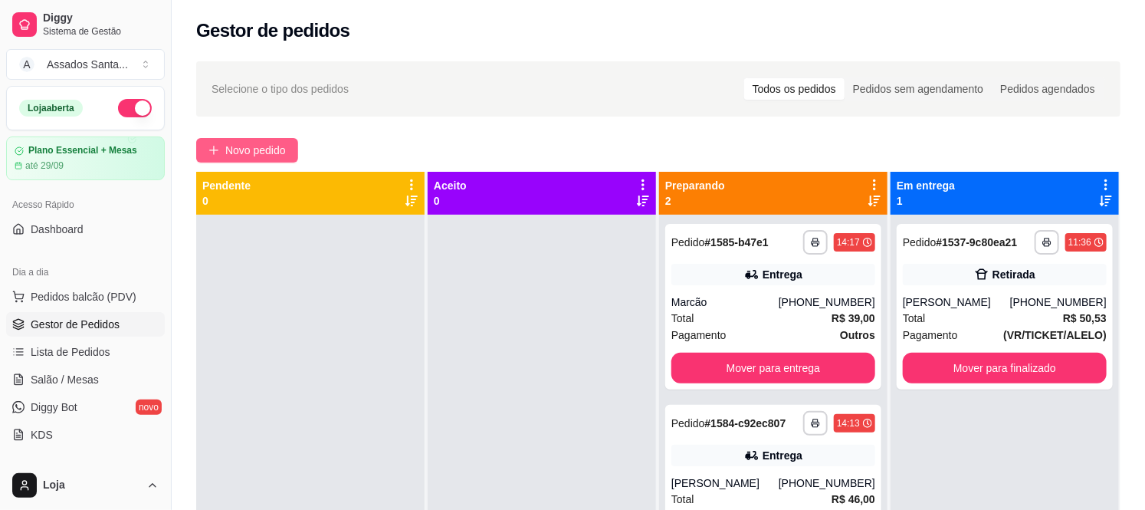
click at [235, 148] on span "Novo pedido" at bounding box center [255, 150] width 61 height 17
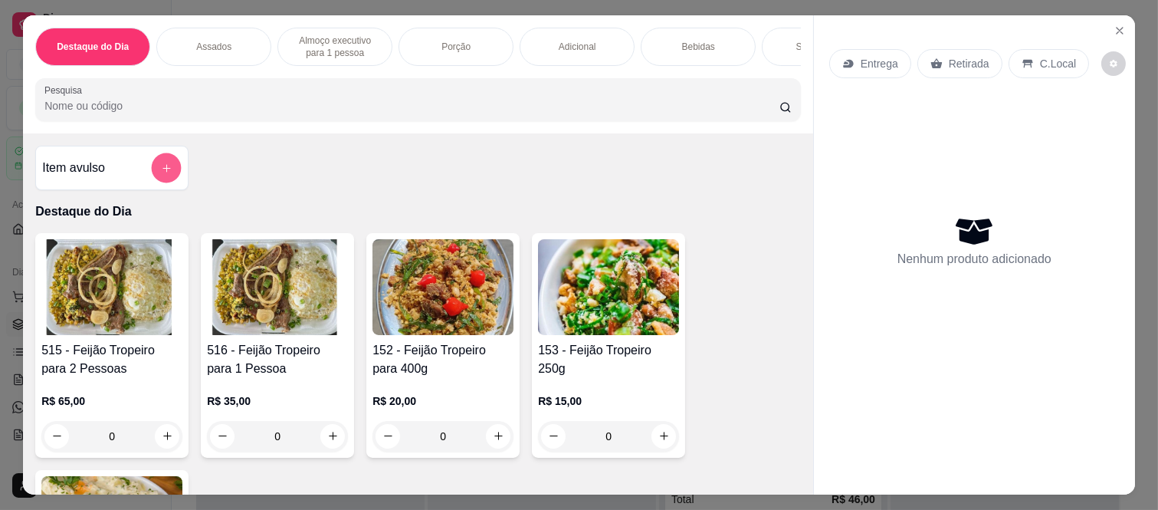
click at [172, 164] on div at bounding box center [166, 168] width 31 height 31
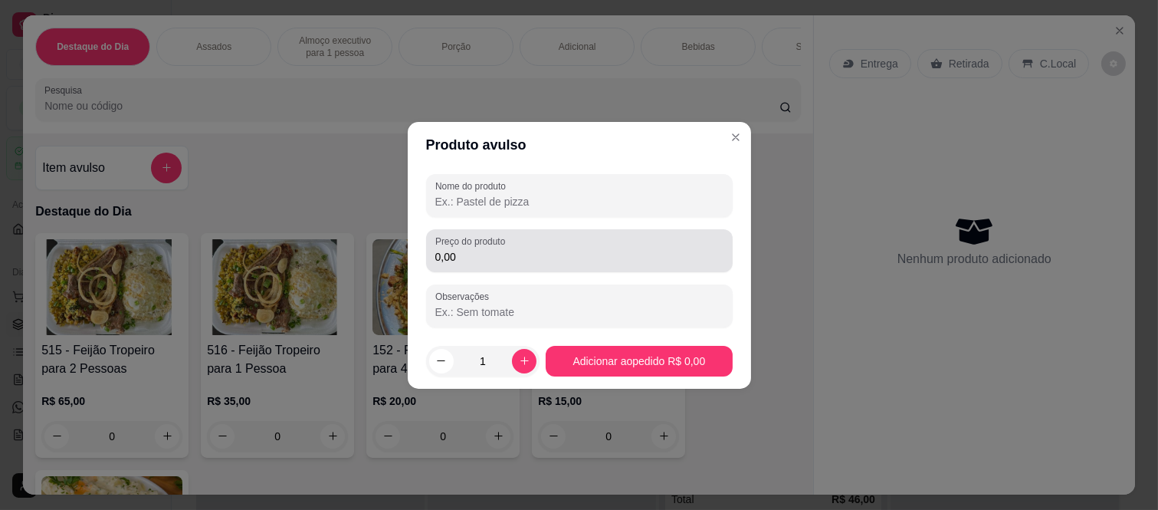
click at [496, 247] on label "Preço do produto" at bounding box center [472, 241] width 75 height 13
click at [496, 249] on input "0,00" at bounding box center [579, 256] width 288 height 15
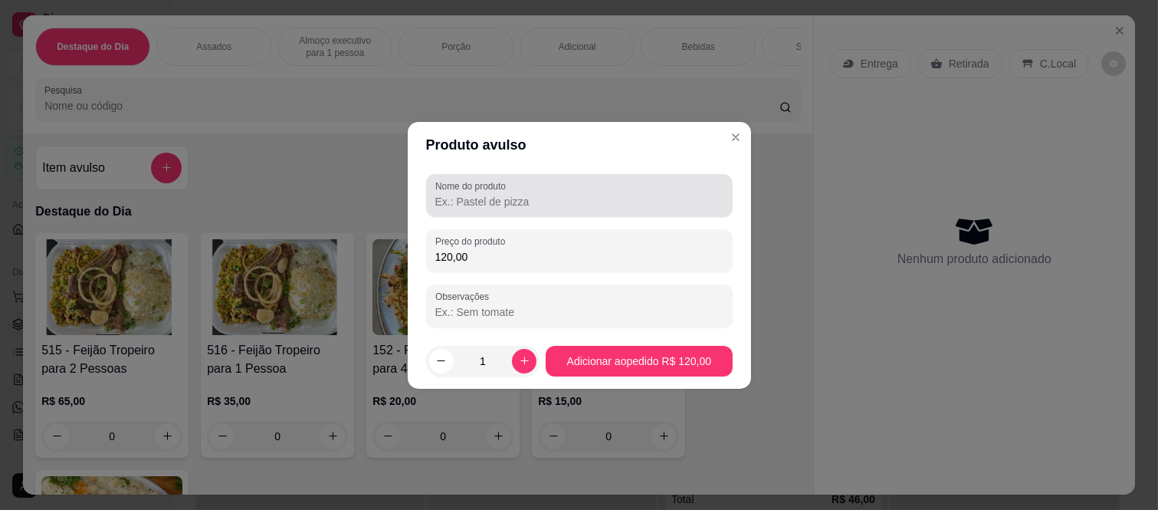
type input "120,00"
click at [516, 210] on div at bounding box center [579, 195] width 288 height 31
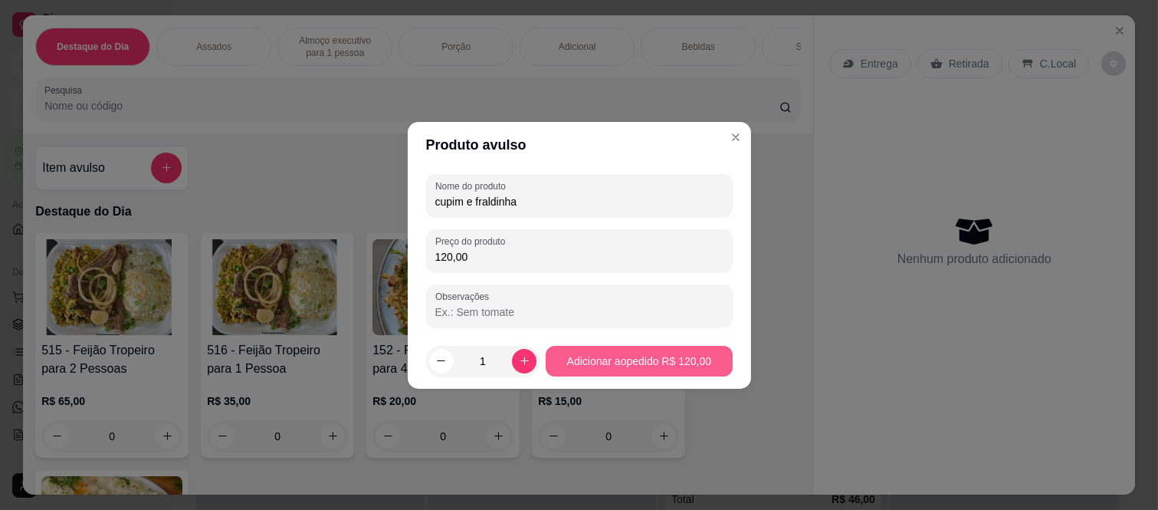
type input "cupim e fraldinha"
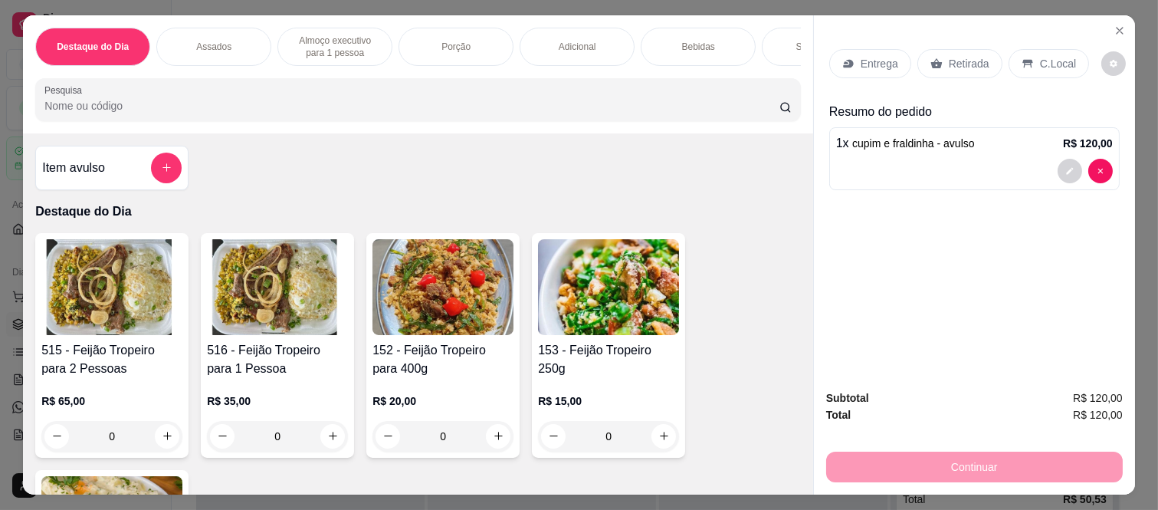
click at [949, 57] on p "Retirada" at bounding box center [969, 63] width 41 height 15
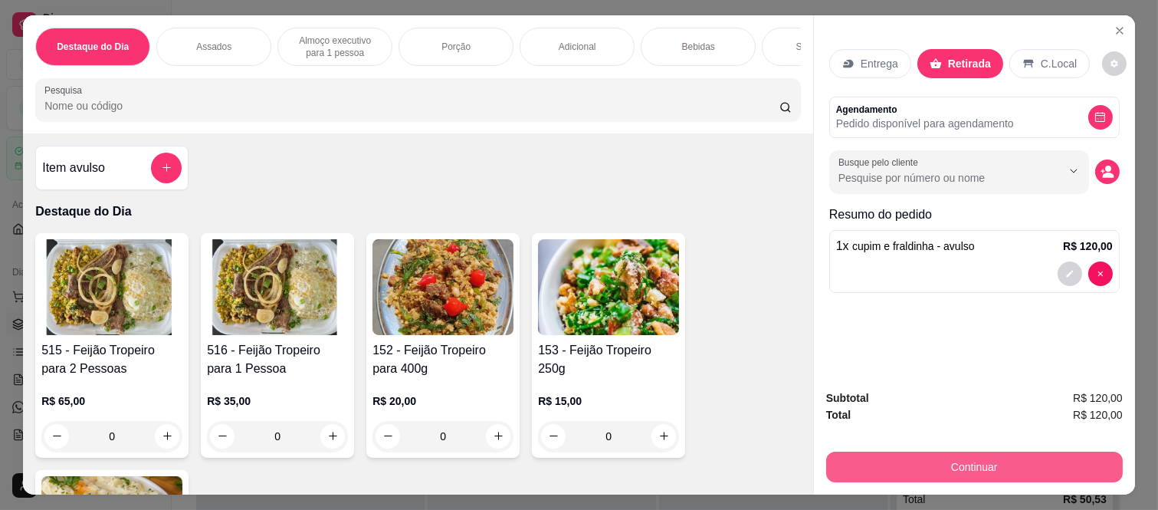
click at [862, 470] on button "Continuar" at bounding box center [974, 466] width 297 height 31
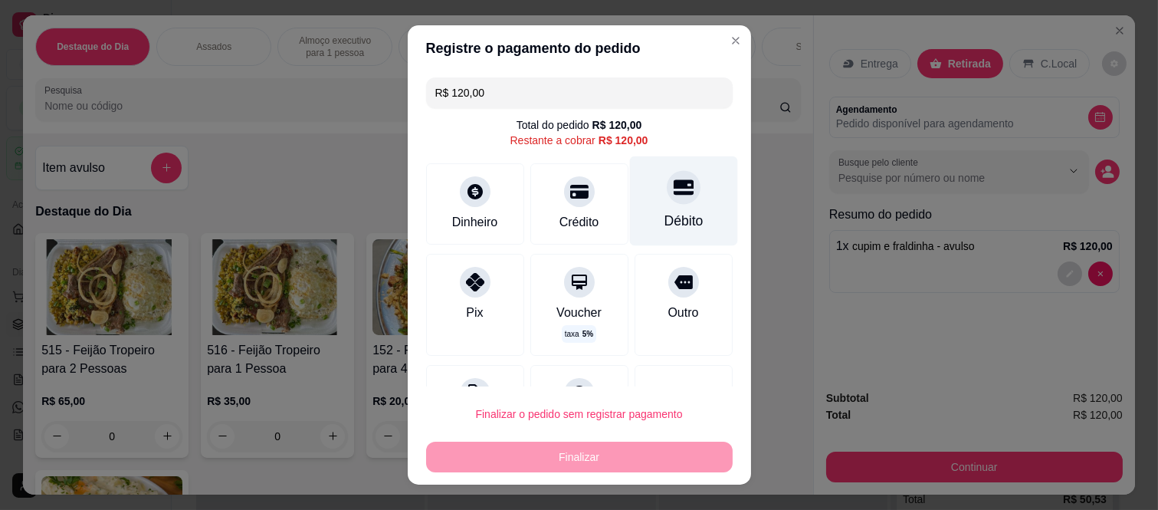
click at [691, 216] on div "Débito" at bounding box center [683, 201] width 108 height 90
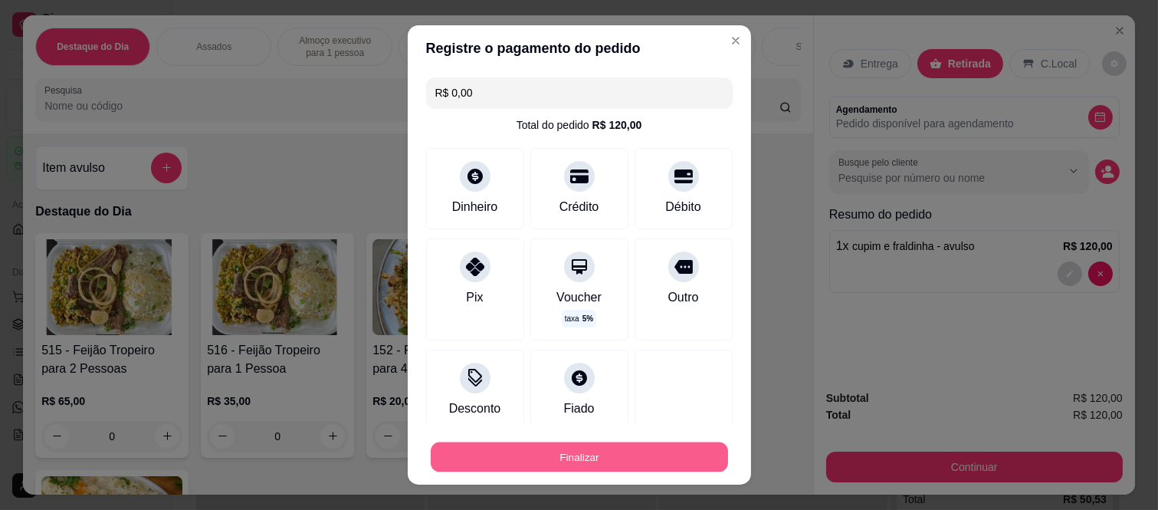
click at [544, 448] on button "Finalizar" at bounding box center [579, 457] width 297 height 30
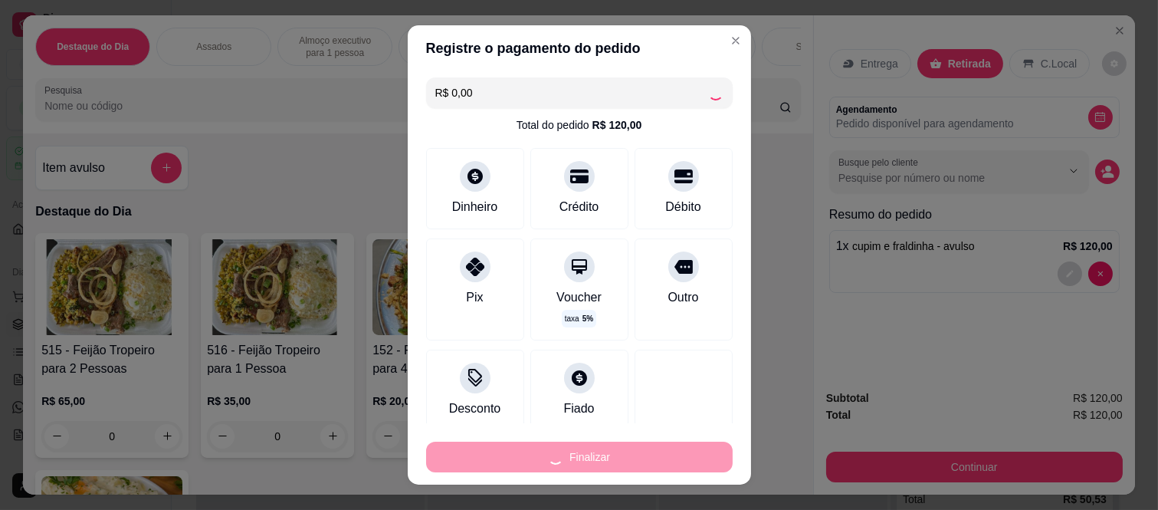
type input "-R$ 120,00"
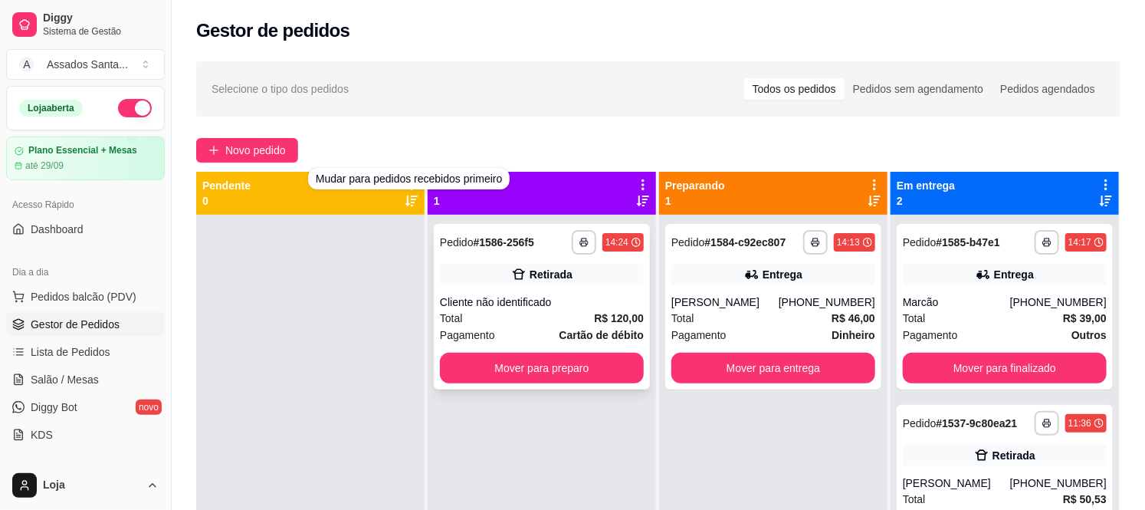
drag, startPoint x: 433, startPoint y: 258, endPoint x: 445, endPoint y: 272, distance: 18.6
click at [445, 272] on div "**********" at bounding box center [542, 307] width 216 height 166
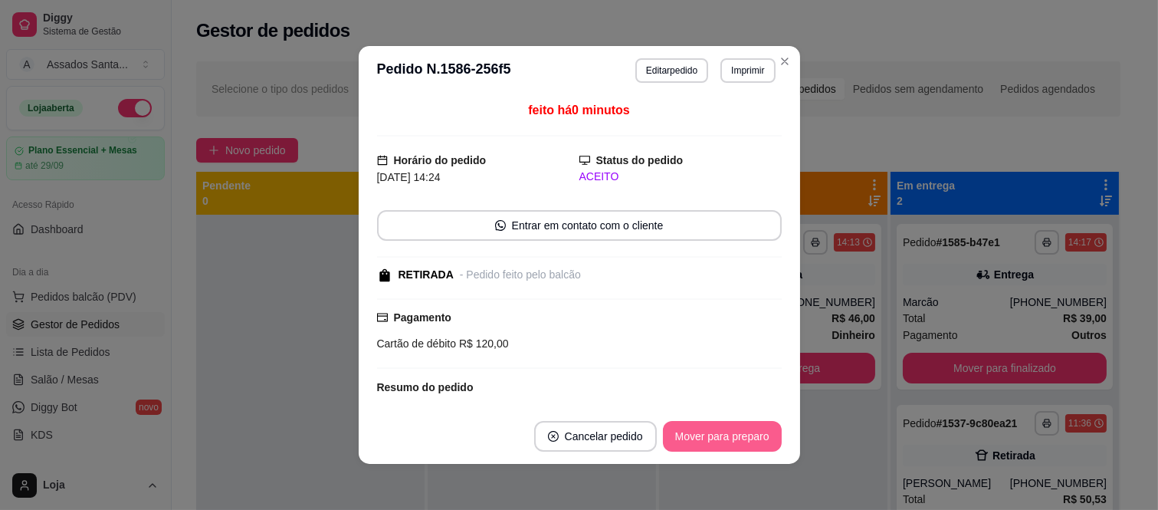
click at [696, 448] on button "Mover para preparo" at bounding box center [722, 436] width 119 height 31
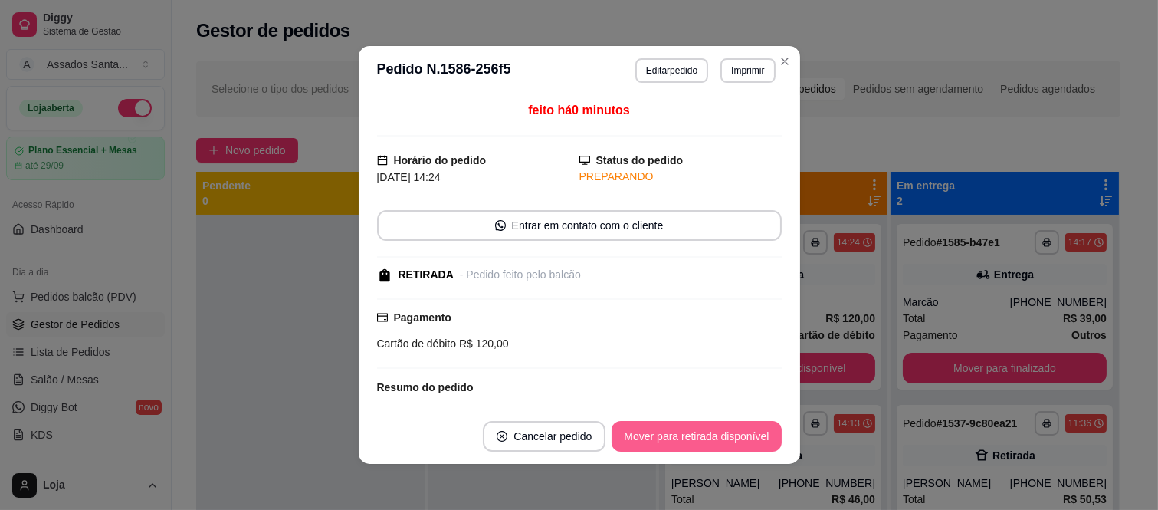
click at [696, 448] on button "Mover para retirada disponível" at bounding box center [696, 436] width 169 height 31
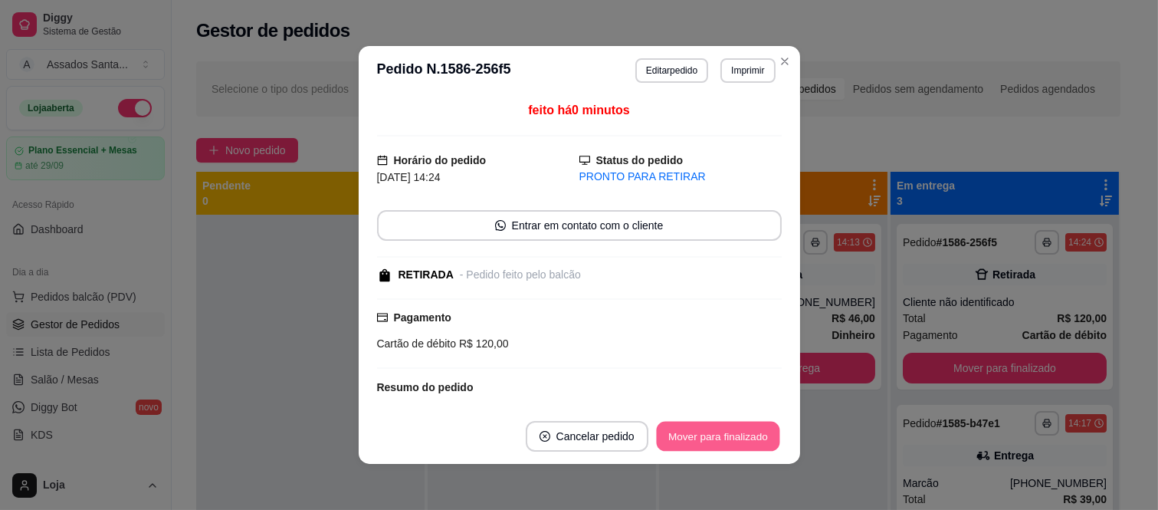
click at [696, 448] on button "Mover para finalizado" at bounding box center [717, 437] width 123 height 30
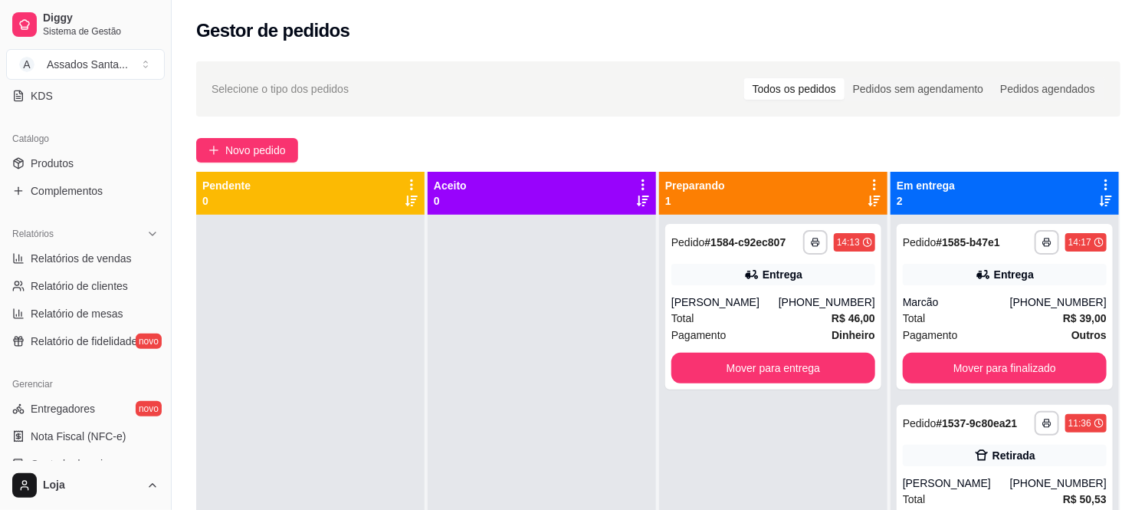
scroll to position [340, 0]
click at [108, 162] on link "Produtos" at bounding box center [85, 161] width 159 height 25
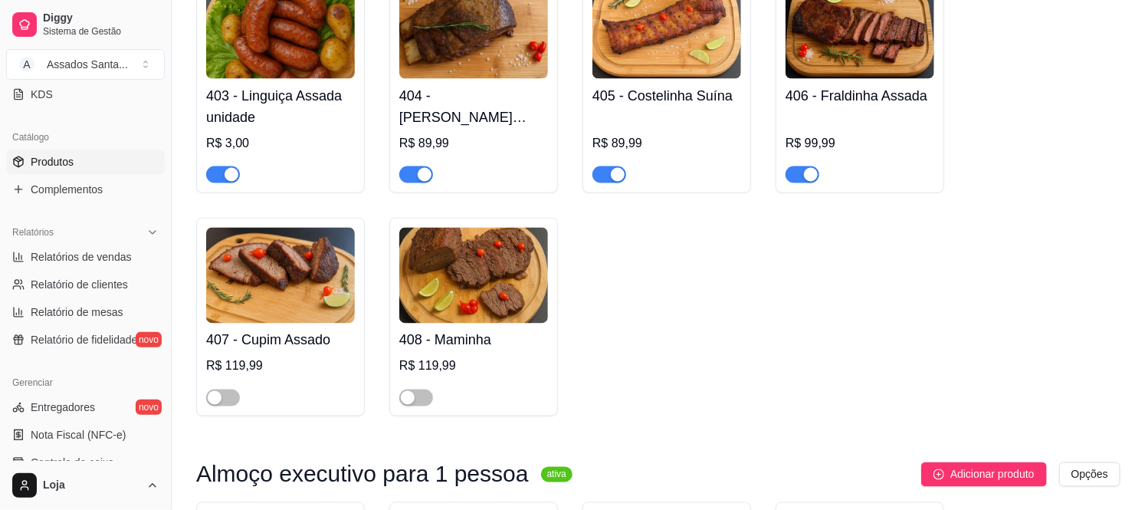
scroll to position [1107, 0]
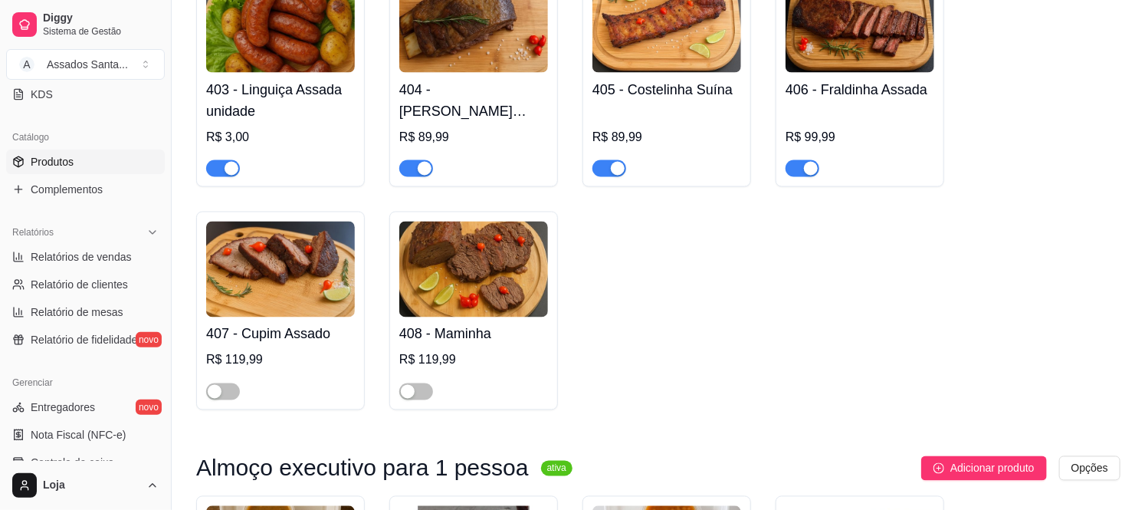
click at [215, 160] on span "button" at bounding box center [223, 168] width 34 height 17
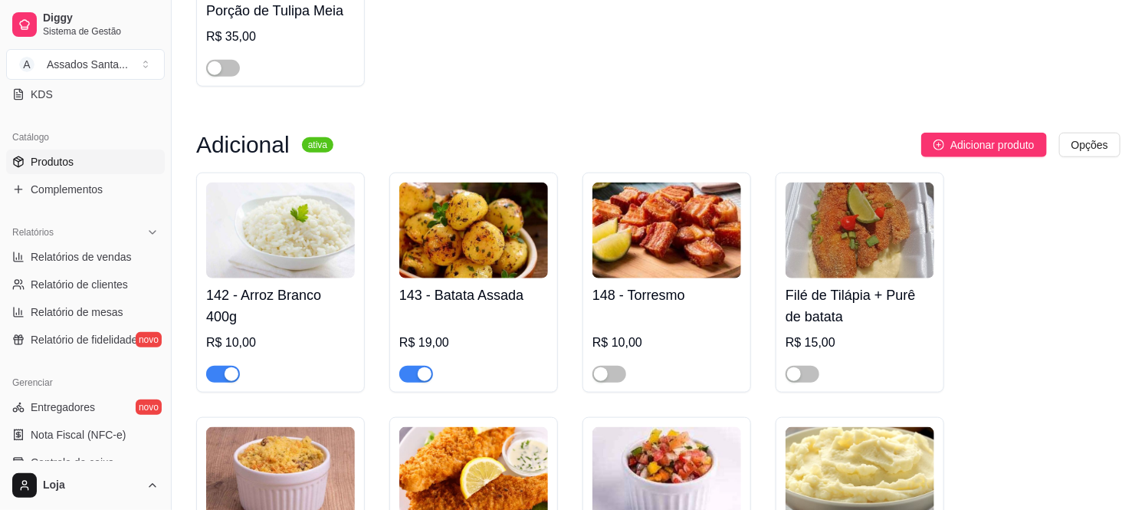
scroll to position [5706, 0]
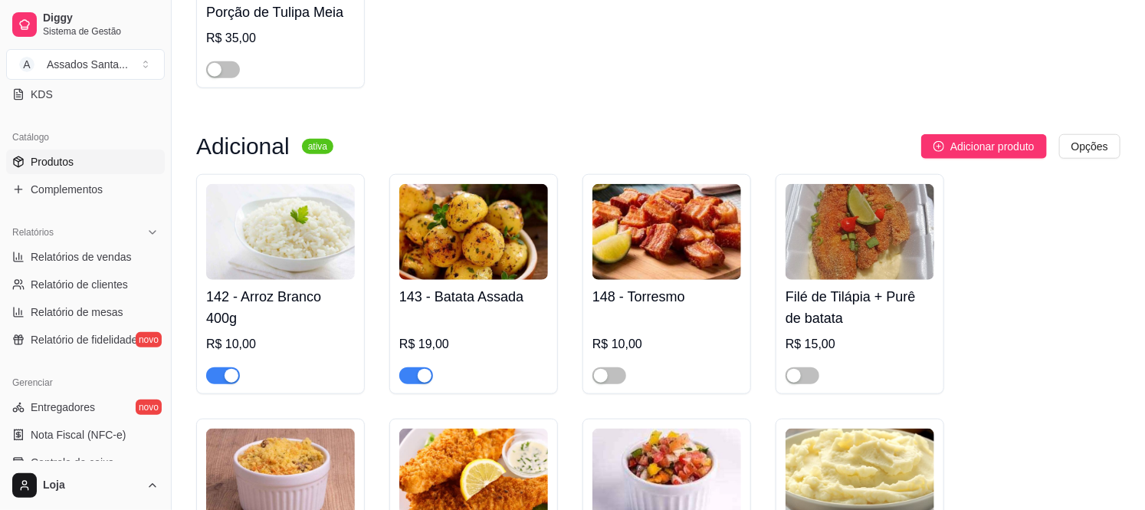
click at [412, 367] on span "button" at bounding box center [416, 375] width 34 height 17
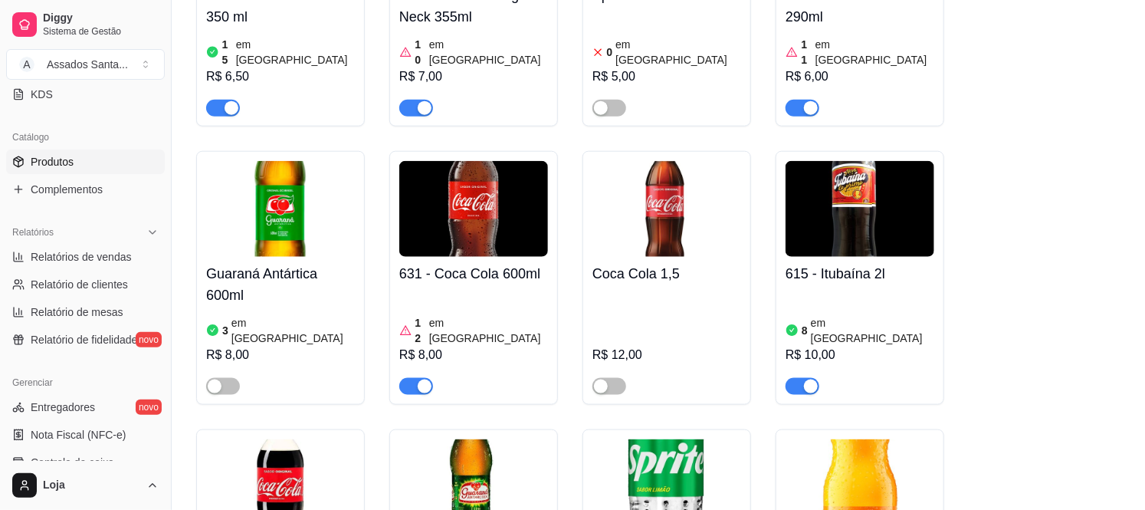
scroll to position [8517, 0]
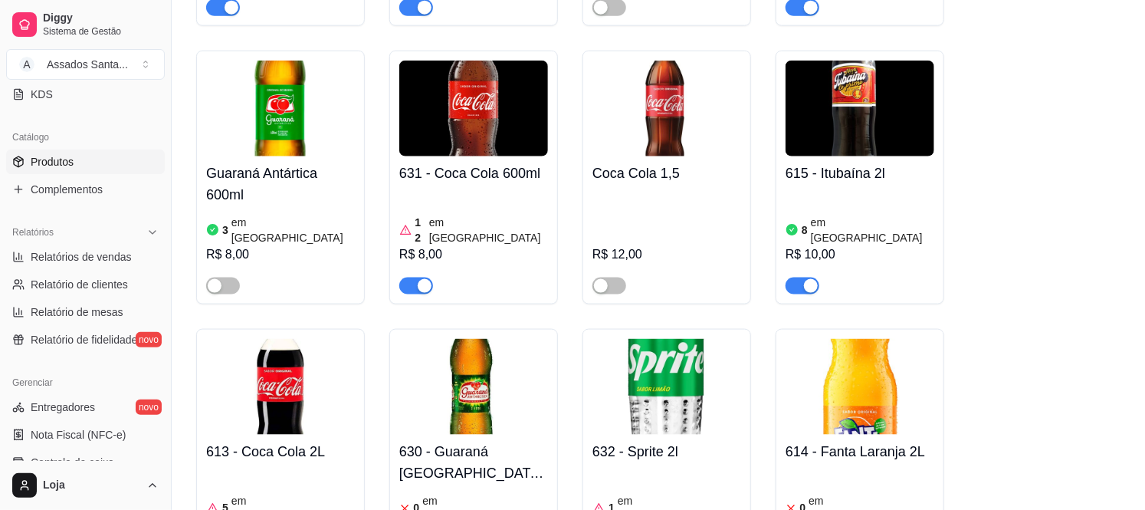
click at [270, 468] on div "5 em estoque R$ 15,00" at bounding box center [280, 520] width 149 height 104
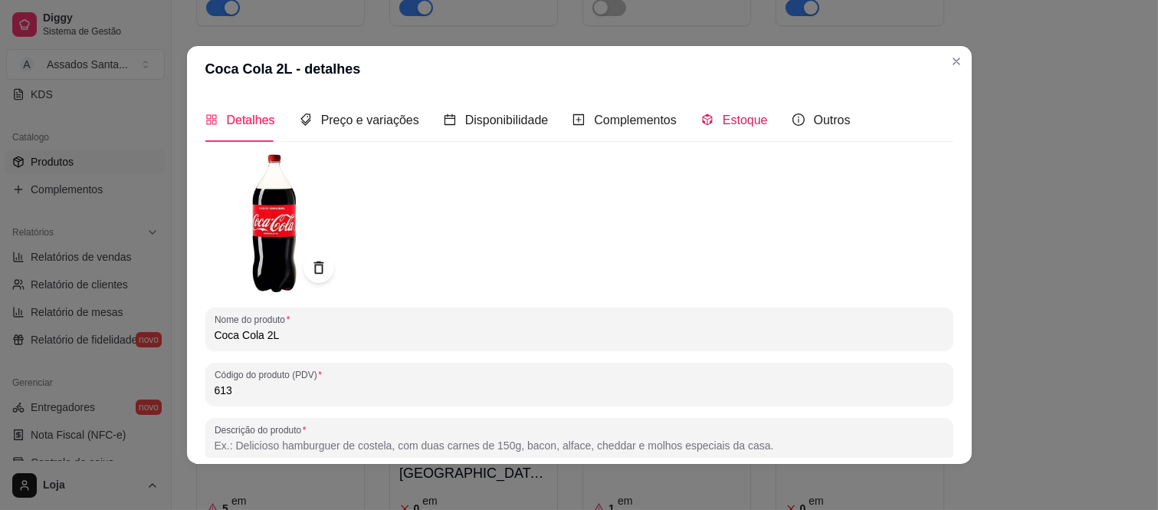
click at [701, 125] on icon "code-sandbox" at bounding box center [707, 119] width 12 height 12
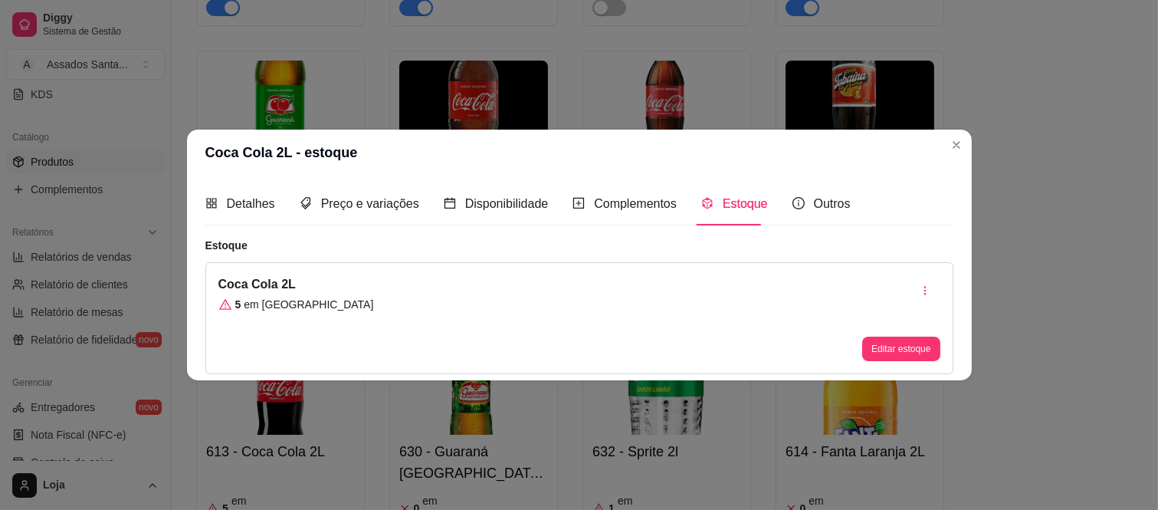
click at [875, 325] on div "Editar estoque" at bounding box center [900, 318] width 77 height 86
click at [882, 349] on button "Editar estoque" at bounding box center [900, 348] width 77 height 25
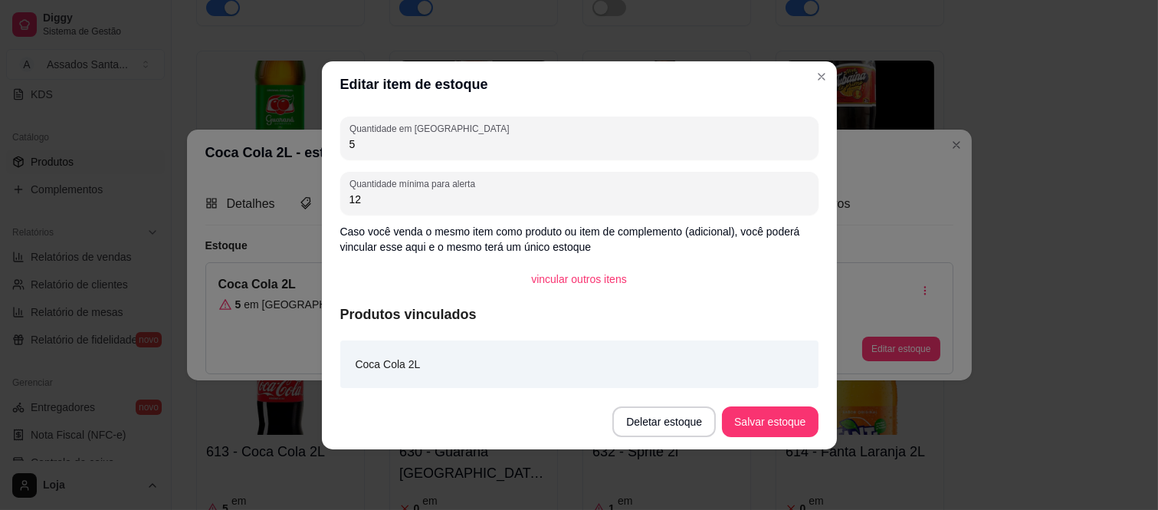
click at [392, 136] on input "5" at bounding box center [580, 143] width 460 height 15
type input "1"
click at [768, 422] on button "Salvar estoque" at bounding box center [770, 421] width 96 height 31
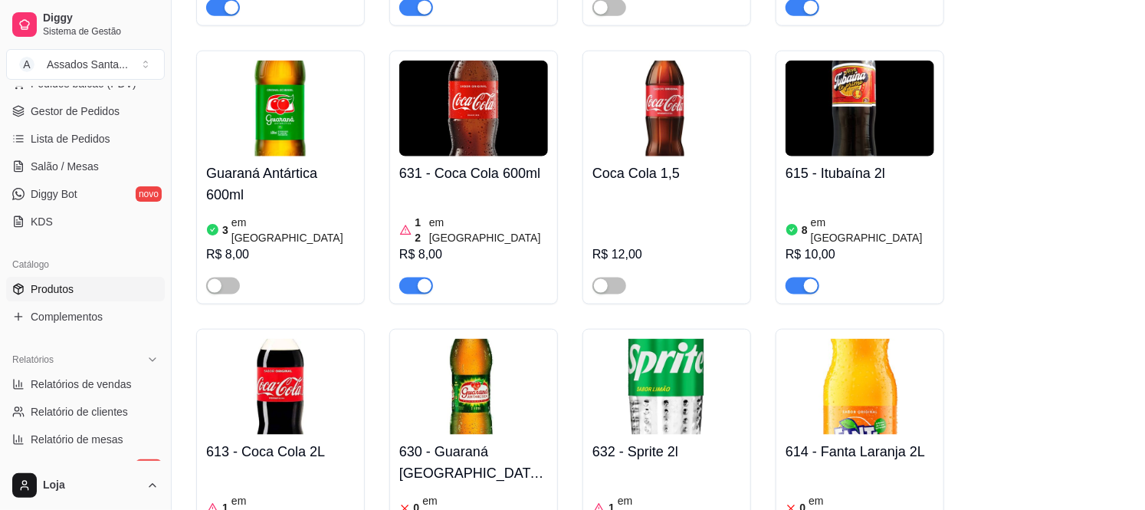
scroll to position [0, 0]
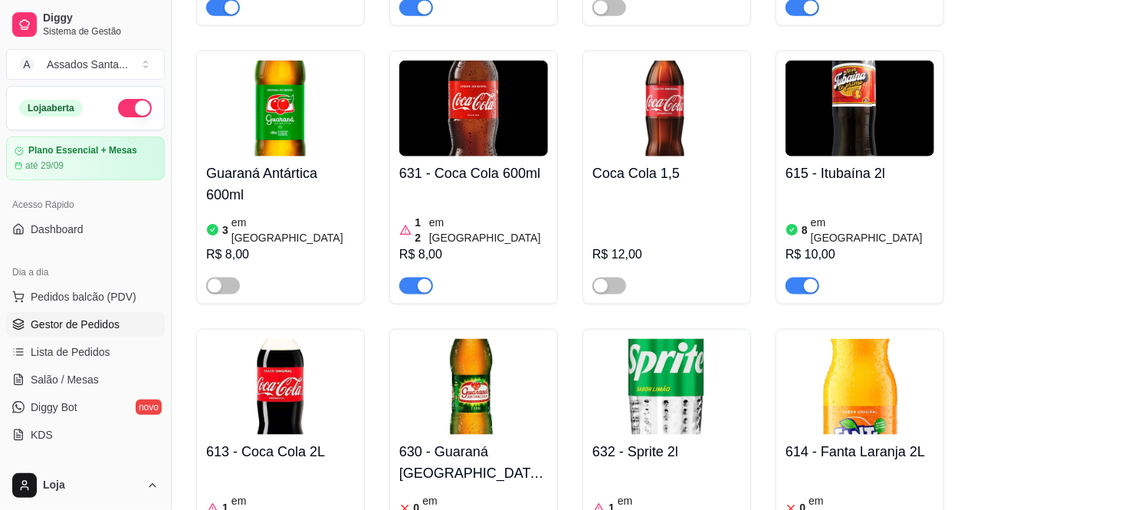
click at [103, 312] on link "Gestor de Pedidos" at bounding box center [85, 324] width 159 height 25
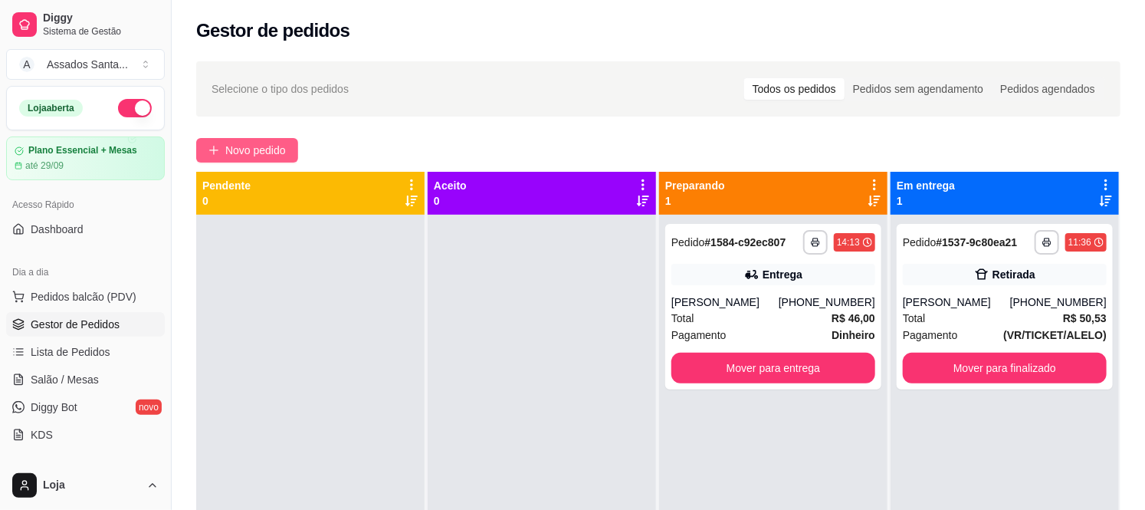
click at [249, 146] on span "Novo pedido" at bounding box center [255, 150] width 61 height 17
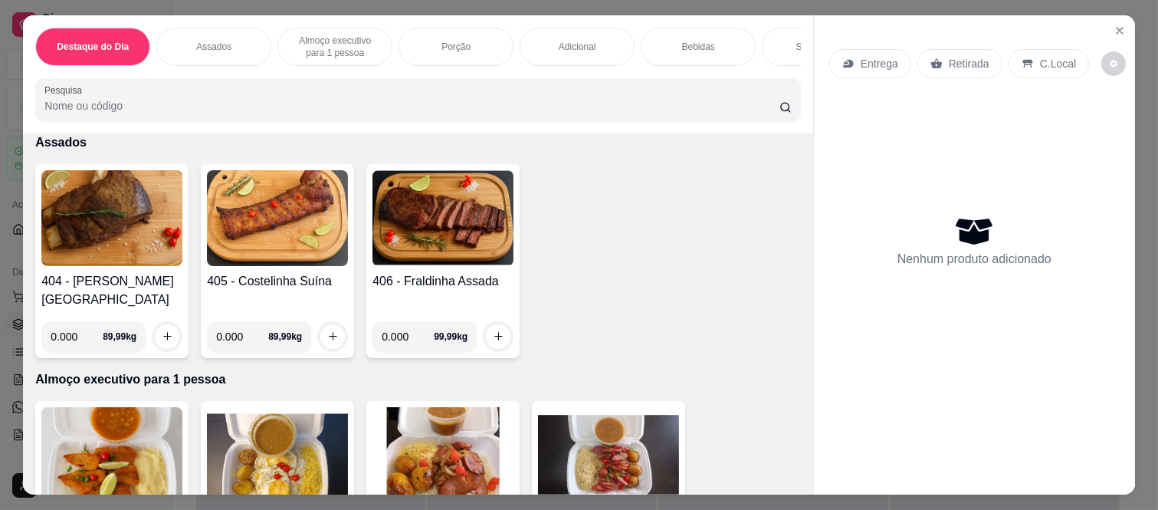
scroll to position [596, 0]
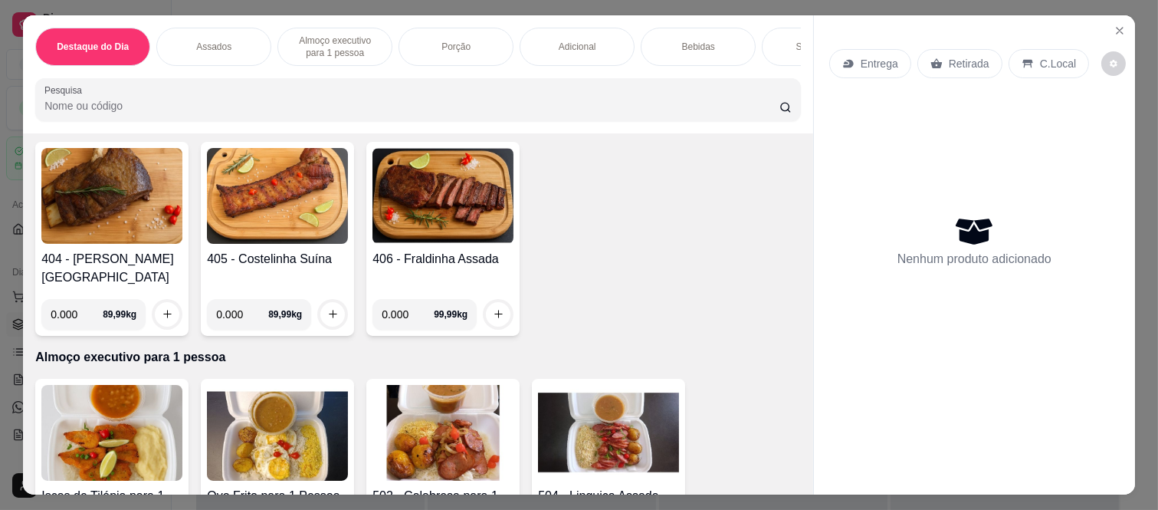
click at [79, 300] on input "0.000" at bounding box center [77, 314] width 52 height 31
type input "0.420"
click at [162, 308] on icon "increase-product-quantity" at bounding box center [167, 313] width 11 height 11
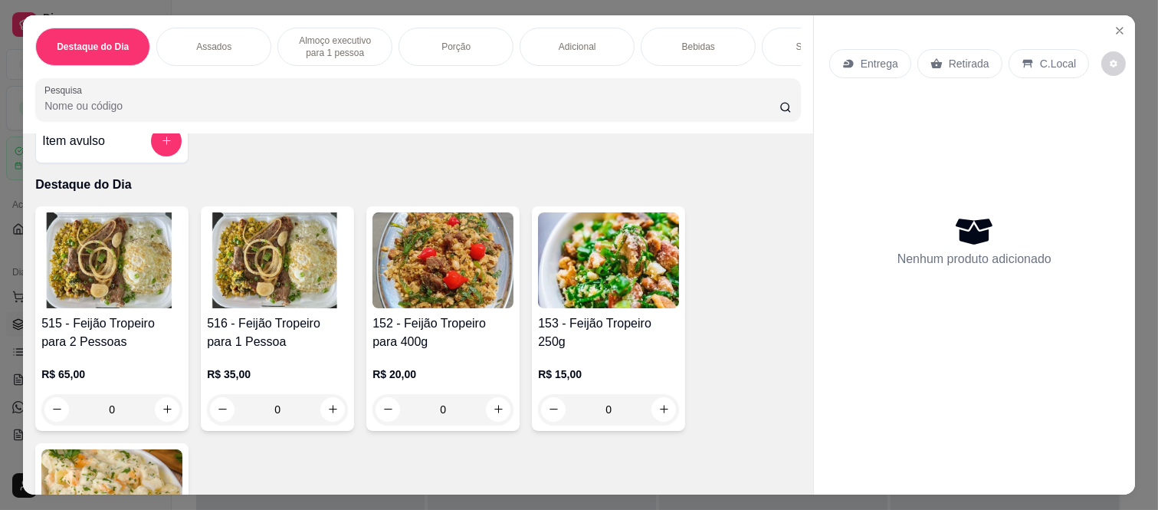
scroll to position [0, 0]
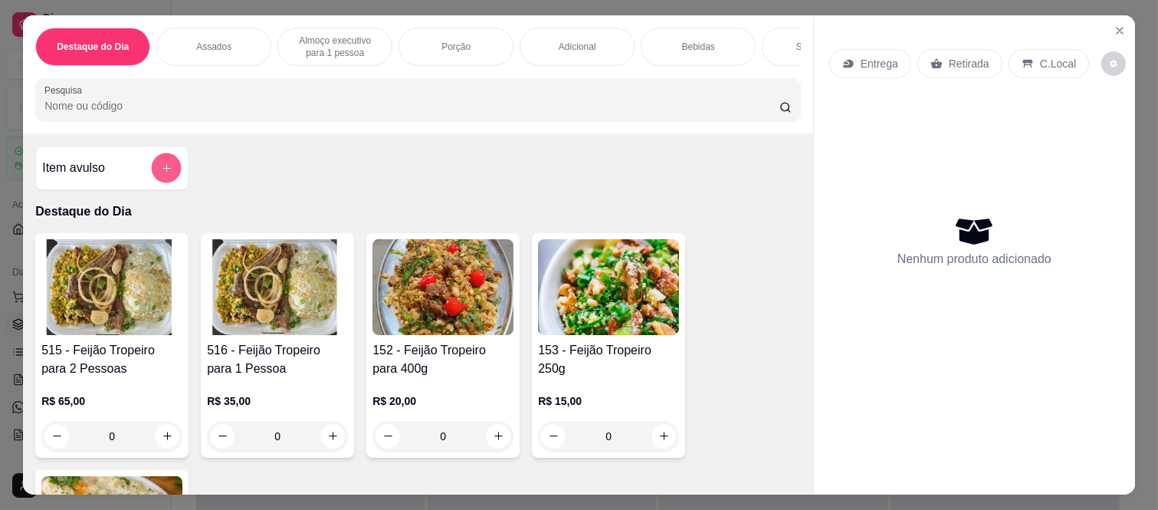
click at [161, 171] on icon "add-separate-item" at bounding box center [166, 167] width 11 height 11
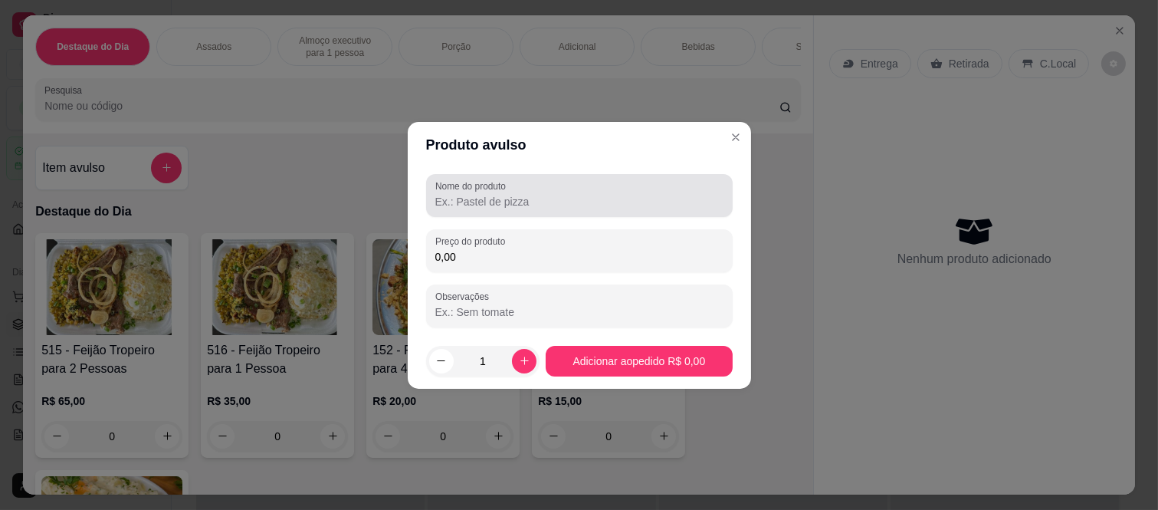
click at [492, 205] on input "Nome do produto" at bounding box center [579, 201] width 288 height 15
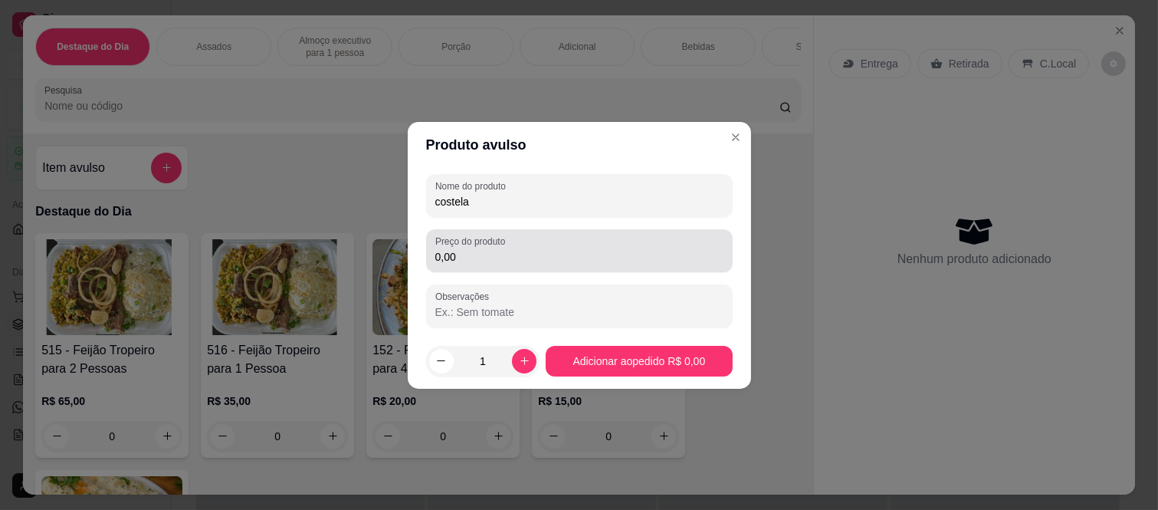
type input "costela"
click at [501, 258] on input "0,00" at bounding box center [579, 256] width 288 height 15
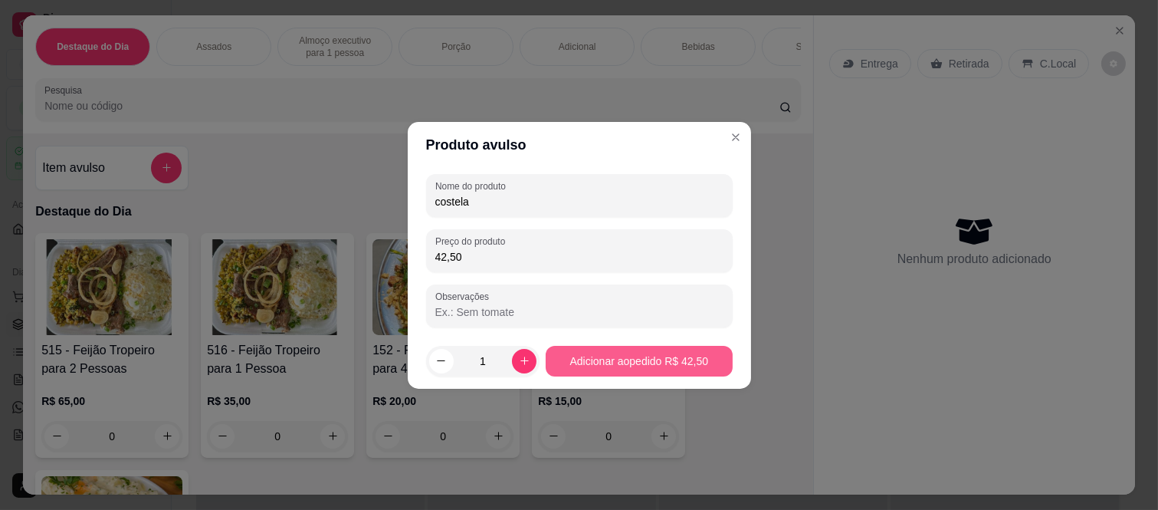
type input "42,50"
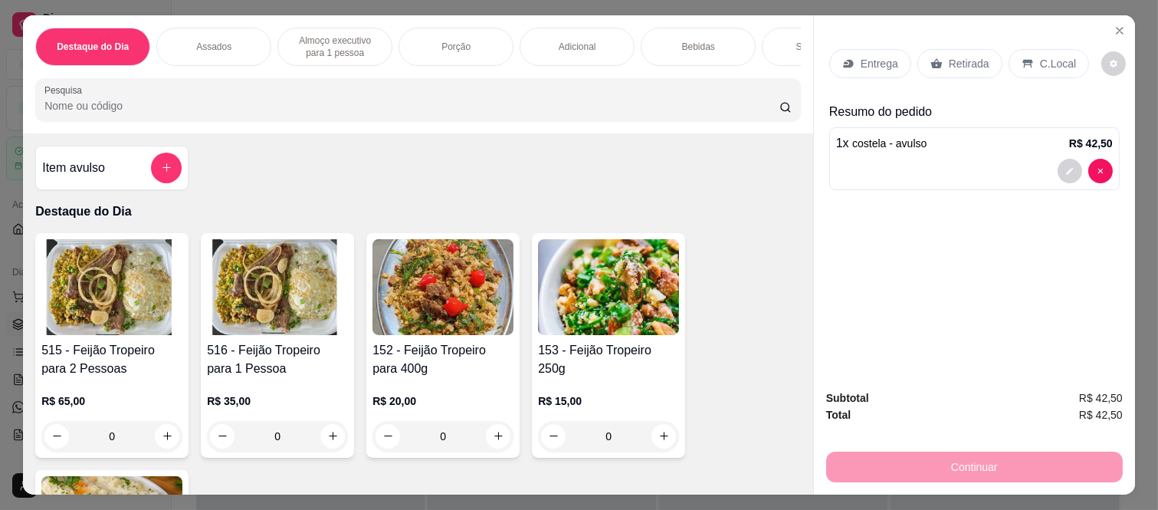
click at [682, 41] on p "Bebidas" at bounding box center [698, 47] width 33 height 12
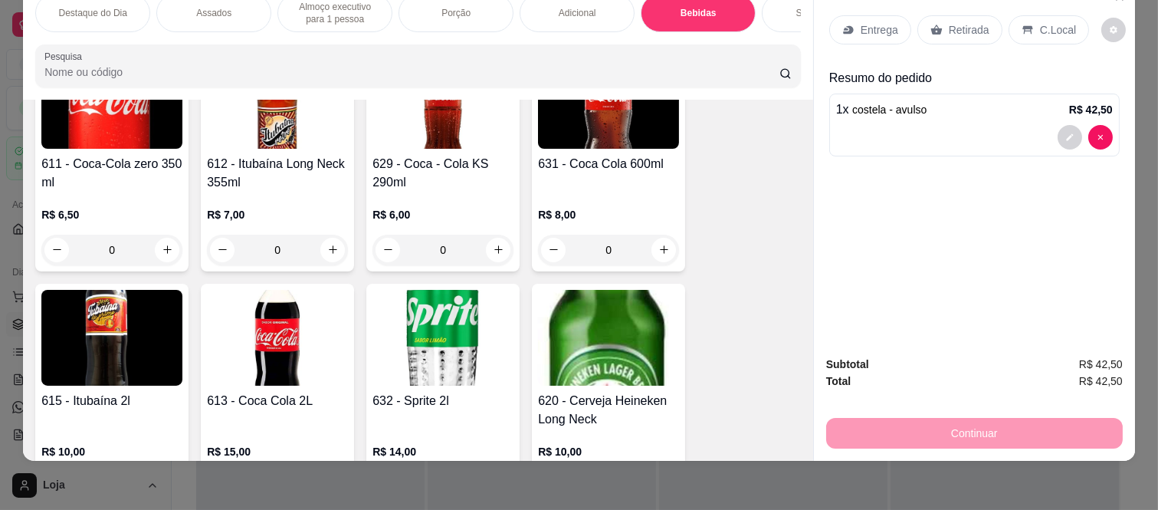
scroll to position [3934, 0]
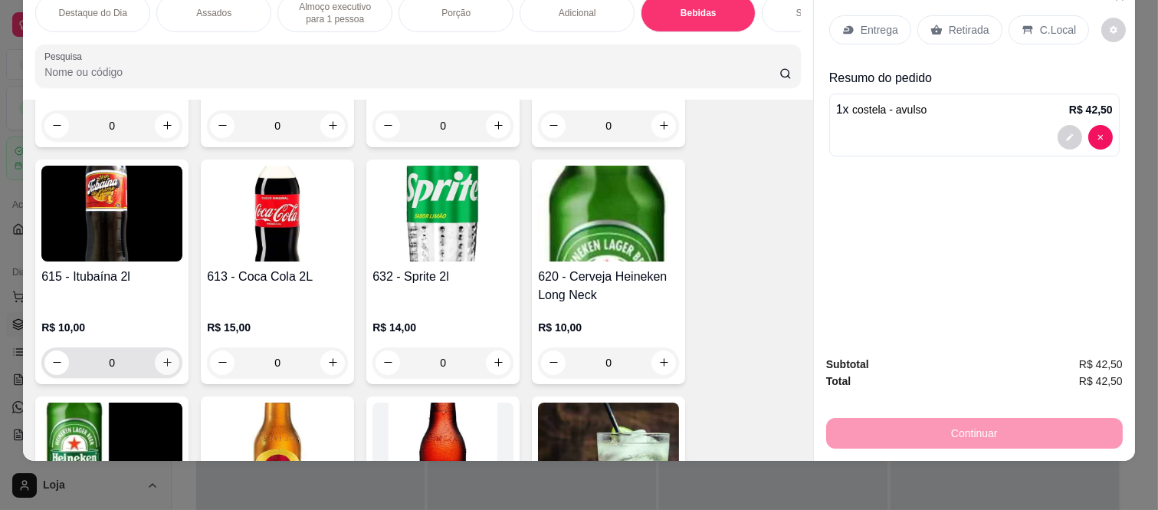
click at [163, 356] on icon "increase-product-quantity" at bounding box center [167, 361] width 11 height 11
type input "1"
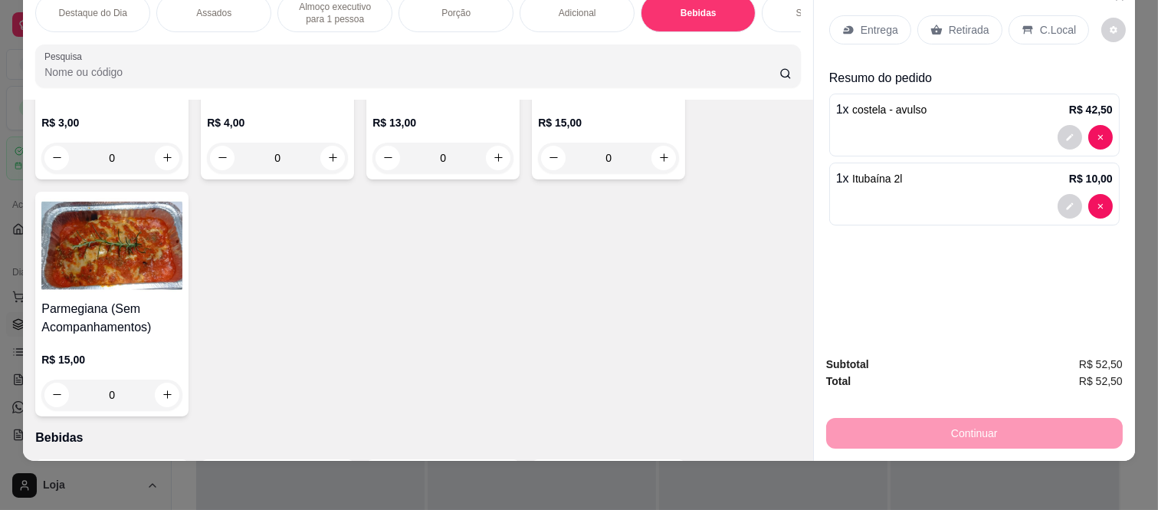
scroll to position [2656, 0]
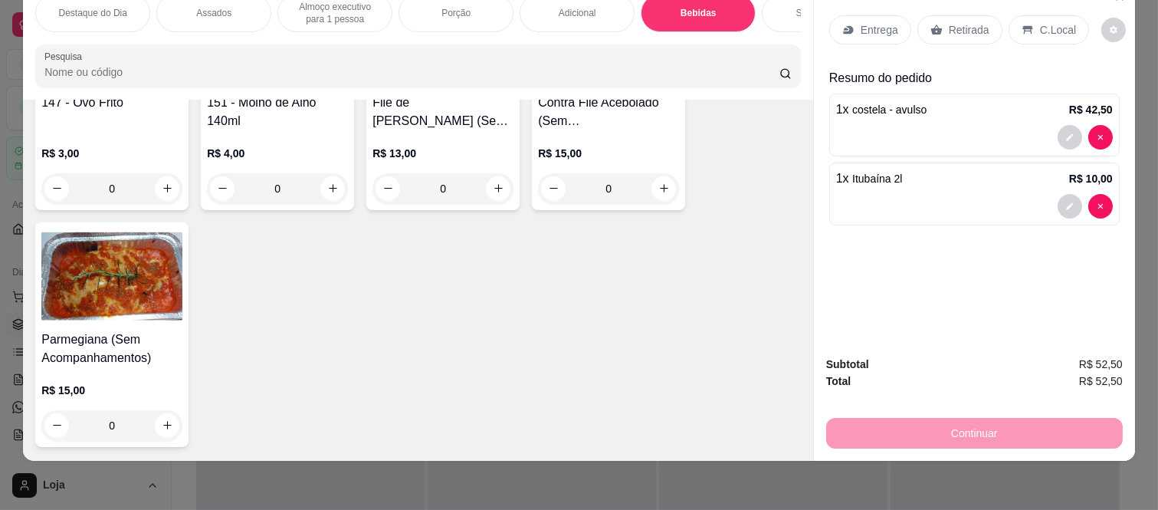
click at [973, 22] on p "Retirada" at bounding box center [969, 29] width 41 height 15
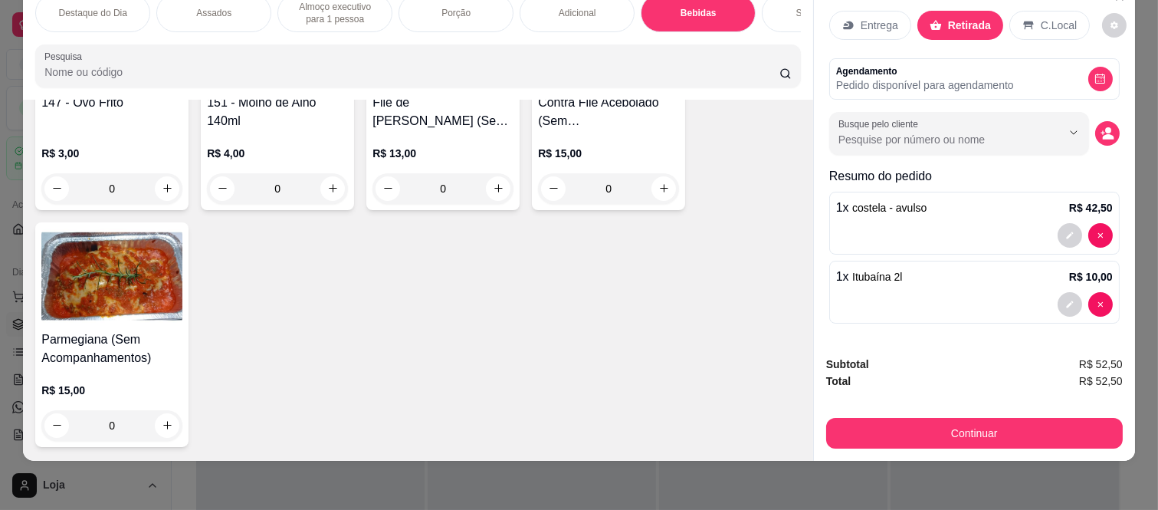
scroll to position [5, 0]
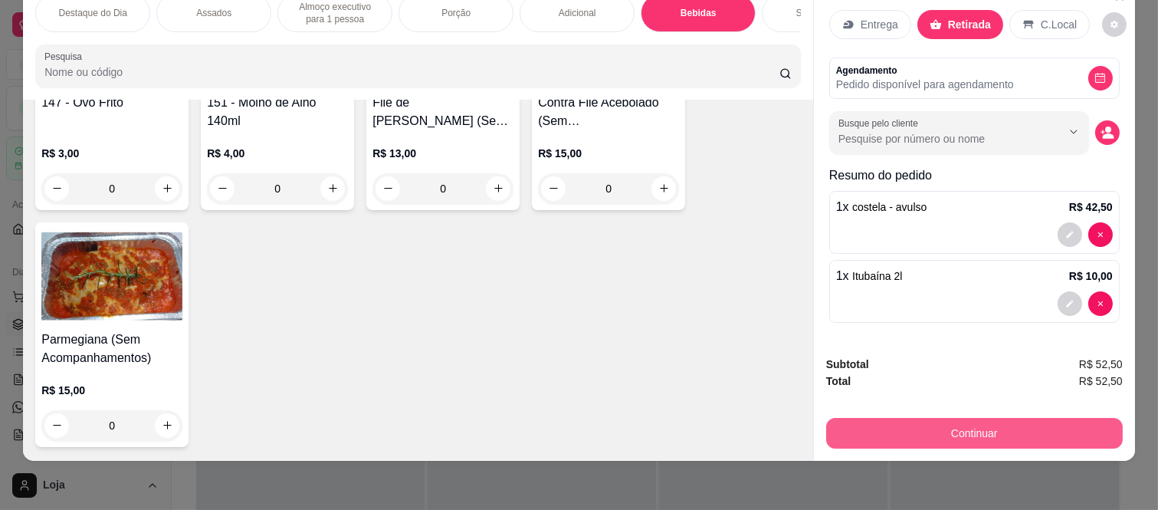
click at [904, 418] on button "Continuar" at bounding box center [974, 433] width 297 height 31
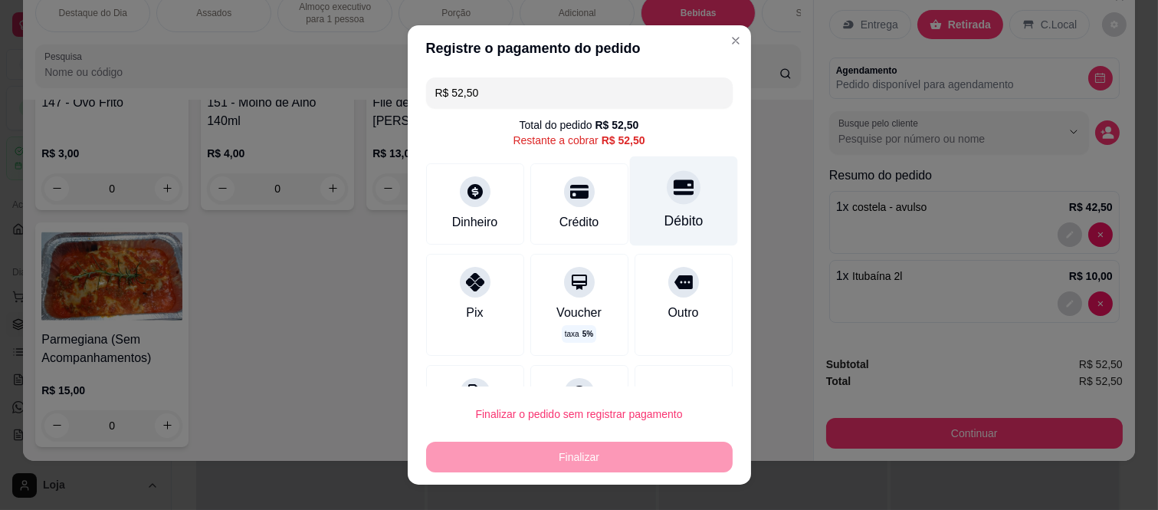
click at [665, 205] on div "Débito" at bounding box center [683, 201] width 108 height 90
type input "R$ 0,00"
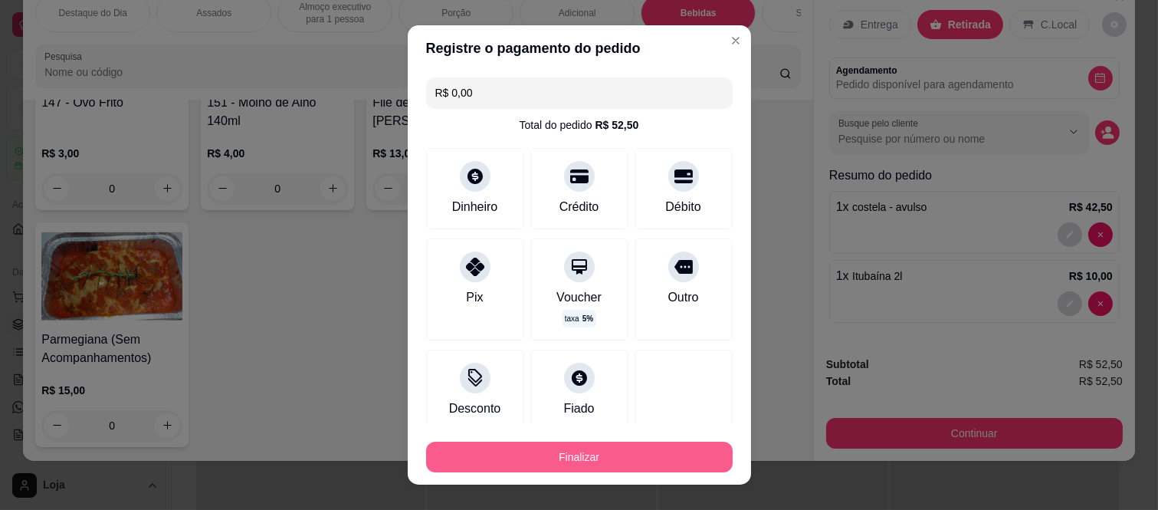
click at [624, 451] on button "Finalizar" at bounding box center [579, 457] width 307 height 31
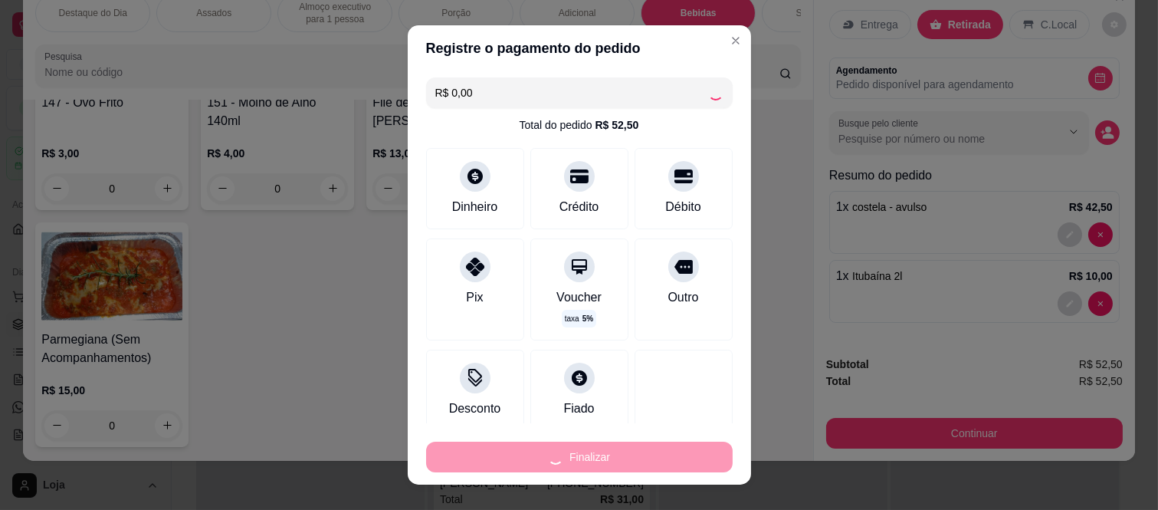
type input "0"
type input "-R$ 52,50"
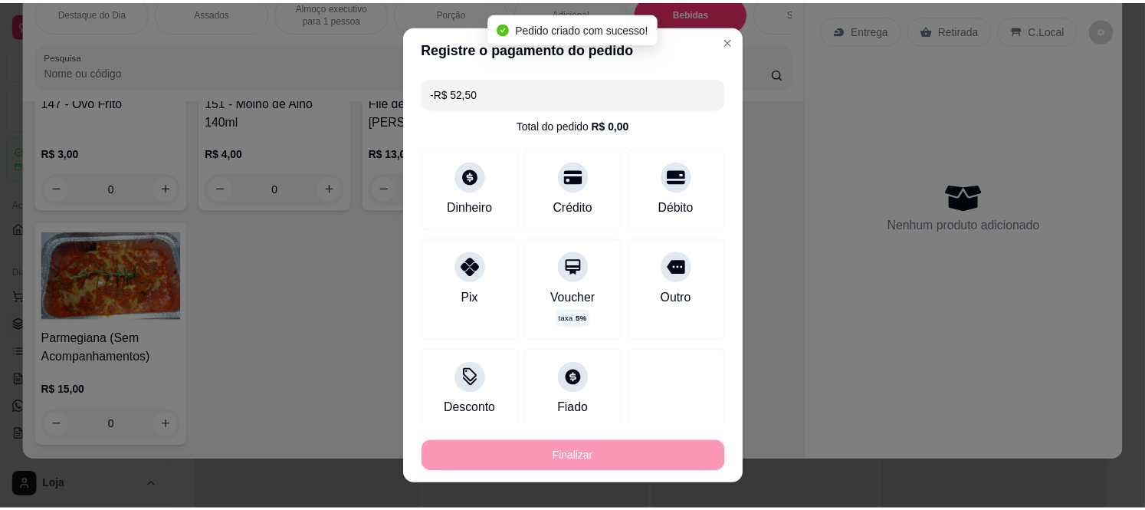
scroll to position [0, 0]
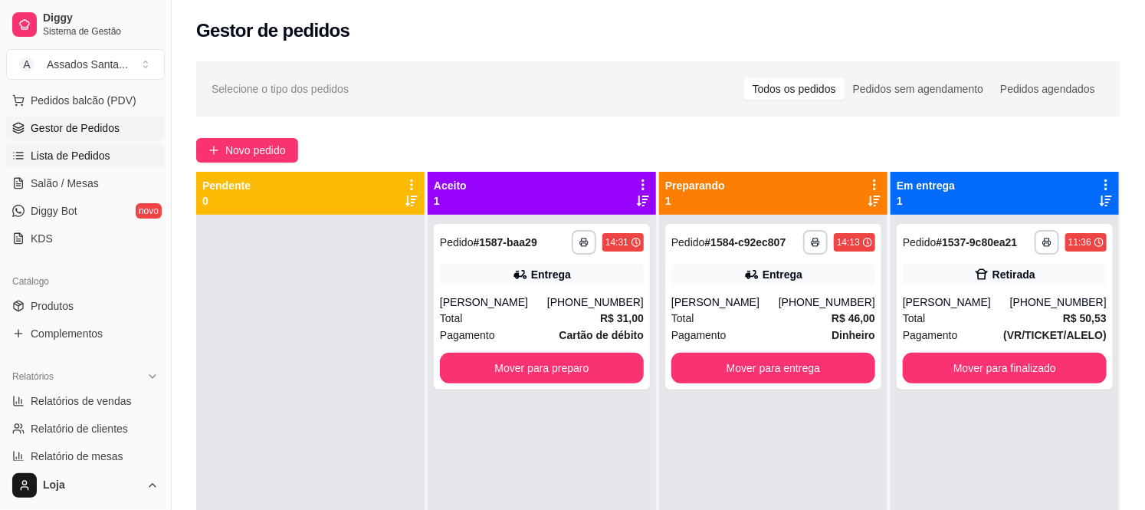
scroll to position [340, 0]
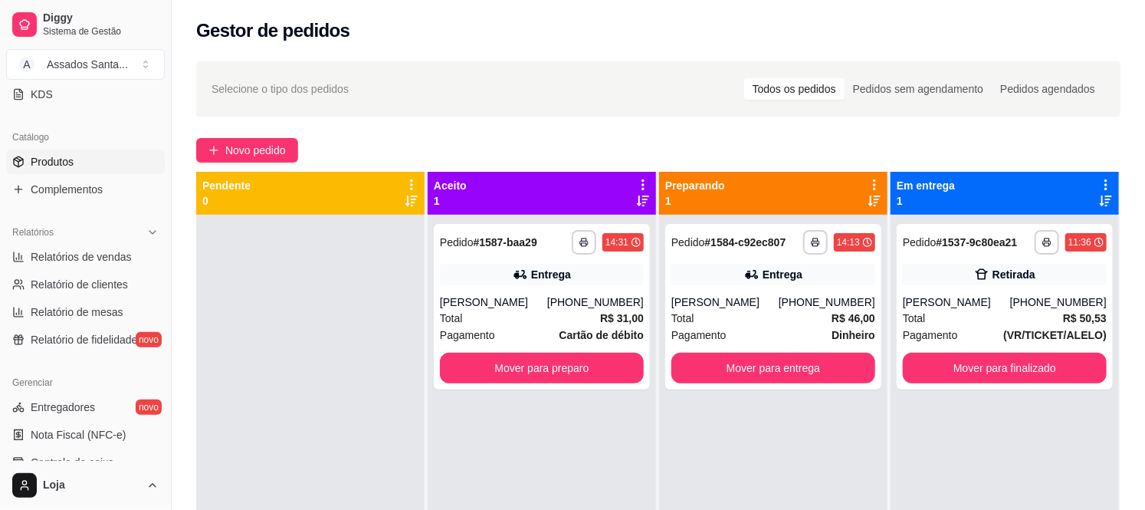
click at [88, 156] on link "Produtos" at bounding box center [85, 161] width 159 height 25
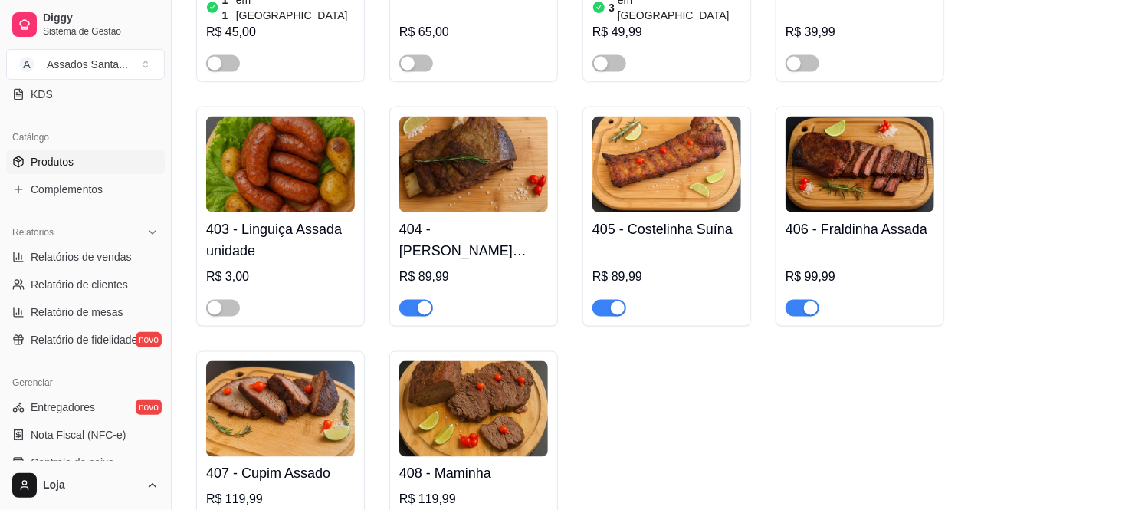
scroll to position [1022, 0]
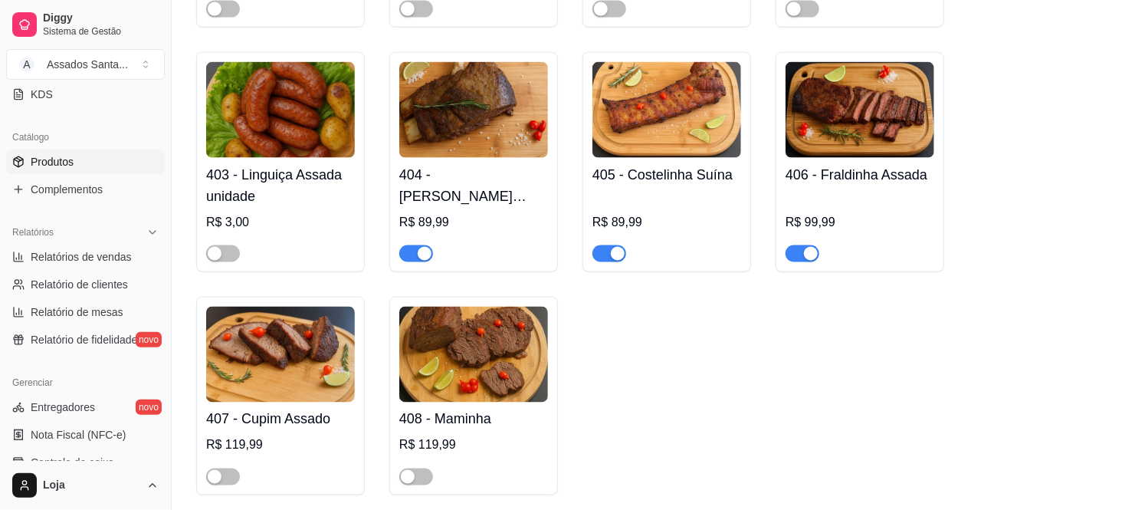
click at [795, 245] on span "button" at bounding box center [803, 253] width 34 height 17
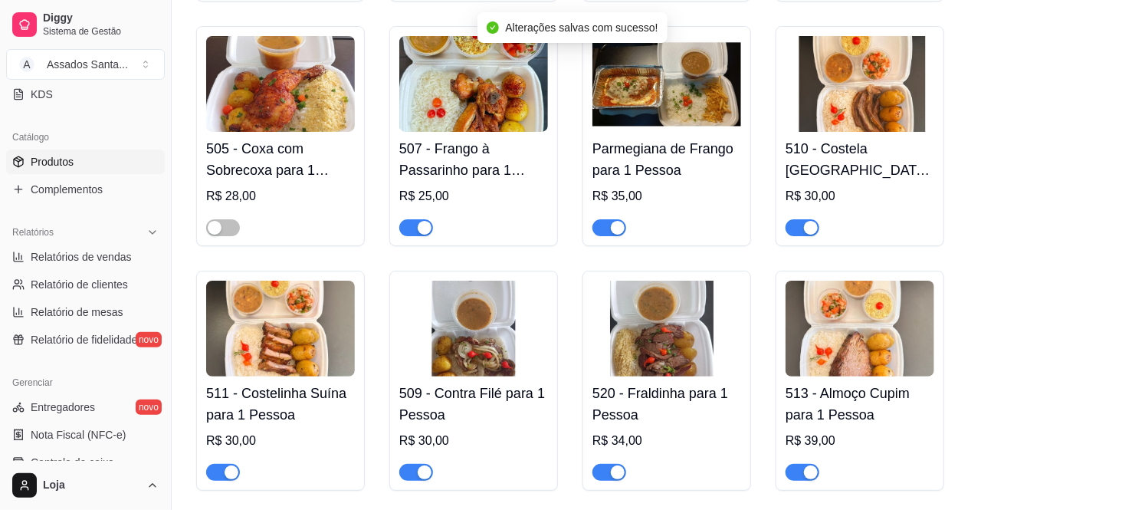
scroll to position [2725, 0]
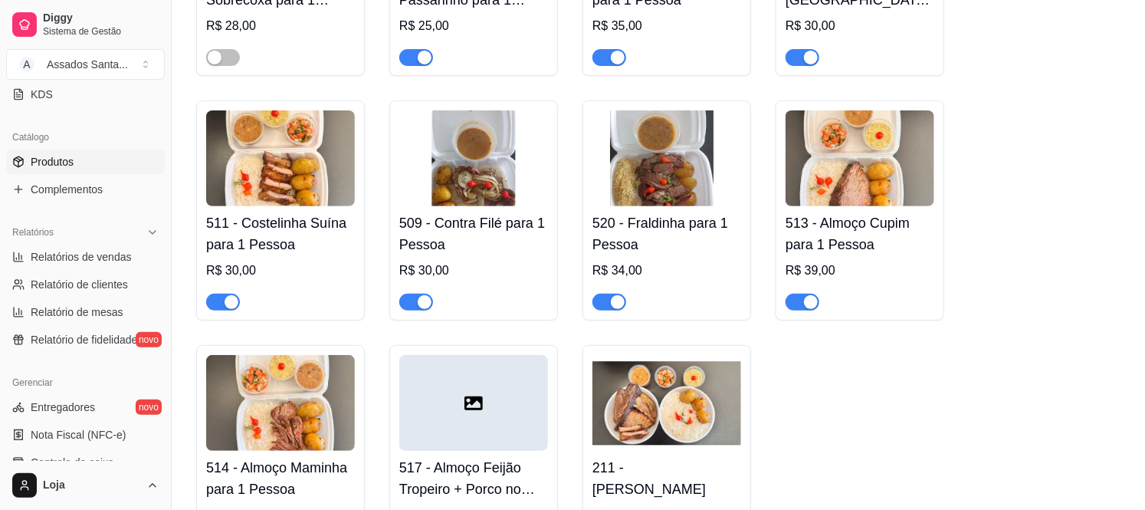
click at [606, 294] on span "button" at bounding box center [610, 302] width 34 height 17
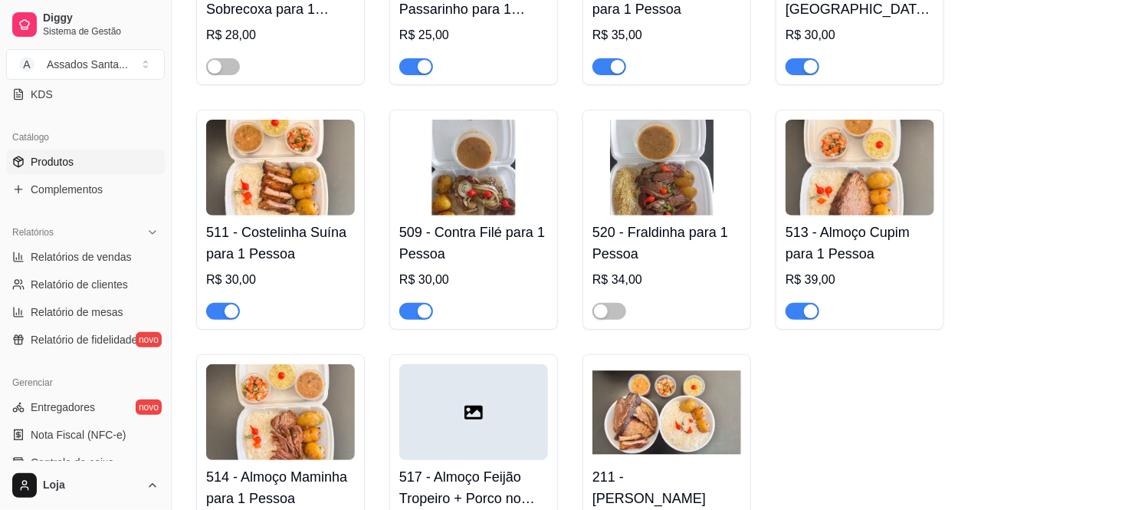
scroll to position [2810, 0]
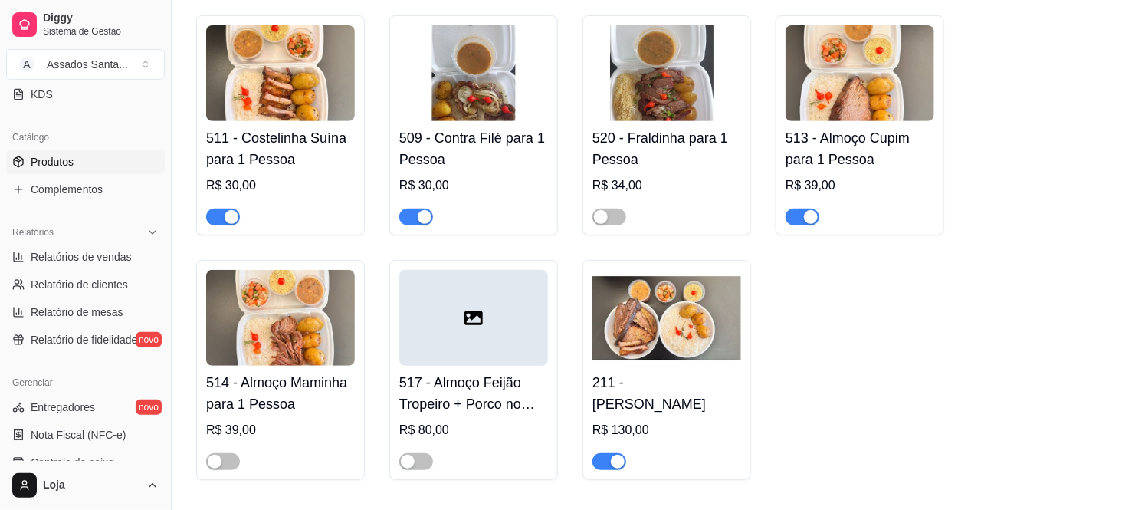
click at [813, 210] on div "button" at bounding box center [811, 217] width 14 height 14
click at [606, 453] on span "button" at bounding box center [610, 461] width 34 height 17
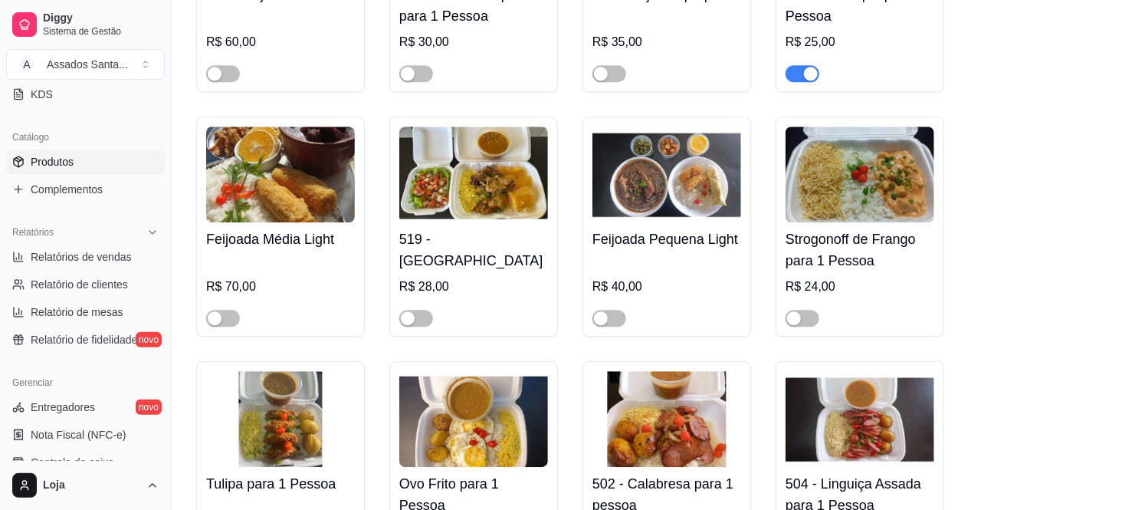
scroll to position [1703, 0]
